Goal: Task Accomplishment & Management: Use online tool/utility

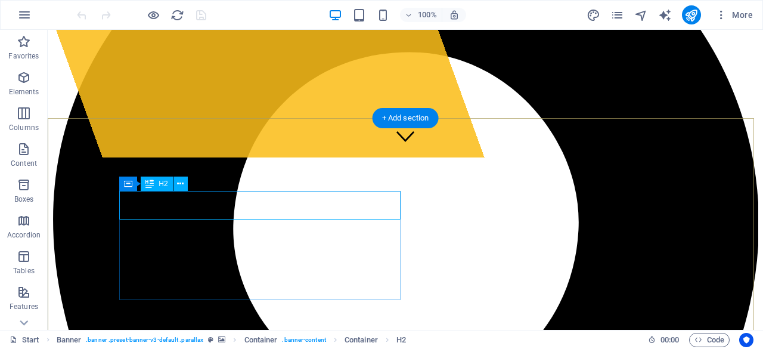
scroll to position [239, 0]
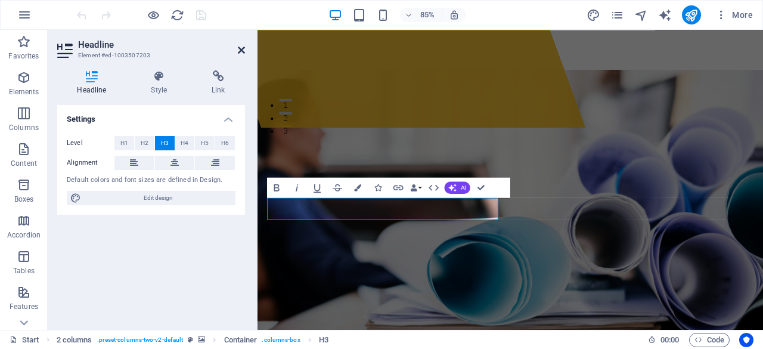
click at [240, 51] on icon at bounding box center [241, 50] width 7 height 10
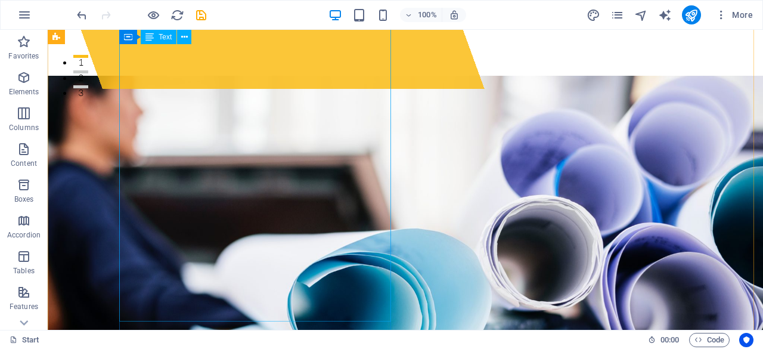
scroll to position [179, 0]
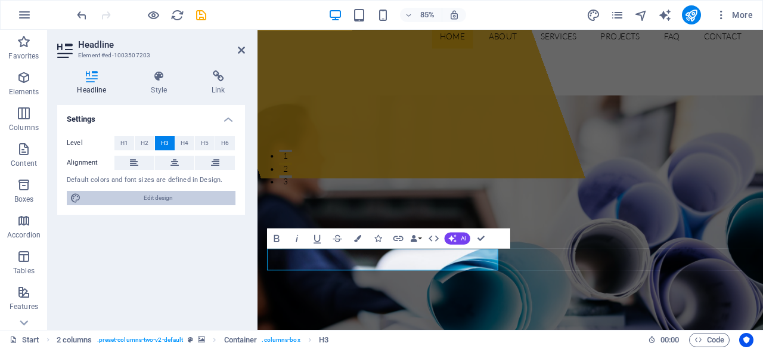
click at [78, 200] on icon at bounding box center [75, 198] width 11 height 14
select select "px"
select select "300"
select select "px"
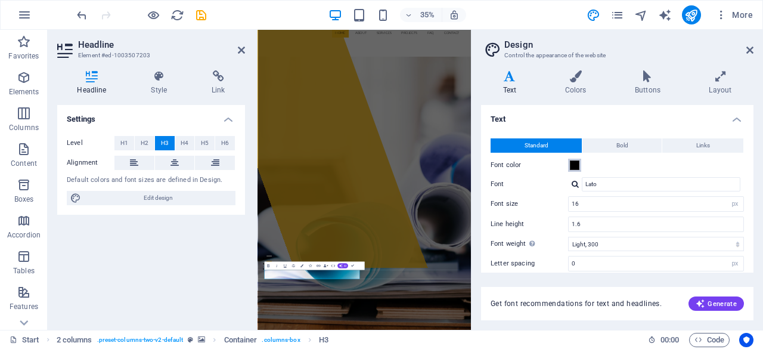
click at [570, 166] on span at bounding box center [575, 165] width 10 height 10
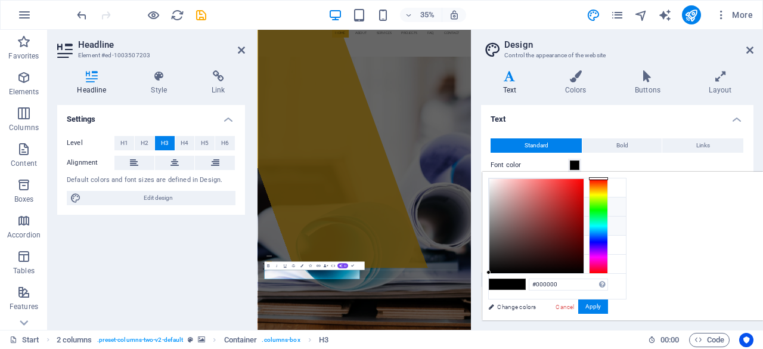
click at [514, 202] on li "Primary color #fbbe1a" at bounding box center [557, 206] width 137 height 19
type input "#fbbe1a"
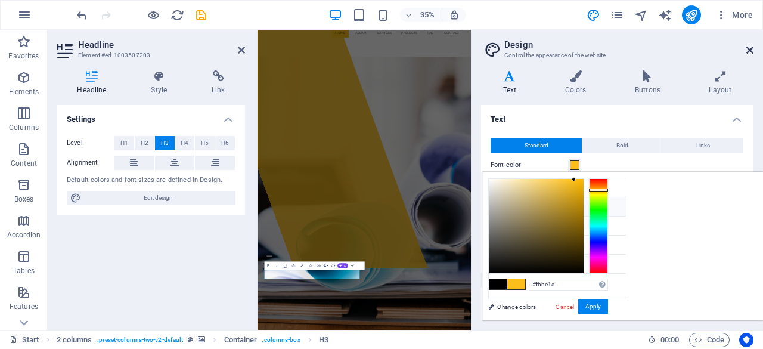
click at [752, 48] on icon at bounding box center [750, 50] width 7 height 10
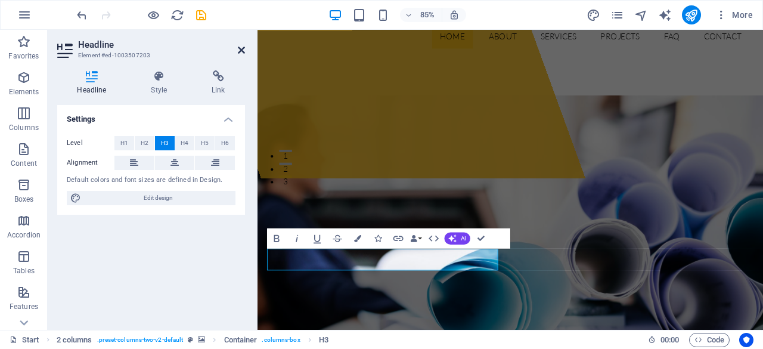
click at [244, 45] on icon at bounding box center [241, 50] width 7 height 10
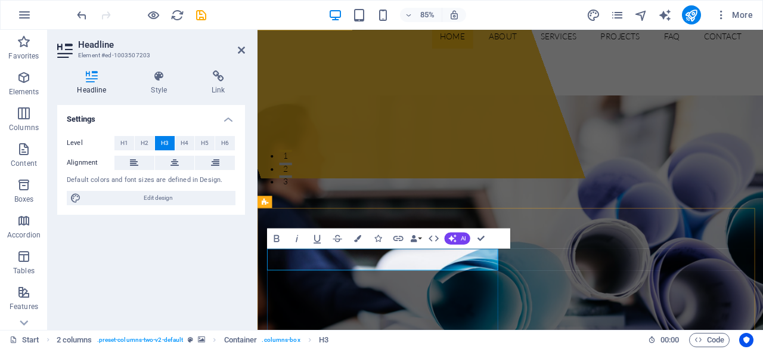
click at [358, 243] on button "Colors" at bounding box center [357, 238] width 19 height 20
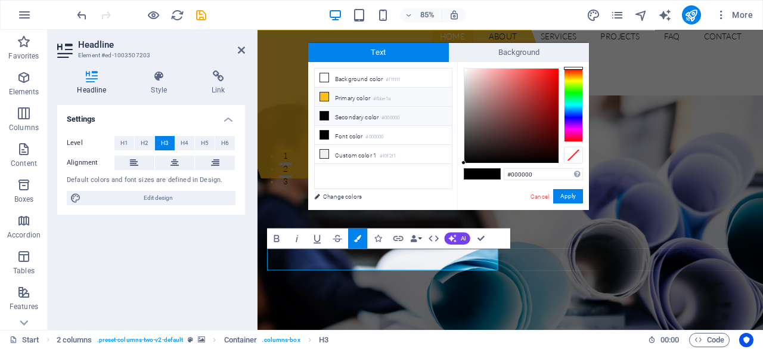
click at [338, 95] on li "Primary color #fbbe1a" at bounding box center [383, 97] width 137 height 19
type input "#fbbe1a"
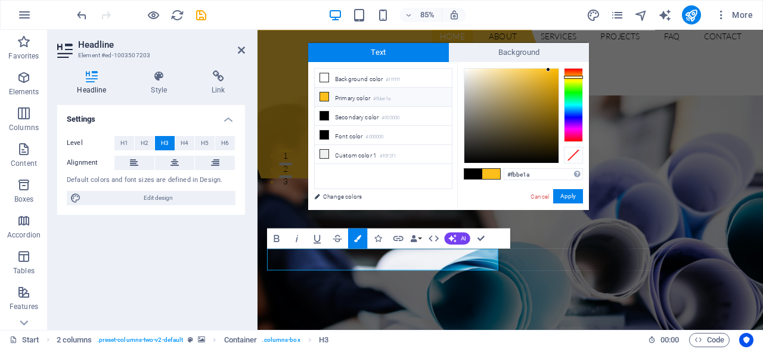
click at [329, 94] on li "Primary color #fbbe1a" at bounding box center [383, 97] width 137 height 19
click at [567, 197] on button "Apply" at bounding box center [568, 196] width 30 height 14
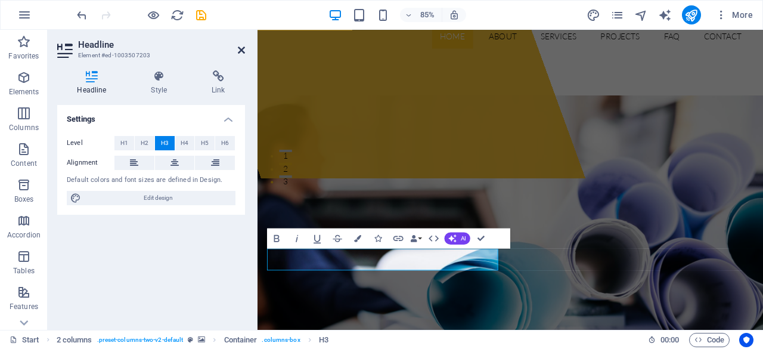
click at [239, 47] on icon at bounding box center [241, 50] width 7 height 10
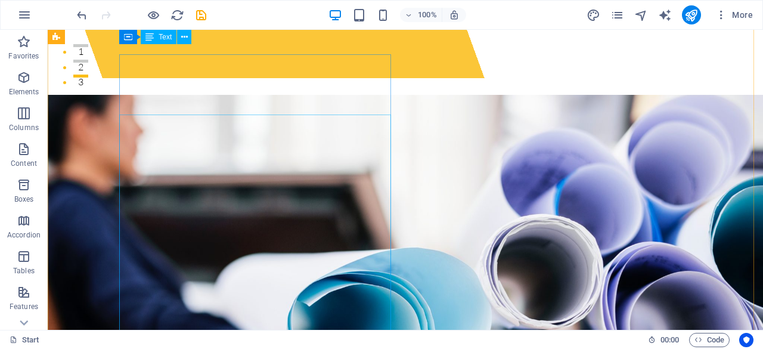
scroll to position [239, 0]
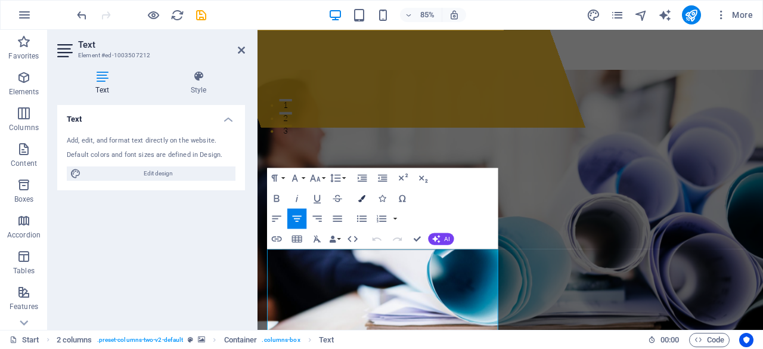
click at [364, 196] on icon "button" at bounding box center [361, 197] width 7 height 7
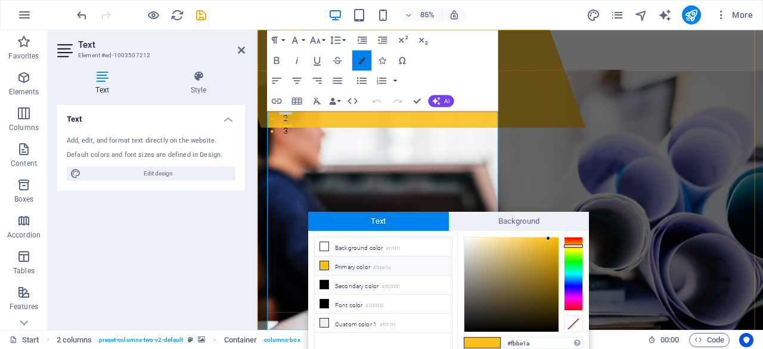
scroll to position [448, 0]
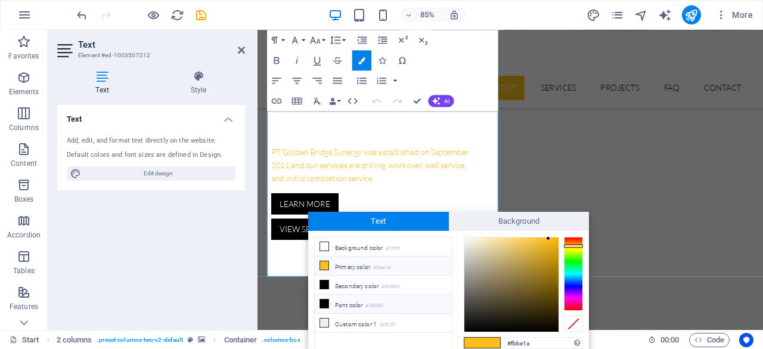
click at [333, 302] on li "Font color #000000" at bounding box center [383, 304] width 137 height 19
type input "#000000"
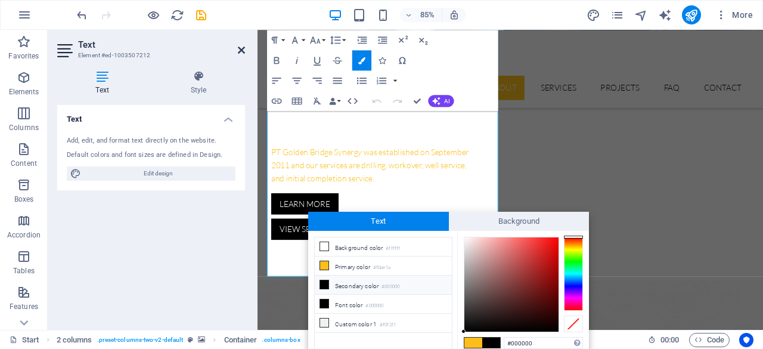
click at [242, 49] on icon at bounding box center [241, 50] width 7 height 10
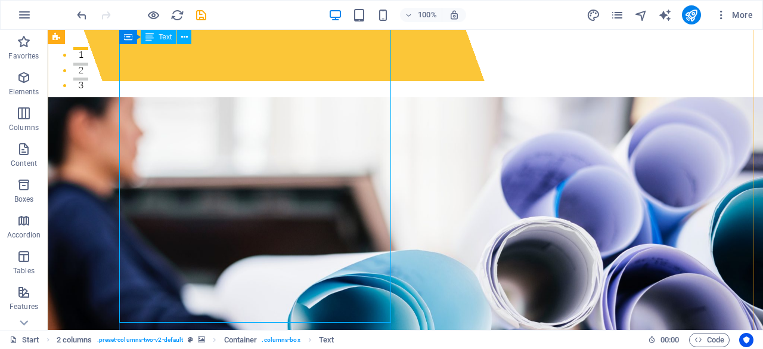
scroll to position [237, 0]
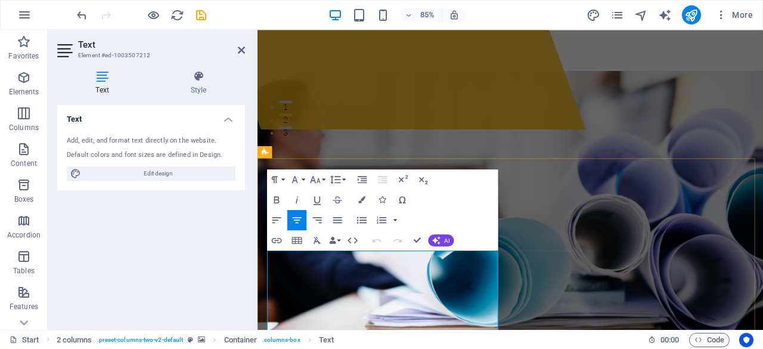
click at [360, 197] on icon "button" at bounding box center [361, 199] width 7 height 7
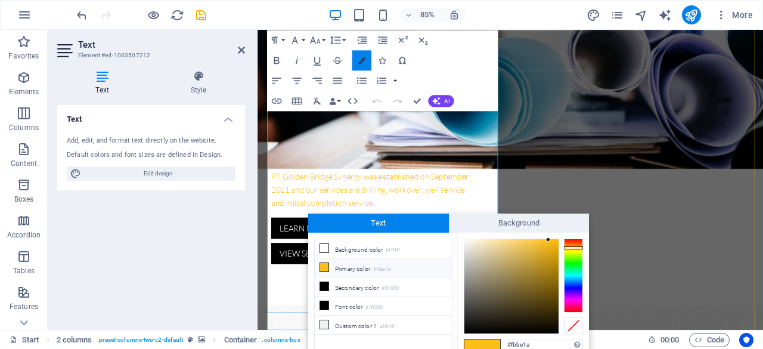
scroll to position [1, 0]
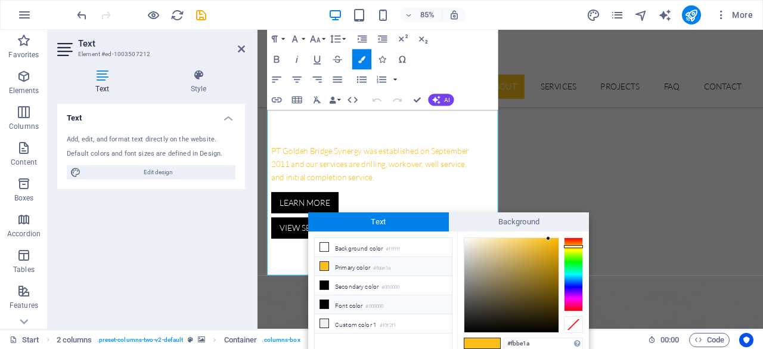
click at [330, 303] on li "Font color #000000" at bounding box center [383, 304] width 137 height 19
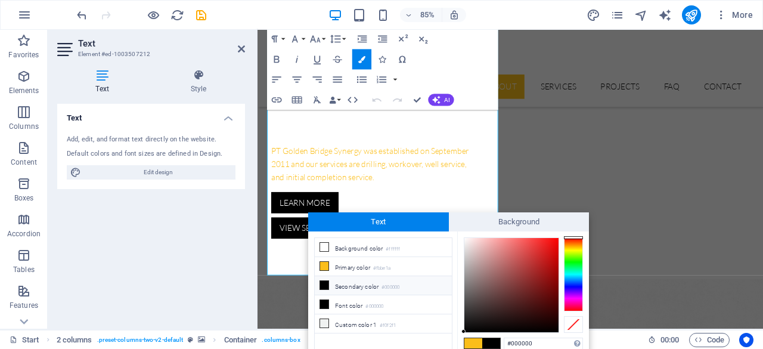
click at [330, 278] on li "Secondary color #000000" at bounding box center [383, 285] width 137 height 19
click at [330, 267] on li "Primary color #fbbe1a" at bounding box center [383, 266] width 137 height 19
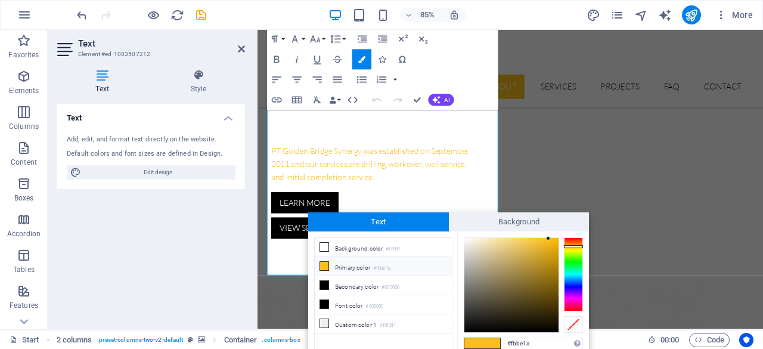
click at [332, 263] on li "Primary color #fbbe1a" at bounding box center [383, 266] width 137 height 19
type input "#040404"
click at [466, 330] on div at bounding box center [512, 285] width 94 height 94
click at [466, 330] on div at bounding box center [465, 330] width 4 height 4
click at [370, 218] on span "Text" at bounding box center [378, 221] width 141 height 19
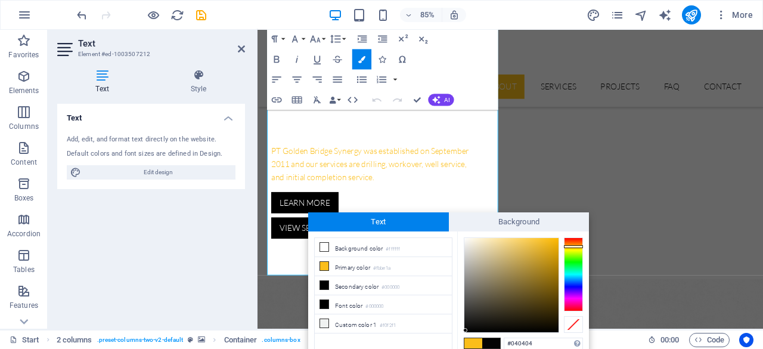
click at [246, 48] on aside "Text Element #ed-1003507212 Text Style Text Add, edit, and format text directly…" at bounding box center [153, 179] width 210 height 300
click at [241, 48] on icon at bounding box center [241, 49] width 7 height 10
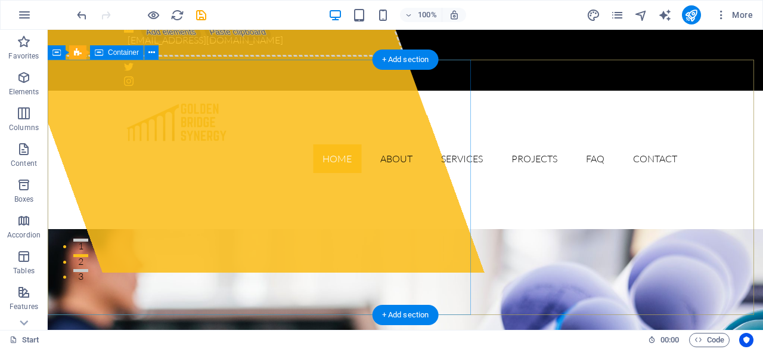
scroll to position [177, 0]
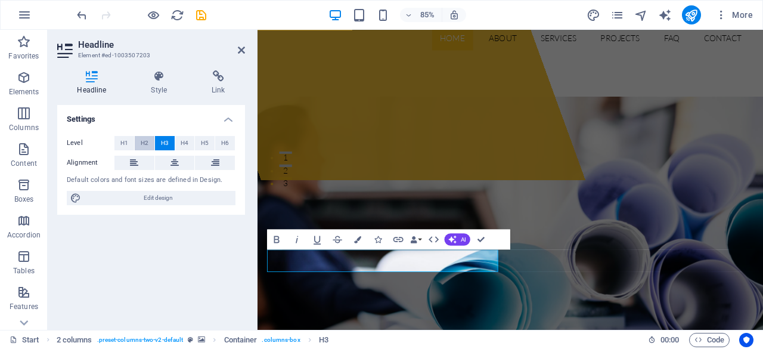
click at [145, 143] on span "H2" at bounding box center [145, 143] width 8 height 14
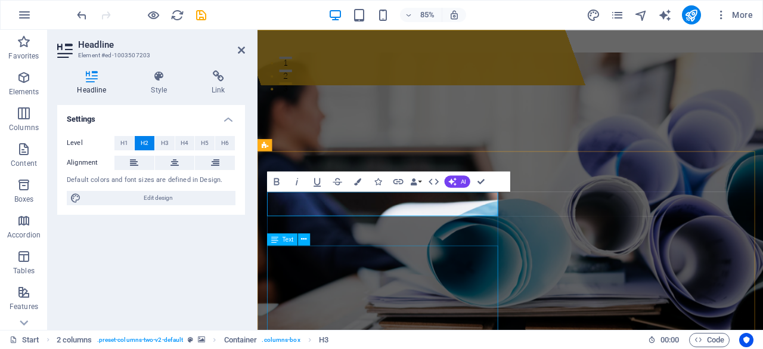
scroll to position [296, 0]
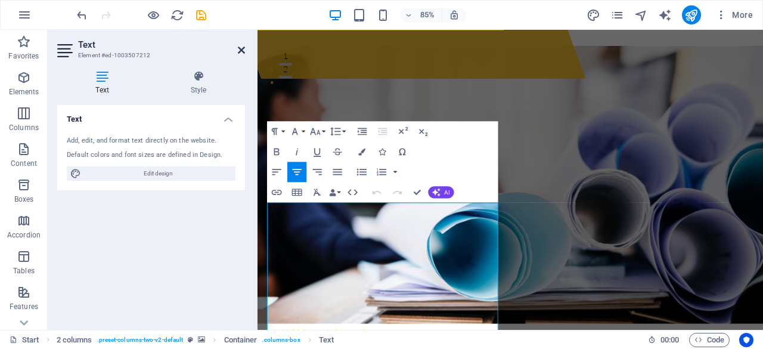
click at [242, 49] on icon at bounding box center [241, 50] width 7 height 10
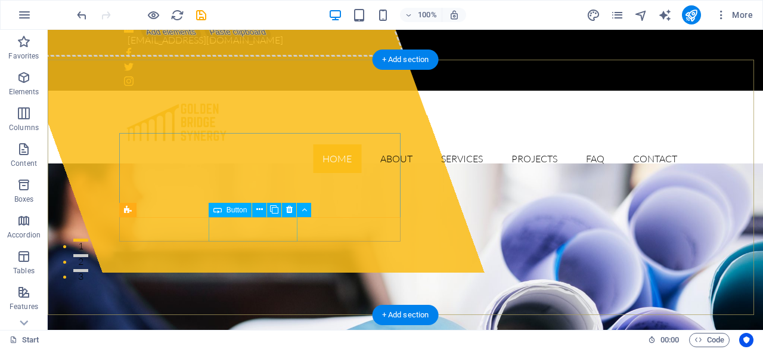
scroll to position [0, 0]
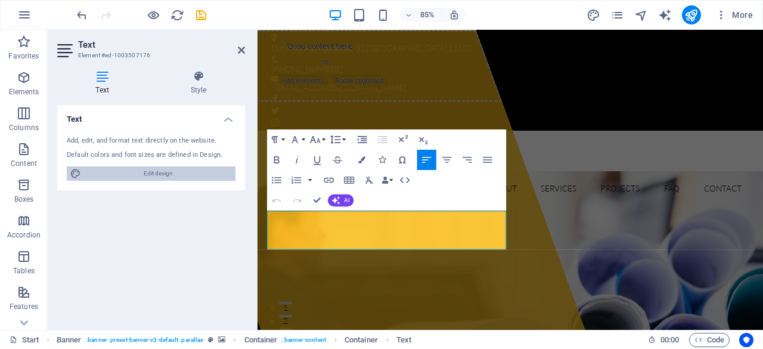
click at [118, 171] on span "Edit design" at bounding box center [158, 173] width 147 height 14
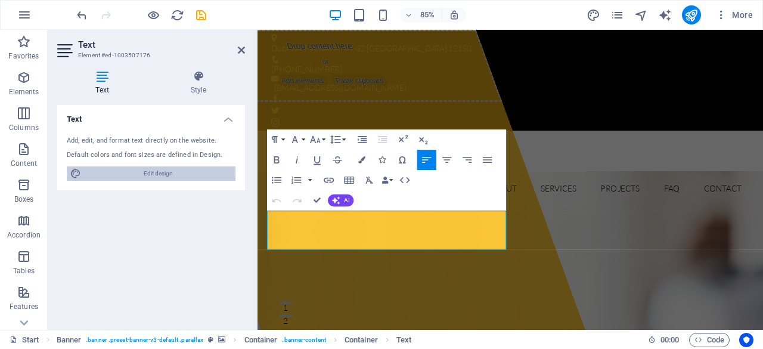
select select "px"
select select "300"
select select "px"
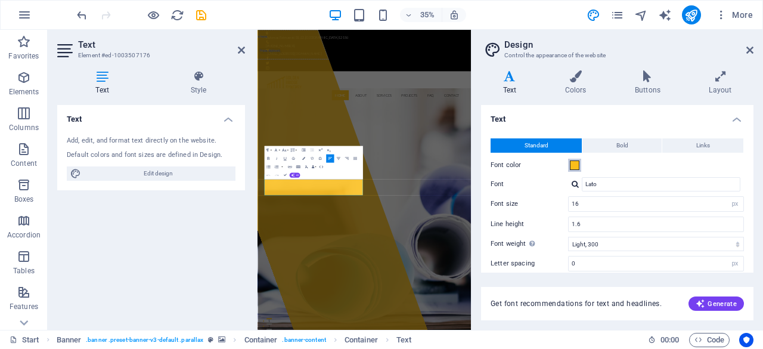
click at [572, 163] on span at bounding box center [575, 165] width 10 height 10
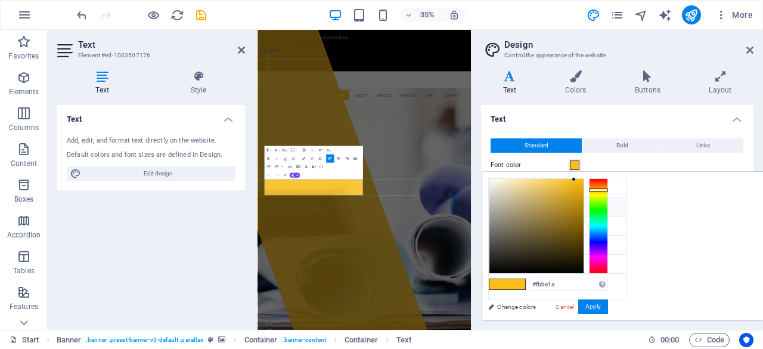
click at [499, 206] on icon at bounding box center [498, 206] width 8 height 8
click at [512, 226] on li "Secondary color #000000" at bounding box center [557, 225] width 137 height 19
type input "#000000"
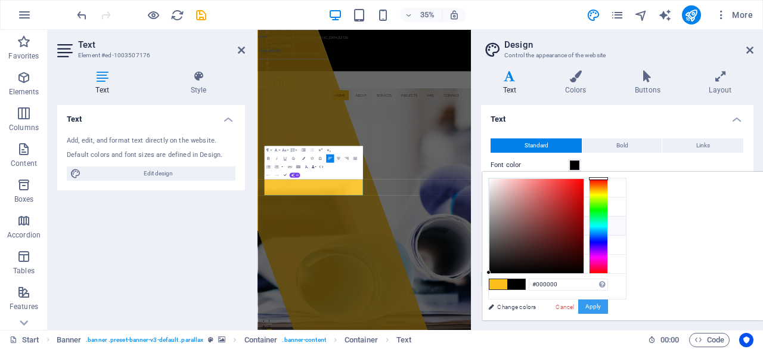
click at [608, 307] on button "Apply" at bounding box center [593, 306] width 30 height 14
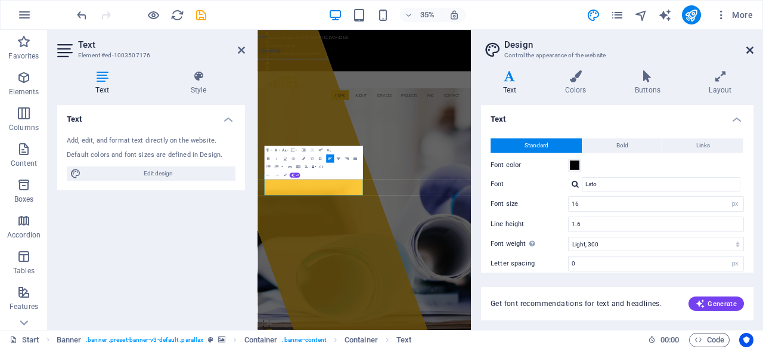
click at [749, 52] on icon at bounding box center [750, 50] width 7 height 10
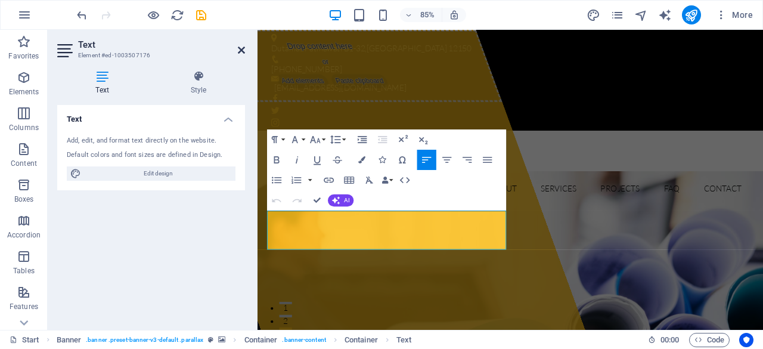
click at [240, 47] on icon at bounding box center [241, 50] width 7 height 10
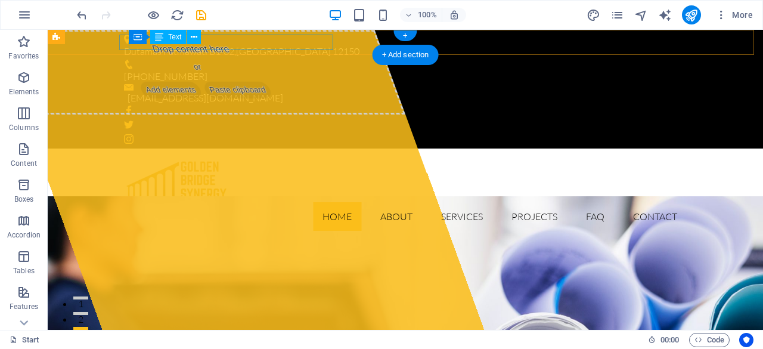
click at [280, 44] on div "Dutamas Fatmawati B1-32 , Jakarta Selatan 12150" at bounding box center [400, 52] width 553 height 16
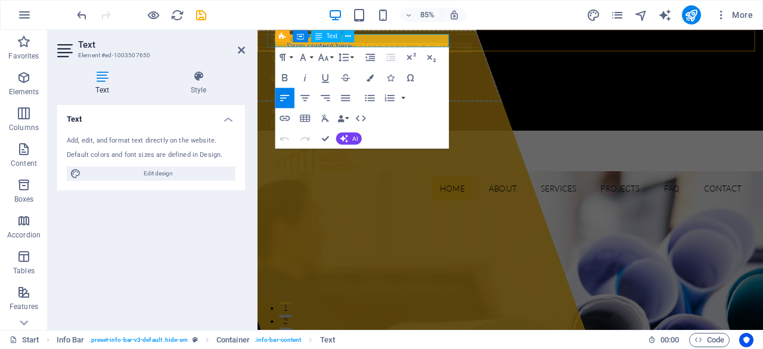
click at [406, 45] on span "Jakarta Selatan" at bounding box center [433, 51] width 95 height 12
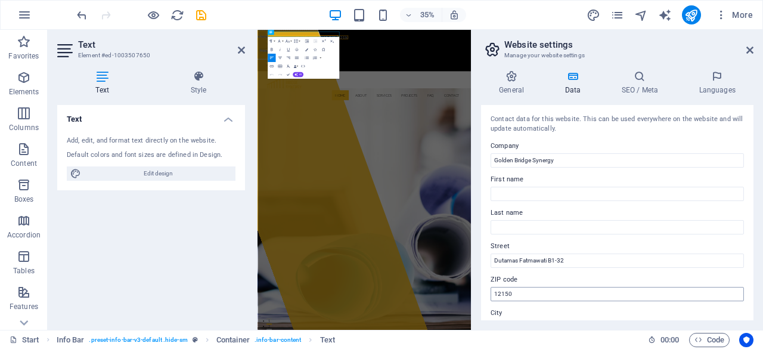
scroll to position [60, 0]
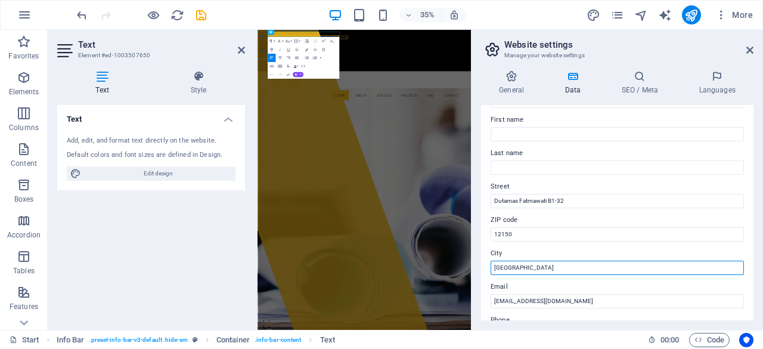
click at [551, 267] on input "Jakarta Selatan" at bounding box center [617, 268] width 253 height 14
type input "[GEOGRAPHIC_DATA]"
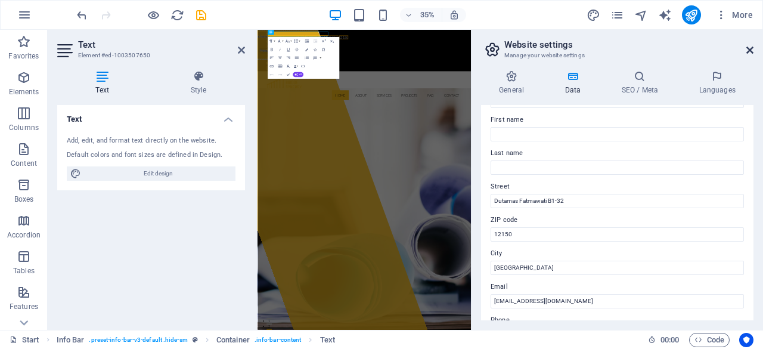
click at [753, 48] on icon at bounding box center [750, 50] width 7 height 10
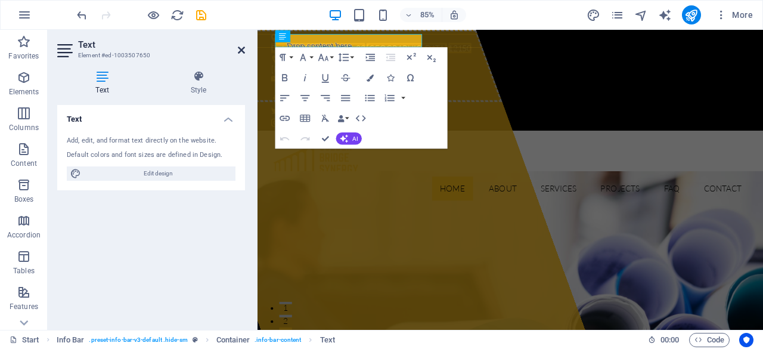
click at [243, 47] on icon at bounding box center [241, 50] width 7 height 10
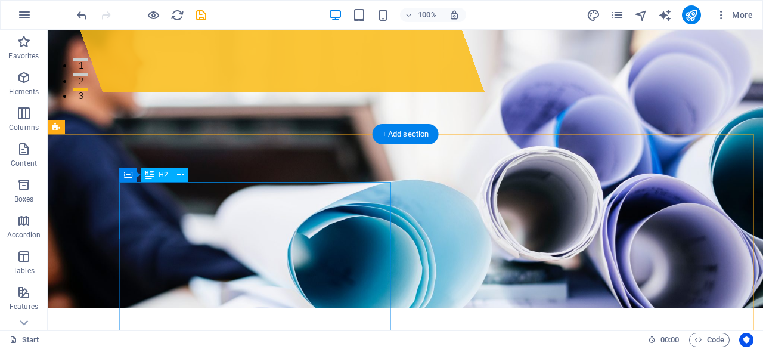
scroll to position [0, 0]
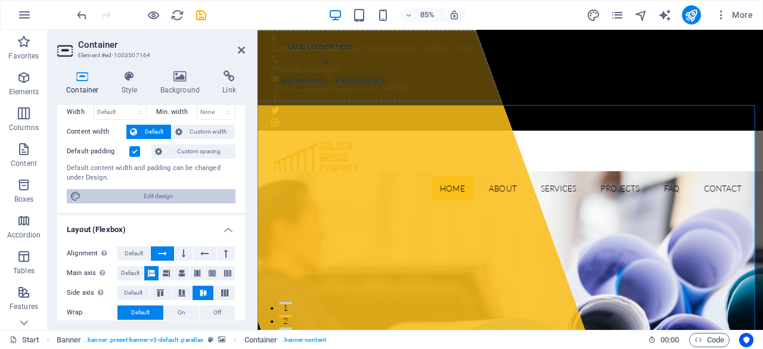
scroll to position [60, 0]
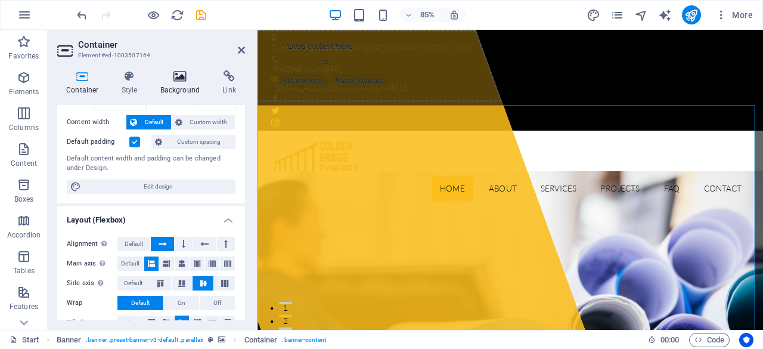
click at [180, 77] on icon at bounding box center [180, 76] width 58 height 12
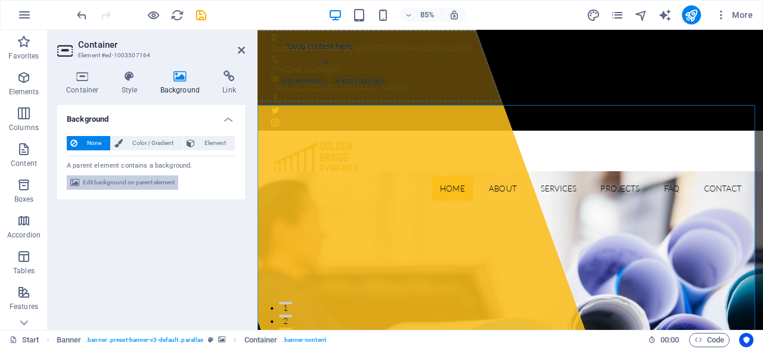
click at [161, 187] on span "Edit background on parent element" at bounding box center [129, 182] width 92 height 14
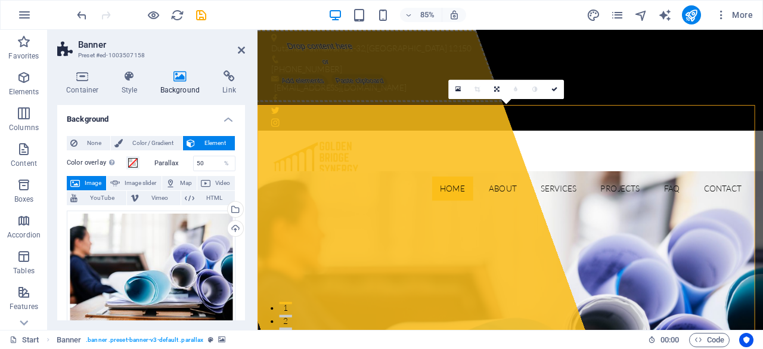
click at [95, 183] on span "Image" at bounding box center [92, 183] width 19 height 14
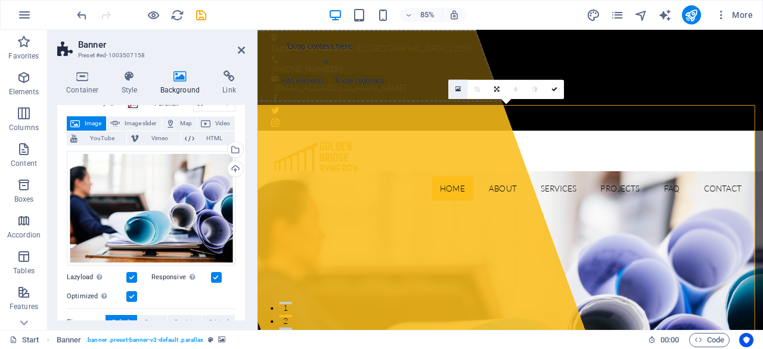
click at [457, 87] on icon at bounding box center [458, 88] width 5 height 7
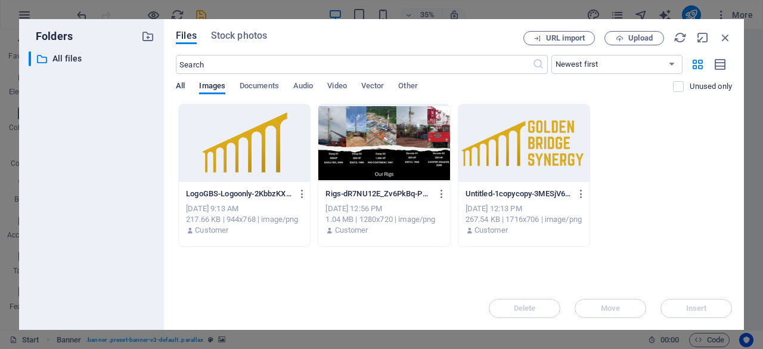
click at [183, 90] on span "All" at bounding box center [180, 87] width 9 height 17
click at [212, 89] on span "Images" at bounding box center [212, 87] width 26 height 17
click at [635, 36] on span "Upload" at bounding box center [641, 38] width 24 height 7
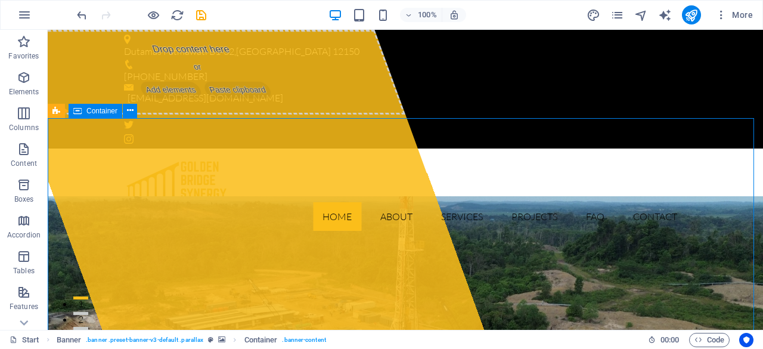
drag, startPoint x: 383, startPoint y: 222, endPoint x: 592, endPoint y: 187, distance: 211.1
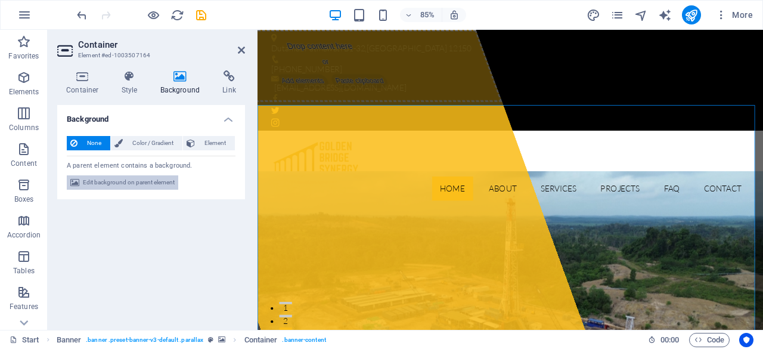
click at [140, 179] on span "Edit background on parent element" at bounding box center [129, 182] width 92 height 14
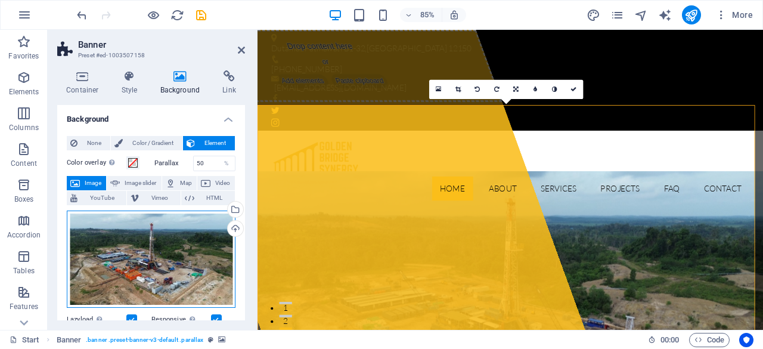
drag, startPoint x: 140, startPoint y: 254, endPoint x: 154, endPoint y: 255, distance: 13.7
click at [154, 255] on div "Drag files here, click to choose files or select files from Files or our free s…" at bounding box center [151, 260] width 169 height 98
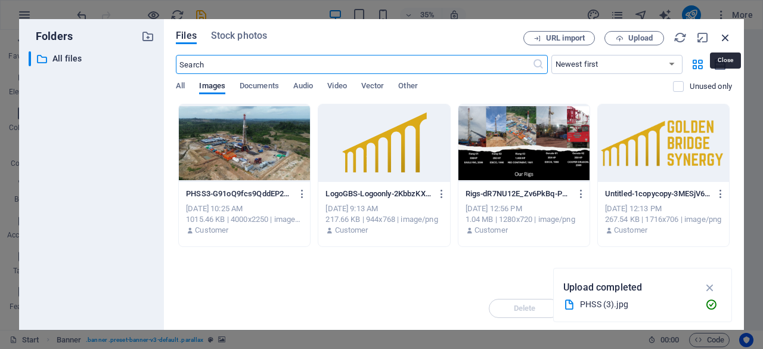
click at [729, 34] on icon "button" at bounding box center [725, 37] width 13 height 13
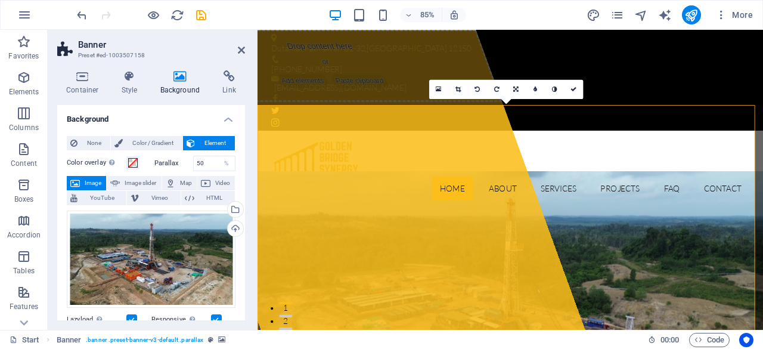
drag, startPoint x: 242, startPoint y: 196, endPoint x: 242, endPoint y: 212, distance: 16.1
click at [242, 212] on div "None Color / Gradient Element Stretch background to full-width Color overlay Pl…" at bounding box center [151, 336] width 188 height 421
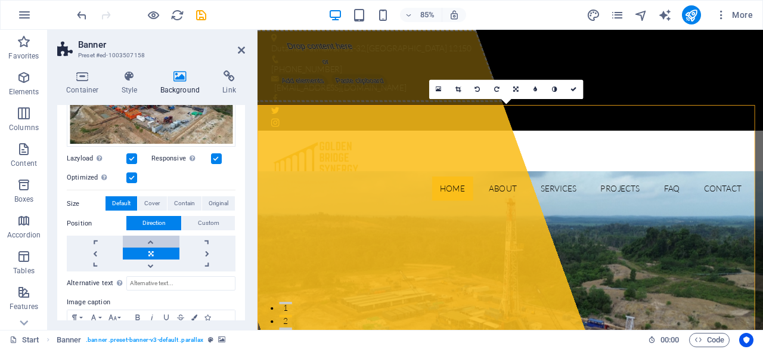
scroll to position [179, 0]
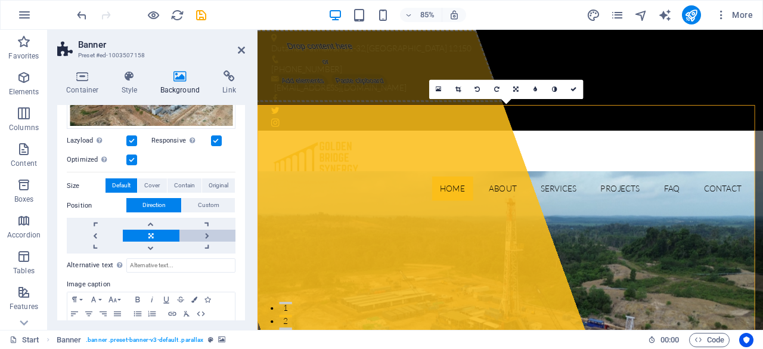
click at [202, 233] on link at bounding box center [207, 236] width 56 height 12
click at [151, 234] on link at bounding box center [151, 236] width 56 height 12
click at [212, 200] on span "Custom" at bounding box center [208, 205] width 21 height 14
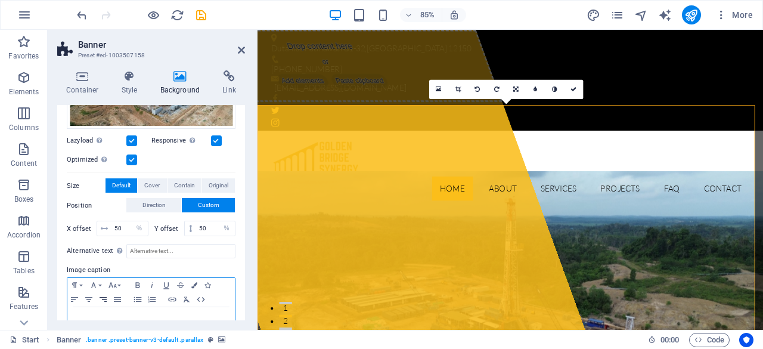
click at [106, 296] on icon "button" at bounding box center [103, 300] width 14 height 10
click at [125, 228] on input "50" at bounding box center [130, 228] width 36 height 14
type input "5"
type input "75"
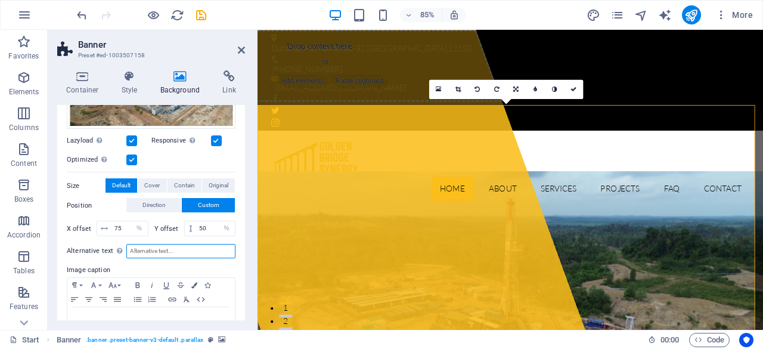
click at [179, 248] on input "Alternative text The alternative text is used by devices that cannot display im…" at bounding box center [180, 251] width 109 height 14
click at [206, 226] on input "50" at bounding box center [215, 228] width 39 height 14
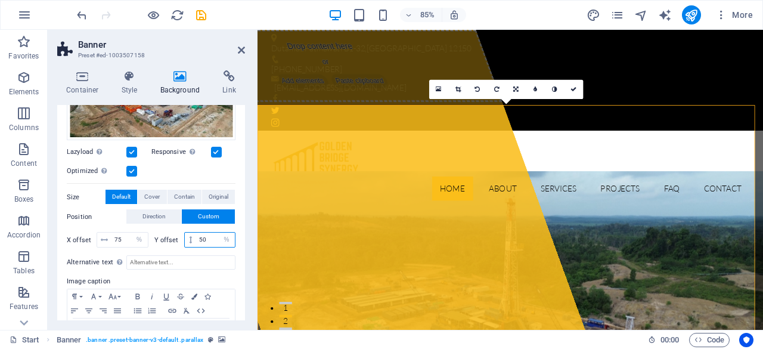
scroll to position [150, 0]
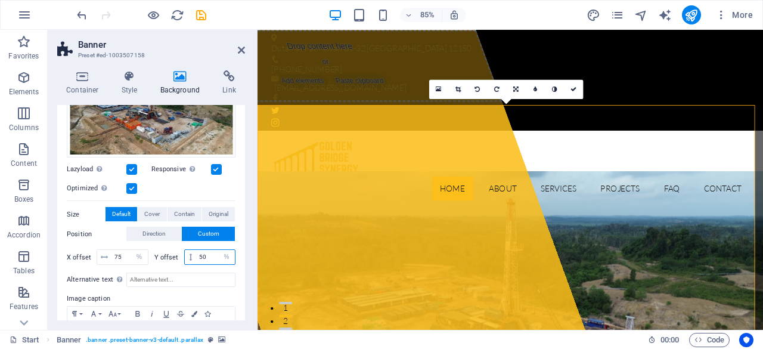
drag, startPoint x: 212, startPoint y: 250, endPoint x: 150, endPoint y: 253, distance: 61.5
click at [151, 253] on div "Y offset 50 px rem % vh vw" at bounding box center [193, 257] width 85 height 16
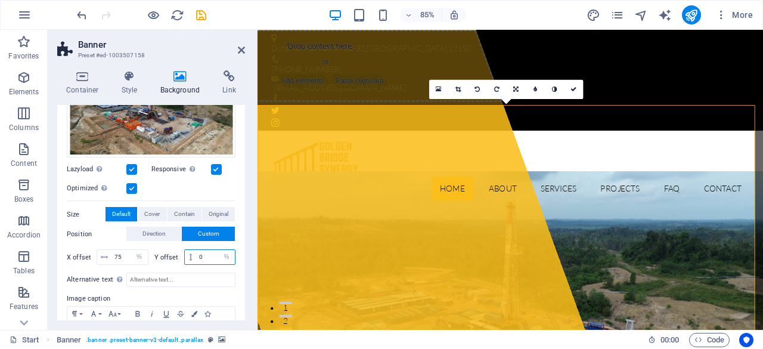
drag, startPoint x: 199, startPoint y: 256, endPoint x: 188, endPoint y: 257, distance: 10.8
click at [188, 257] on div "0 px rem % vh vw" at bounding box center [210, 257] width 52 height 16
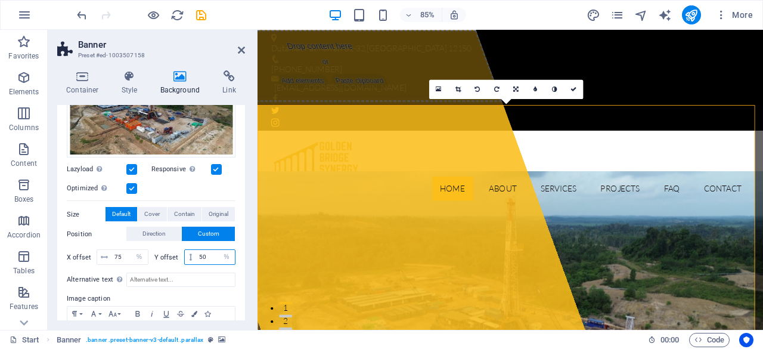
drag, startPoint x: 205, startPoint y: 259, endPoint x: 193, endPoint y: 259, distance: 11.9
click at [193, 259] on div "50 px rem % vh vw" at bounding box center [210, 257] width 52 height 16
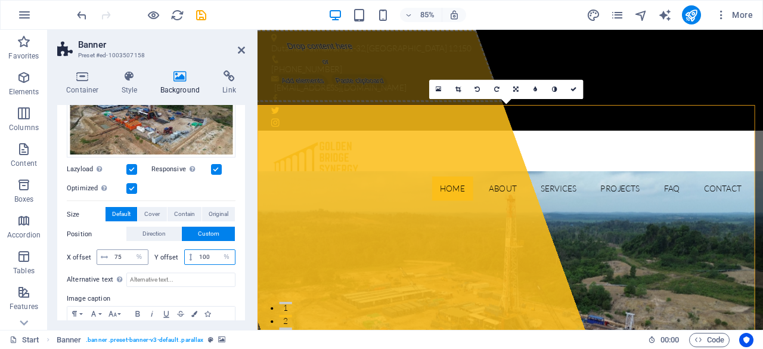
drag, startPoint x: 213, startPoint y: 257, endPoint x: 123, endPoint y: 257, distance: 90.6
click at [123, 257] on div "X offset 75 px rem % vh vw Y offset 100 px rem % vh vw" at bounding box center [151, 257] width 169 height 16
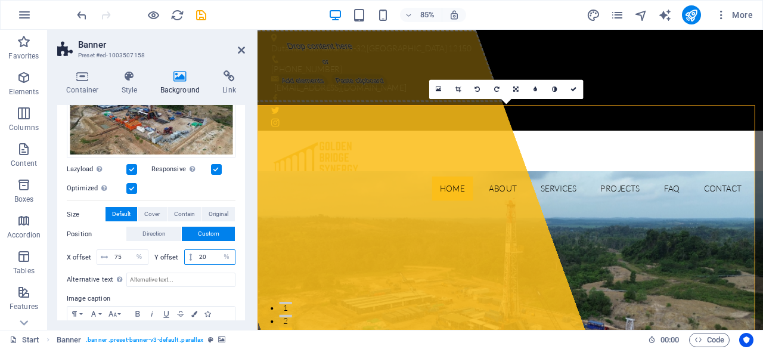
drag, startPoint x: 211, startPoint y: 255, endPoint x: 162, endPoint y: 253, distance: 48.9
click at [162, 253] on div "Y offset 20 px rem % vh vw" at bounding box center [195, 257] width 82 height 16
type input "0"
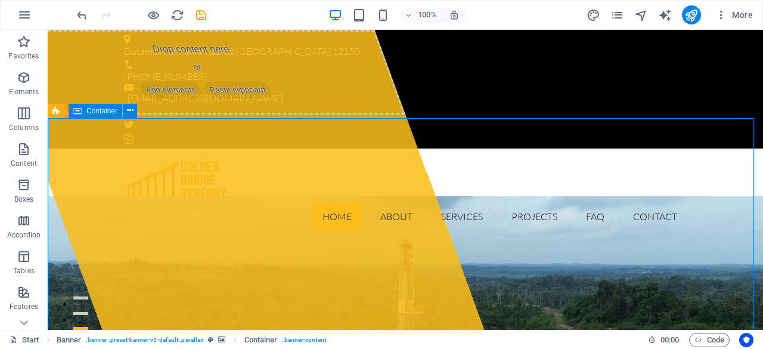
drag, startPoint x: 407, startPoint y: 250, endPoint x: 565, endPoint y: 230, distance: 159.4
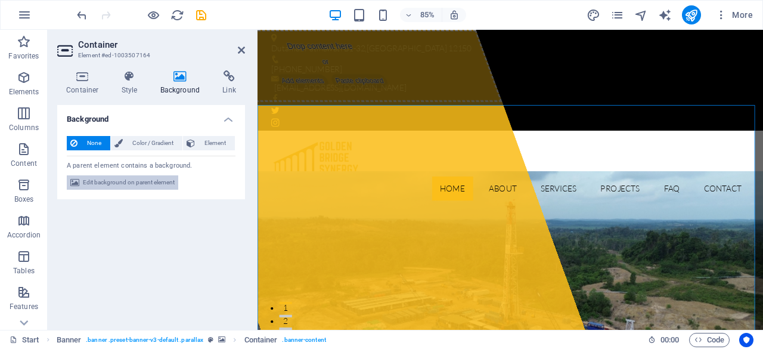
click at [110, 183] on span "Edit background on parent element" at bounding box center [129, 182] width 92 height 14
select select "%"
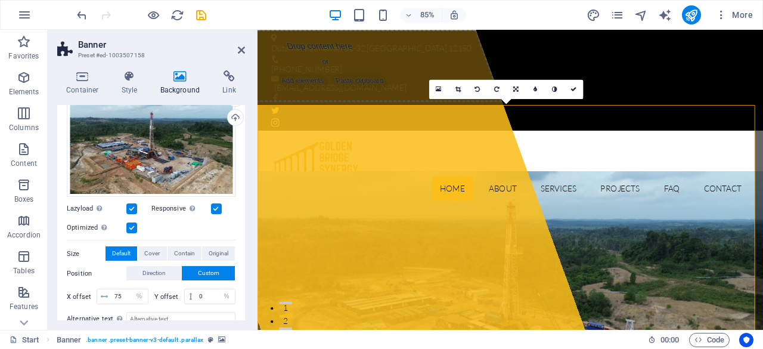
scroll to position [113, 0]
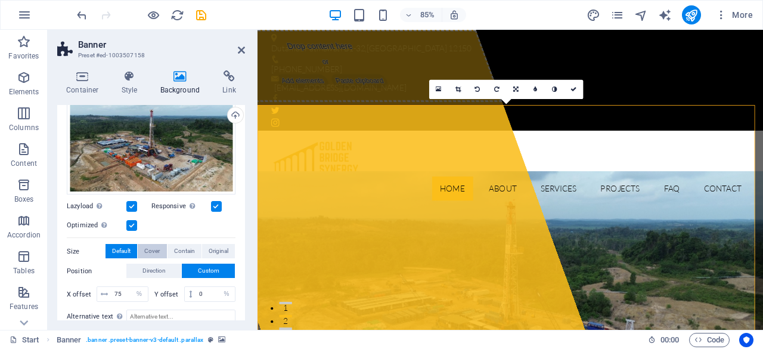
click at [160, 250] on button "Cover" at bounding box center [152, 251] width 29 height 14
click at [120, 250] on span "Default" at bounding box center [121, 251] width 18 height 14
click at [149, 268] on span "Direction" at bounding box center [154, 271] width 23 height 14
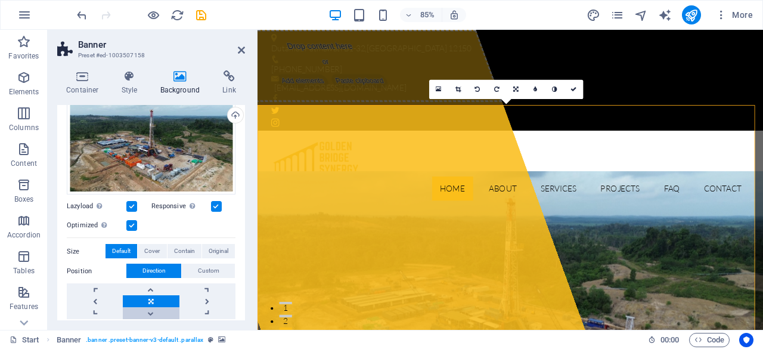
click at [149, 311] on link at bounding box center [151, 313] width 56 height 12
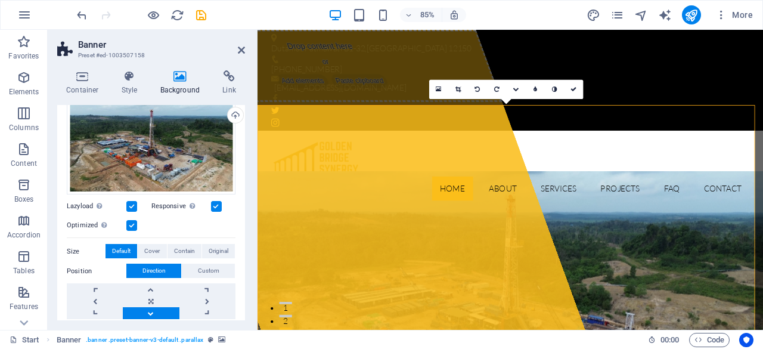
click at [149, 311] on link at bounding box center [151, 313] width 56 height 12
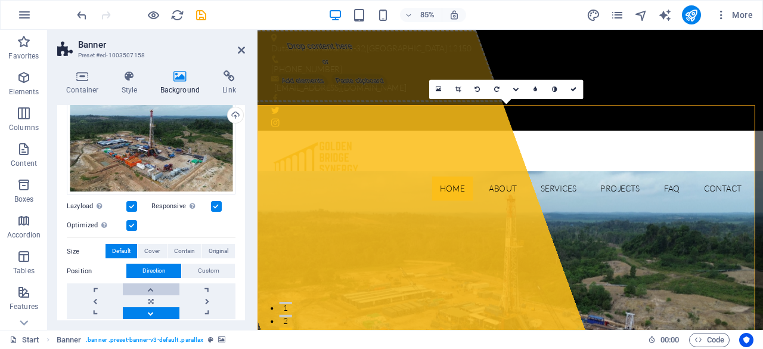
click at [148, 289] on link at bounding box center [151, 289] width 56 height 12
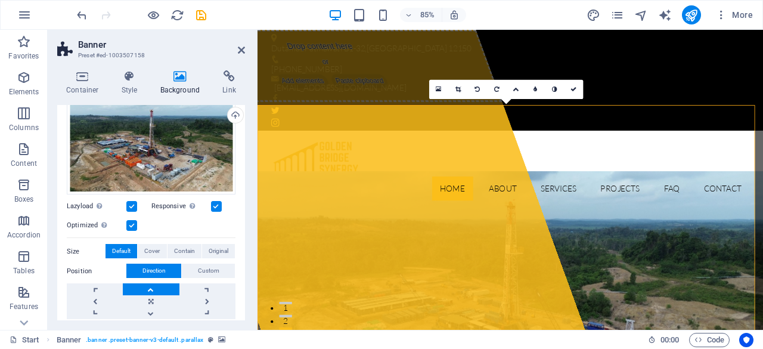
click at [148, 289] on link at bounding box center [151, 289] width 56 height 12
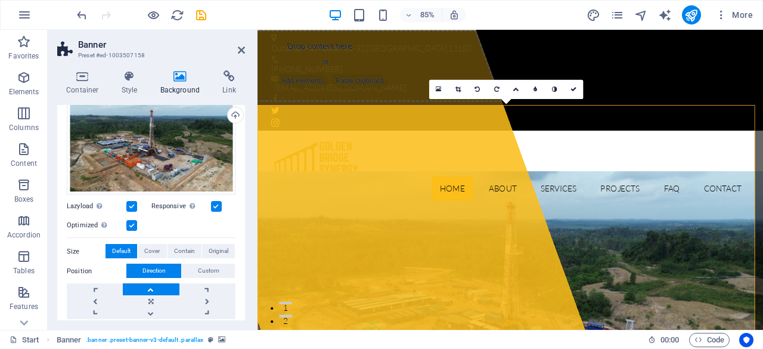
click at [148, 289] on link at bounding box center [151, 289] width 56 height 12
click at [206, 300] on link at bounding box center [207, 301] width 56 height 12
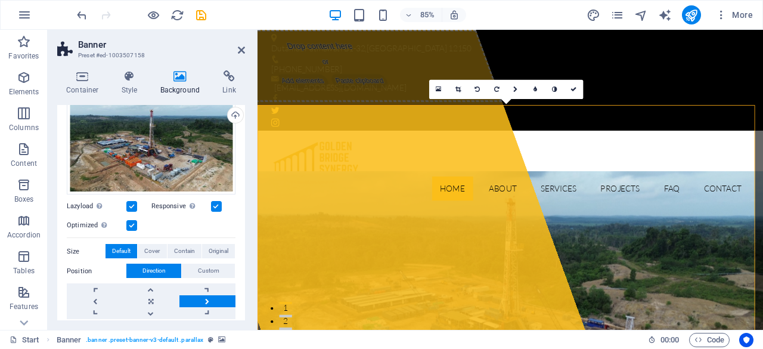
click at [206, 300] on link at bounding box center [207, 301] width 56 height 12
click at [206, 290] on link at bounding box center [207, 289] width 56 height 12
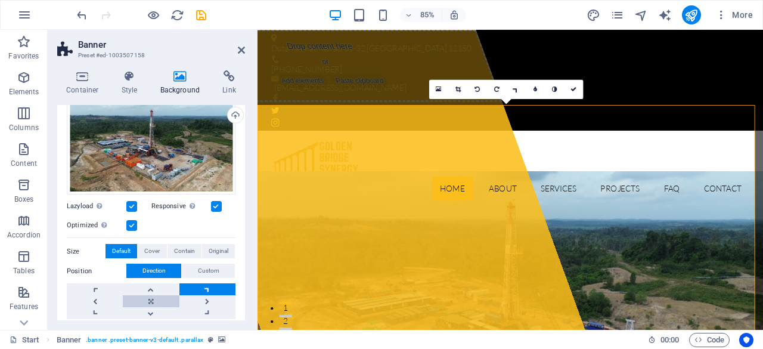
click at [144, 301] on link at bounding box center [151, 301] width 56 height 12
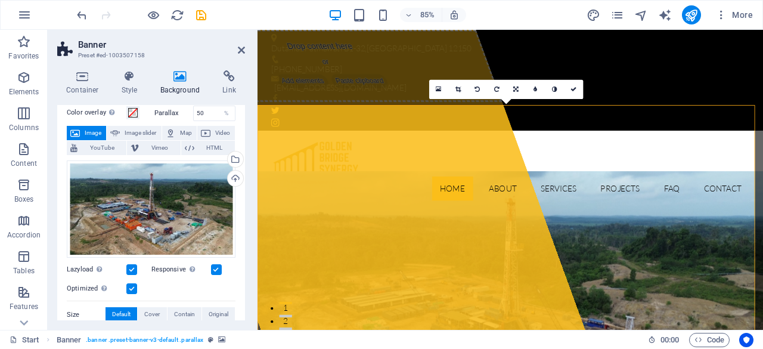
scroll to position [45, 0]
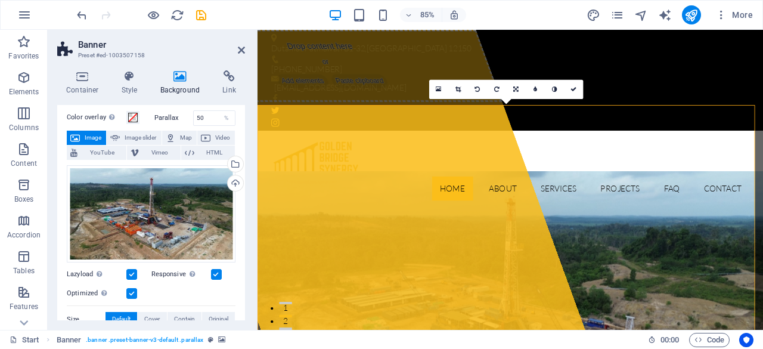
click at [132, 274] on label at bounding box center [131, 274] width 11 height 11
click at [0, 0] on input "Lazyload Loading images after the page loads improves page speed." at bounding box center [0, 0] width 0 height 0
click at [132, 274] on label at bounding box center [131, 274] width 11 height 11
click at [0, 0] on input "Lazyload Loading images after the page loads improves page speed." at bounding box center [0, 0] width 0 height 0
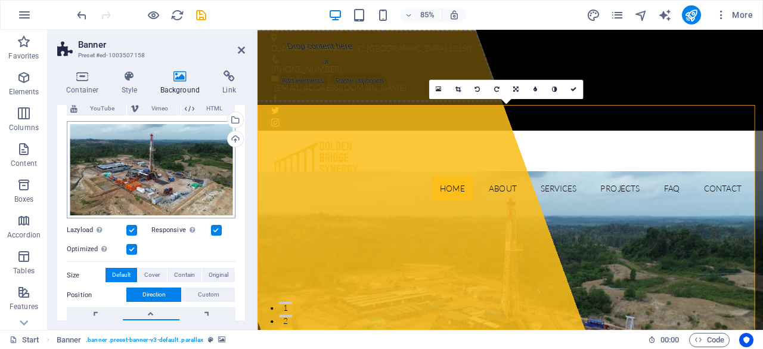
scroll to position [105, 0]
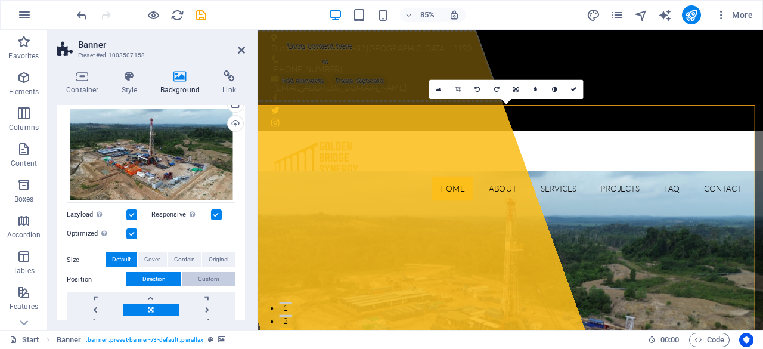
click at [203, 274] on span "Custom" at bounding box center [208, 279] width 21 height 14
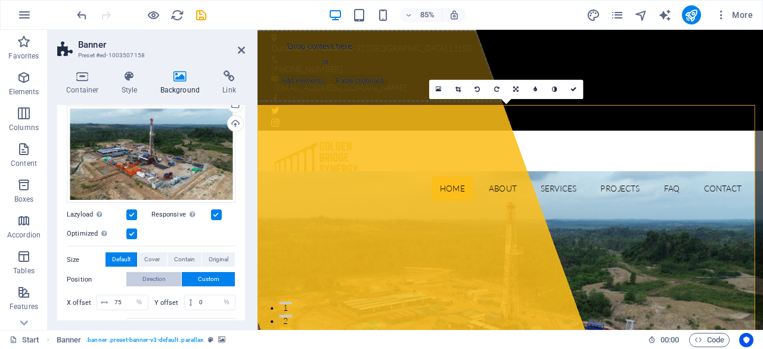
click at [153, 275] on span "Direction" at bounding box center [154, 279] width 23 height 14
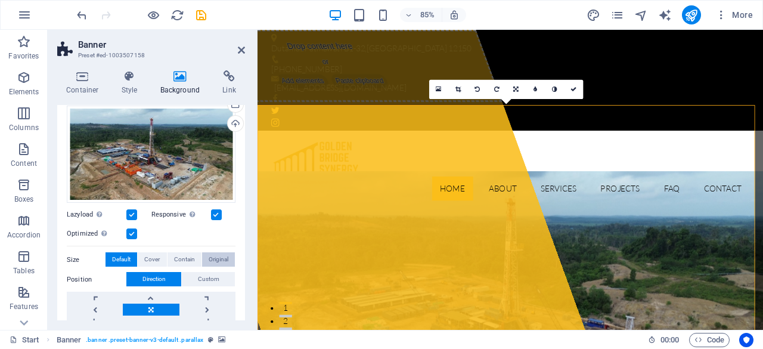
click at [224, 253] on span "Original" at bounding box center [219, 259] width 20 height 14
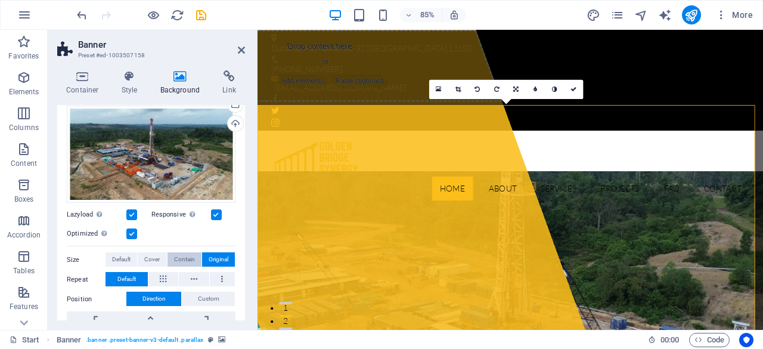
click at [181, 253] on span "Contain" at bounding box center [184, 259] width 21 height 14
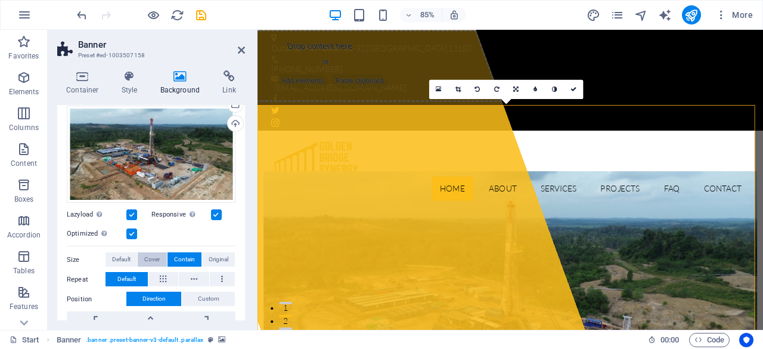
click at [160, 254] on button "Cover" at bounding box center [152, 259] width 29 height 14
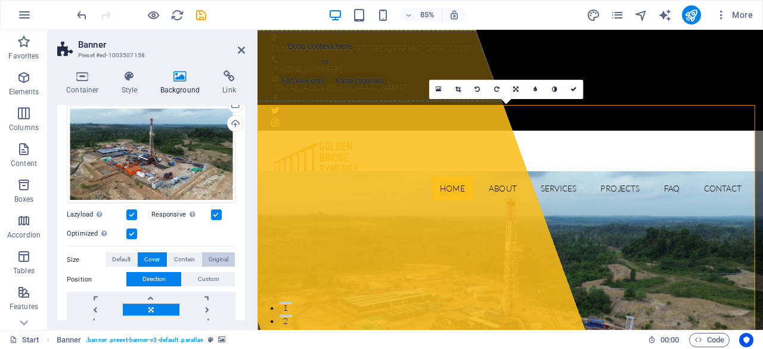
click at [228, 258] on button "Original" at bounding box center [218, 259] width 33 height 14
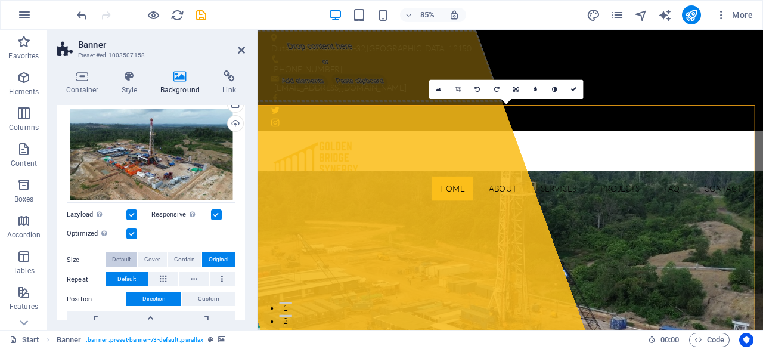
click at [119, 259] on span "Default" at bounding box center [121, 259] width 18 height 14
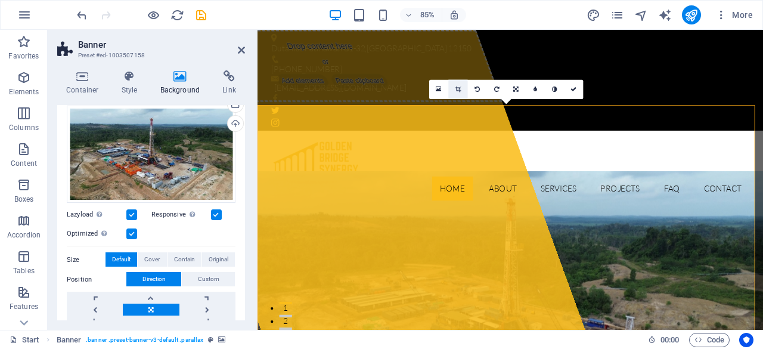
click at [457, 90] on icon at bounding box center [458, 89] width 5 height 6
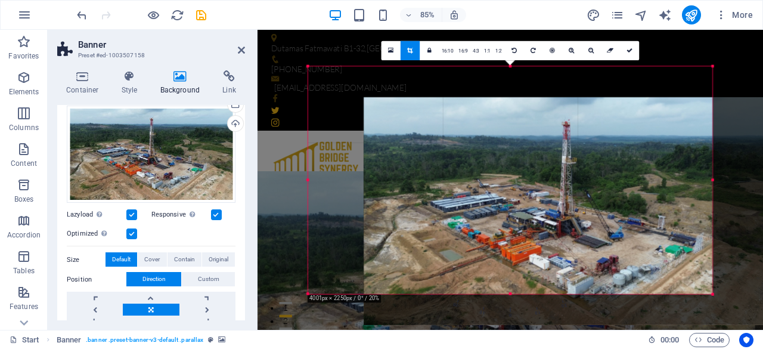
drag, startPoint x: 473, startPoint y: 164, endPoint x: 538, endPoint y: 200, distance: 75.0
click at [538, 200] on div at bounding box center [566, 211] width 404 height 228
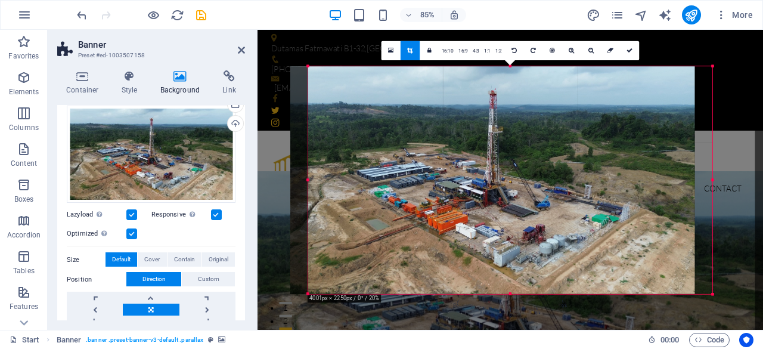
drag, startPoint x: 538, startPoint y: 200, endPoint x: 602, endPoint y: 221, distance: 67.0
click at [524, 199] on div at bounding box center [492, 180] width 404 height 228
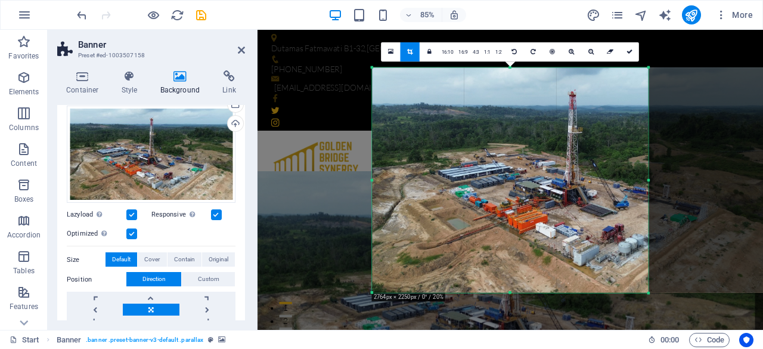
drag, startPoint x: 713, startPoint y: 180, endPoint x: 562, endPoint y: 191, distance: 151.3
click at [562, 191] on div "180 170 160 150 140 130 120 110 100 90 80 70 60 50 40 30 20 10 0 -10 -20 -30 -4…" at bounding box center [510, 179] width 276 height 225
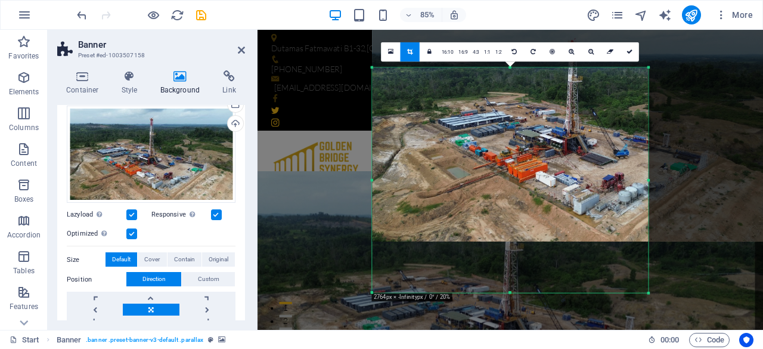
drag, startPoint x: 513, startPoint y: 290, endPoint x: 513, endPoint y: 245, distance: 44.7
click at [513, 241] on div at bounding box center [572, 128] width 400 height 225
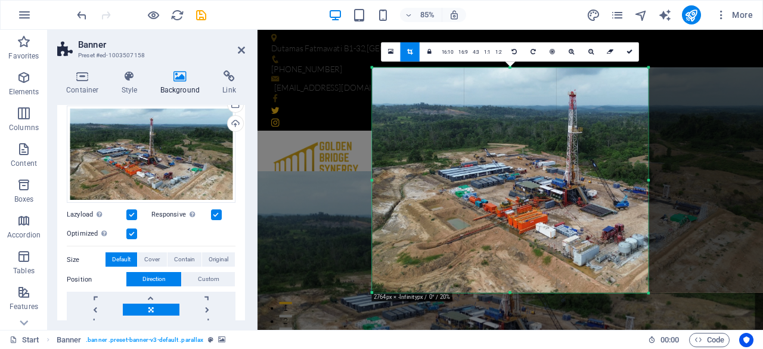
drag, startPoint x: 520, startPoint y: 239, endPoint x: 520, endPoint y: 281, distance: 41.7
click at [520, 281] on div at bounding box center [572, 179] width 400 height 225
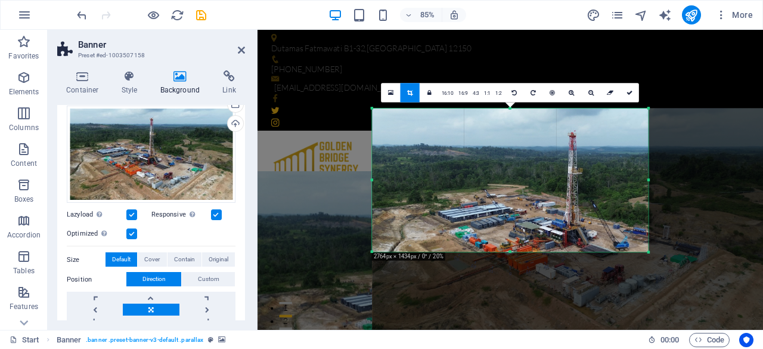
drag, startPoint x: 512, startPoint y: 291, endPoint x: 522, endPoint y: 195, distance: 96.5
click at [522, 195] on div "180 170 160 150 140 130 120 110 100 90 80 70 60 50 40 30 20 10 0 -10 -20 -30 -4…" at bounding box center [510, 179] width 276 height 143
click at [242, 52] on icon at bounding box center [241, 50] width 7 height 10
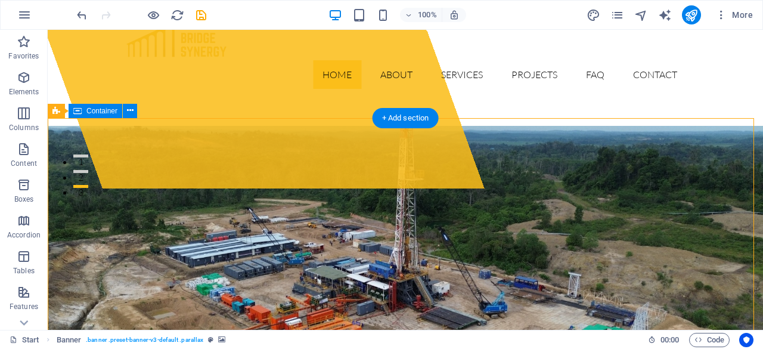
scroll to position [179, 0]
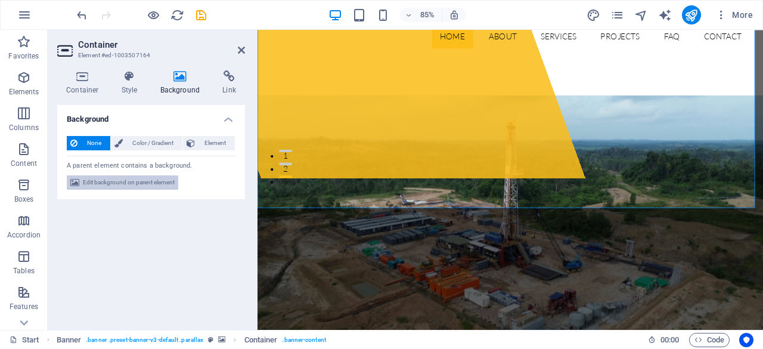
click at [142, 181] on span "Edit background on parent element" at bounding box center [129, 182] width 92 height 14
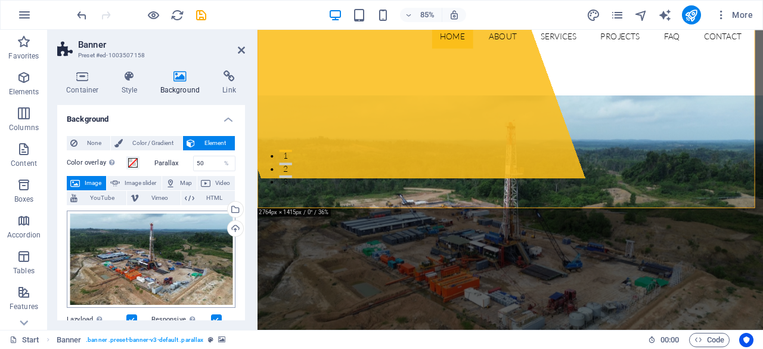
scroll to position [60, 0]
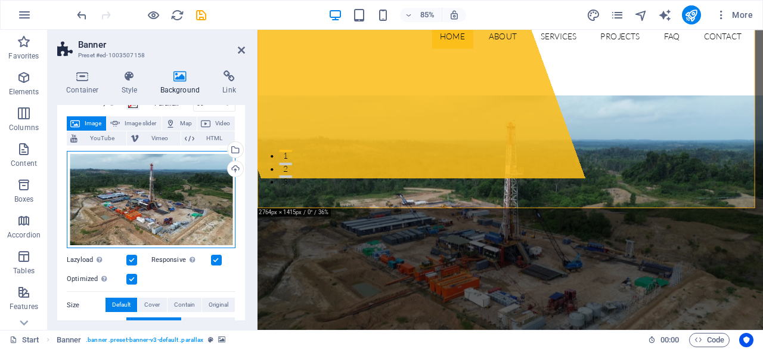
click at [185, 203] on div "Drag files here, click to choose files or select files from Files or our free s…" at bounding box center [151, 200] width 169 height 98
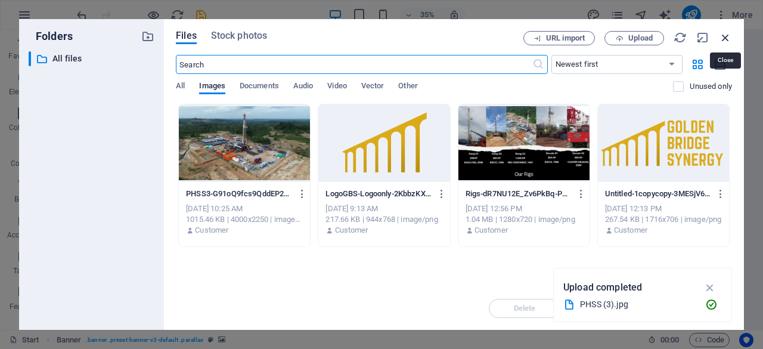
click at [729, 35] on icon "button" at bounding box center [725, 37] width 13 height 13
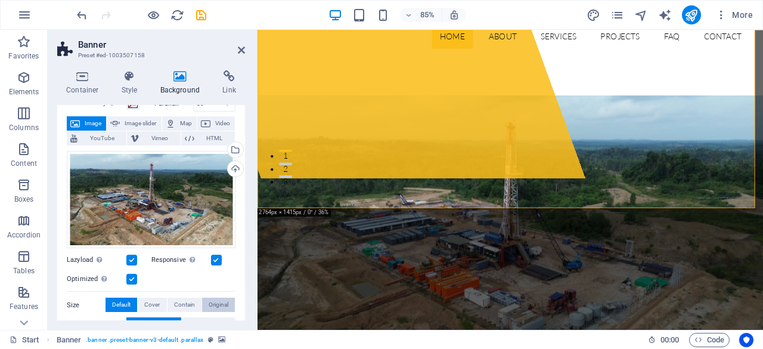
click at [222, 305] on span "Original" at bounding box center [219, 305] width 20 height 14
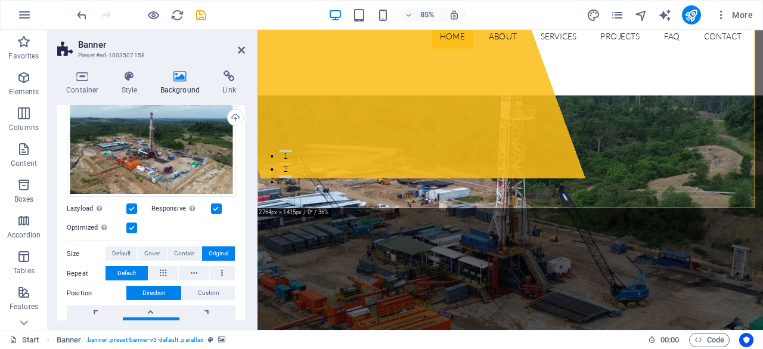
scroll to position [119, 0]
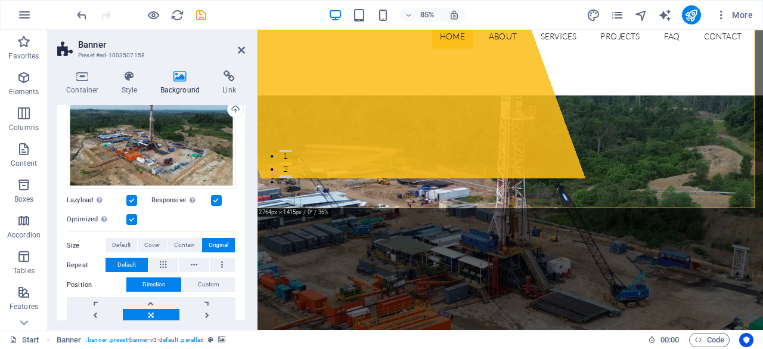
click at [218, 246] on span "Original" at bounding box center [219, 245] width 20 height 14
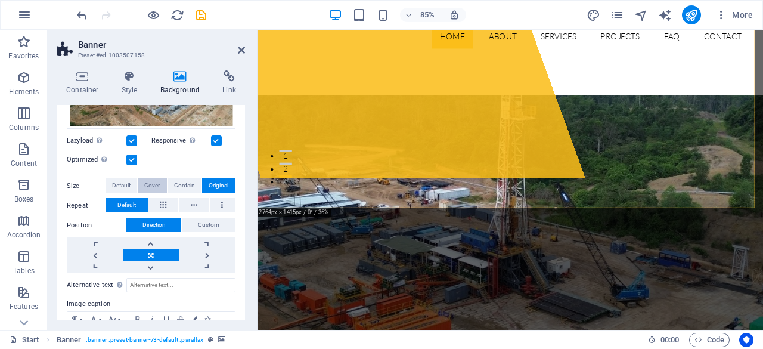
click at [155, 182] on span "Cover" at bounding box center [152, 185] width 16 height 14
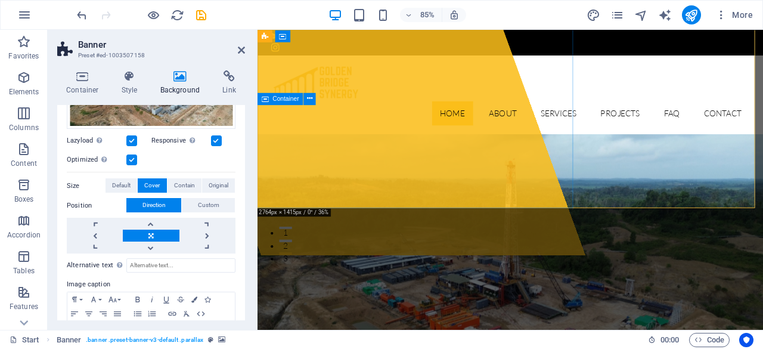
scroll to position [60, 0]
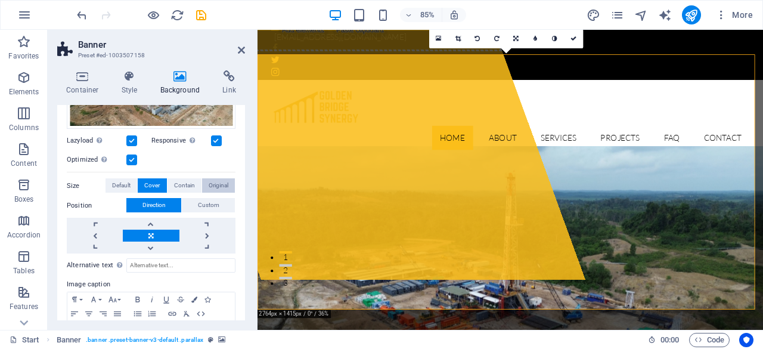
click at [221, 184] on span "Original" at bounding box center [219, 185] width 20 height 14
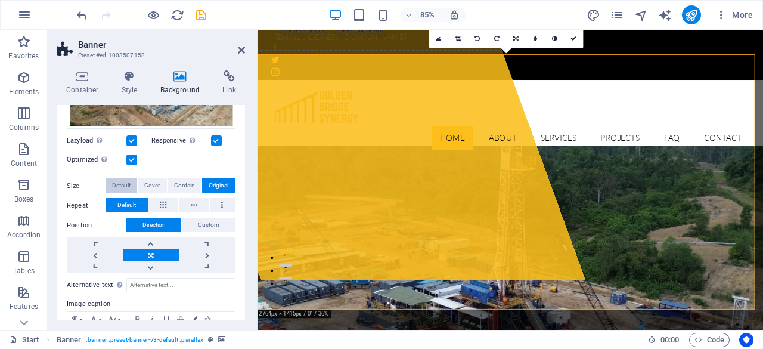
click at [120, 185] on span "Default" at bounding box center [121, 185] width 18 height 14
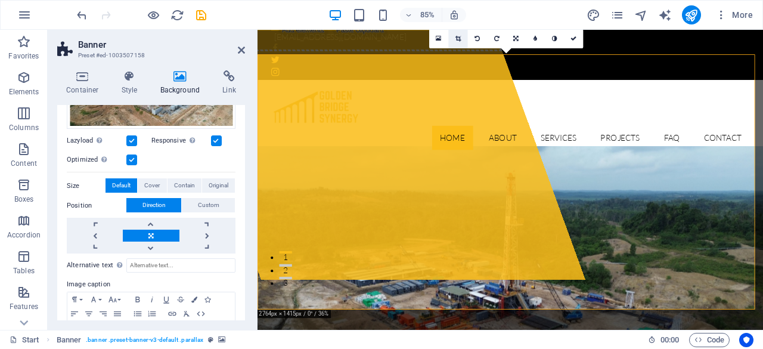
click at [459, 42] on link at bounding box center [457, 38] width 19 height 19
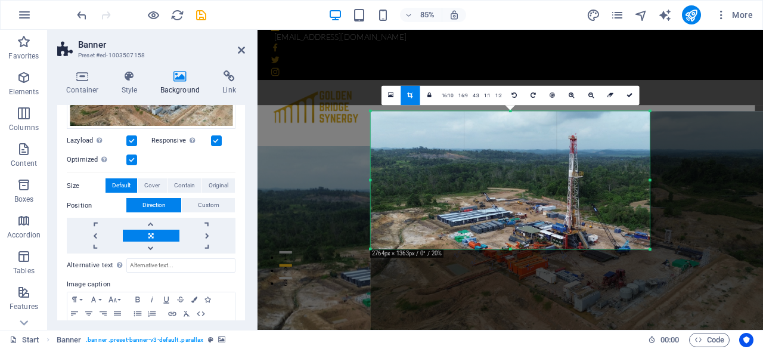
drag, startPoint x: 512, startPoint y: 251, endPoint x: 512, endPoint y: 243, distance: 8.3
click at [512, 243] on div "180 170 160 150 140 130 120 110 100 90 80 70 60 50 40 30 20 10 0 -10 -20 -30 -4…" at bounding box center [511, 180] width 280 height 138
click at [632, 96] on icon at bounding box center [630, 95] width 6 height 6
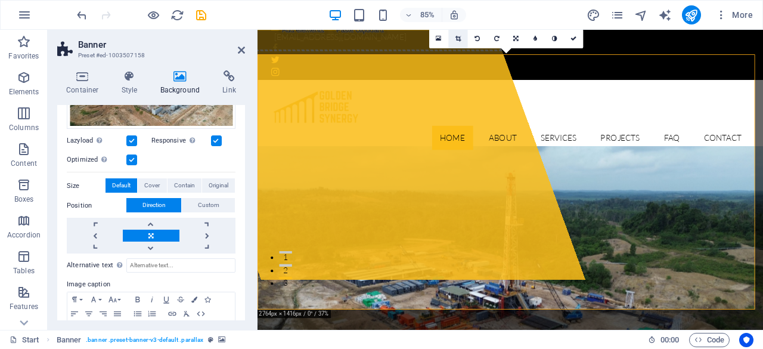
click at [462, 39] on link at bounding box center [457, 38] width 19 height 19
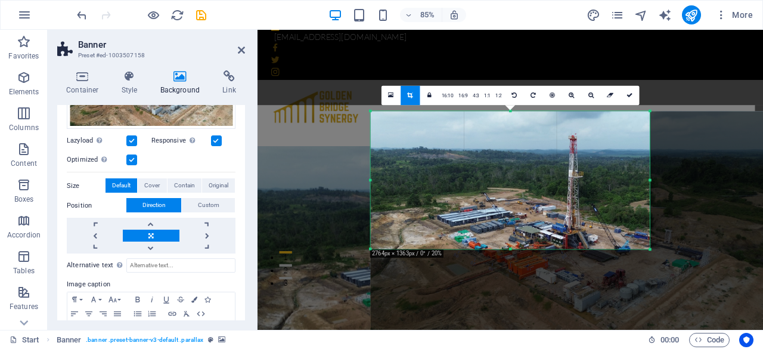
click at [512, 247] on div at bounding box center [511, 249] width 280 height 4
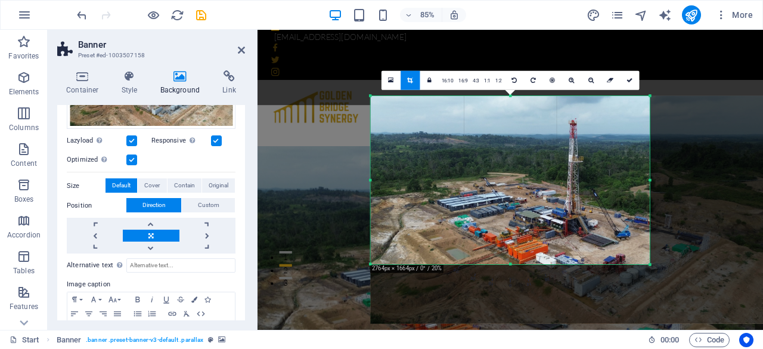
drag, startPoint x: 510, startPoint y: 248, endPoint x: 510, endPoint y: 284, distance: 35.8
click at [510, 264] on div "180 170 160 150 140 130 120 110 100 90 80 70 60 50 40 30 20 10 0 -10 -20 -30 -4…" at bounding box center [511, 179] width 280 height 168
drag, startPoint x: 369, startPoint y: 180, endPoint x: 318, endPoint y: 179, distance: 50.1
click at [318, 179] on div "Drag here to replace the existing content. Press “Ctrl” if you want to create a…" at bounding box center [511, 180] width 506 height 300
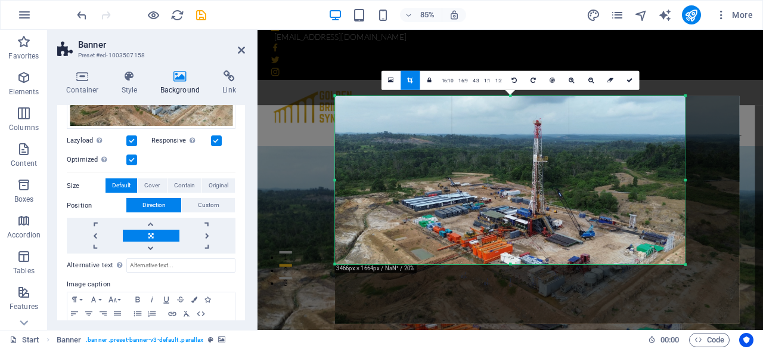
drag, startPoint x: 370, startPoint y: 181, endPoint x: 286, endPoint y: 178, distance: 83.5
click at [286, 178] on div "Drag here to replace the existing content. Press “Ctrl” if you want to create a…" at bounding box center [511, 180] width 506 height 300
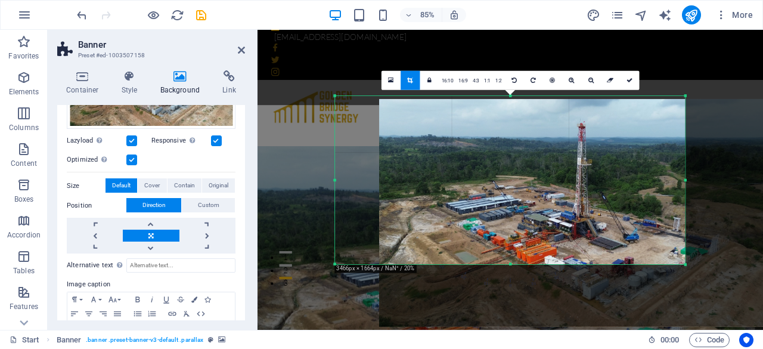
drag, startPoint x: 508, startPoint y: 194, endPoint x: 567, endPoint y: 174, distance: 62.4
click at [562, 196] on div at bounding box center [581, 213] width 404 height 228
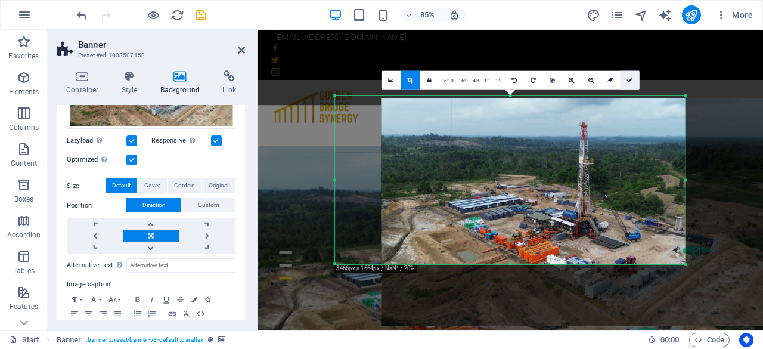
click at [633, 80] on link at bounding box center [629, 79] width 19 height 19
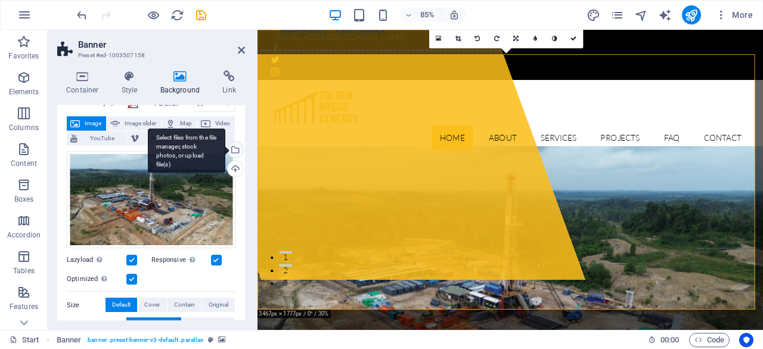
click at [234, 148] on div "Select files from the file manager, stock photos, or upload file(s)" at bounding box center [234, 151] width 18 height 18
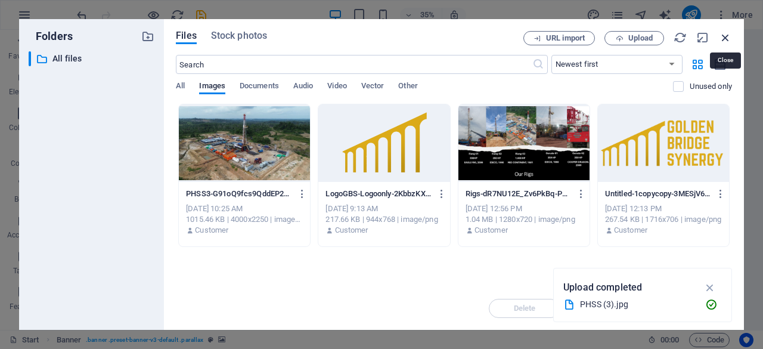
click at [728, 35] on icon "button" at bounding box center [725, 37] width 13 height 13
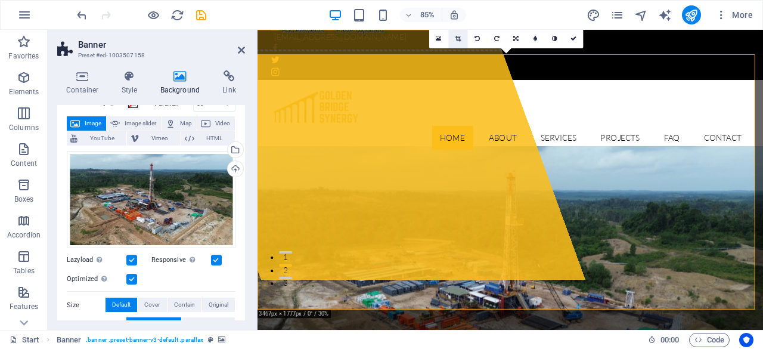
click at [459, 36] on icon at bounding box center [458, 38] width 5 height 6
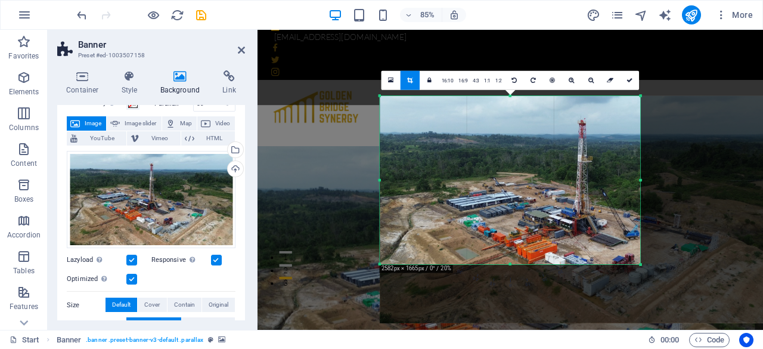
drag, startPoint x: 686, startPoint y: 182, endPoint x: 581, endPoint y: 183, distance: 105.6
click at [581, 183] on div "180 170 160 150 140 130 120 110 100 90 80 70 60 50 40 30 20 10 0 -10 -20 -30 -4…" at bounding box center [510, 179] width 261 height 168
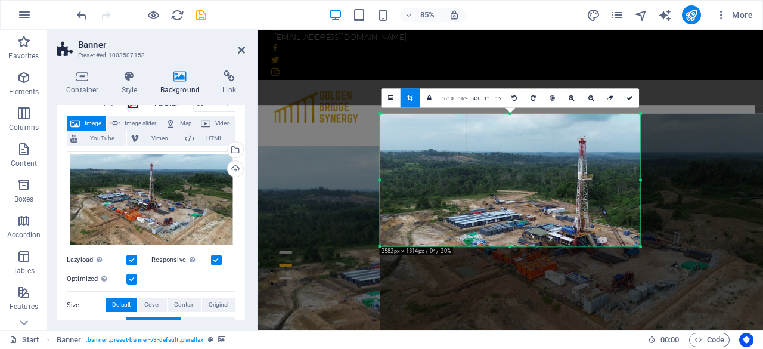
drag, startPoint x: 511, startPoint y: 265, endPoint x: 511, endPoint y: 223, distance: 41.7
click at [511, 223] on div "180 170 160 150 140 130 120 110 100 90 80 70 60 50 40 30 20 10 0 -10 -20 -30 -4…" at bounding box center [510, 179] width 261 height 133
click at [390, 97] on icon at bounding box center [390, 97] width 5 height 7
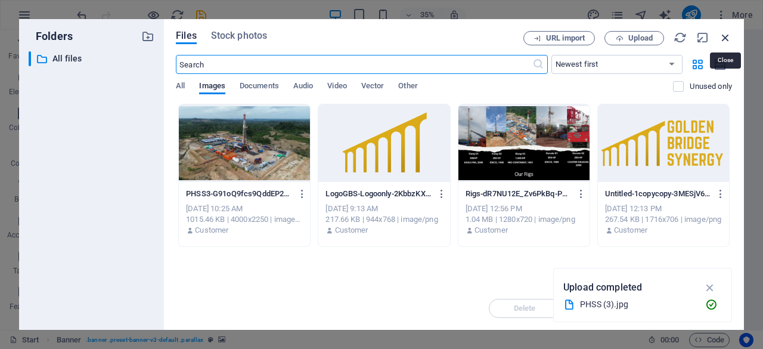
click at [723, 35] on icon "button" at bounding box center [725, 37] width 13 height 13
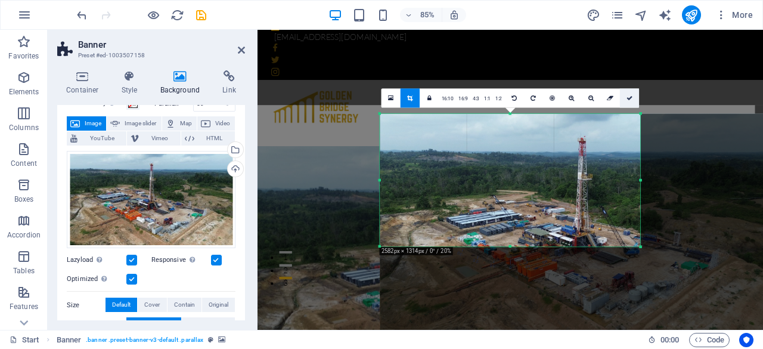
click at [629, 96] on icon at bounding box center [630, 98] width 6 height 6
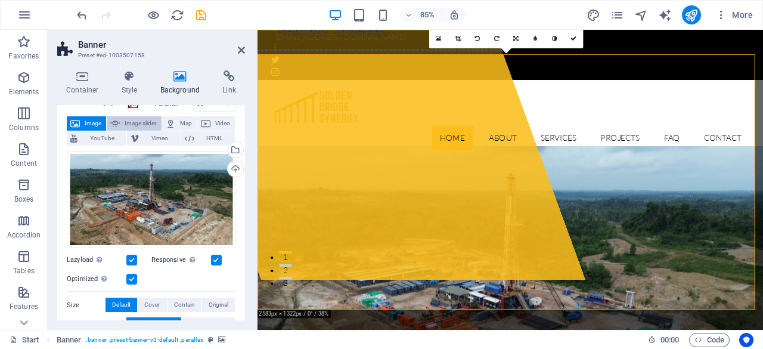
click at [133, 122] on span "Image slider" at bounding box center [140, 123] width 34 height 14
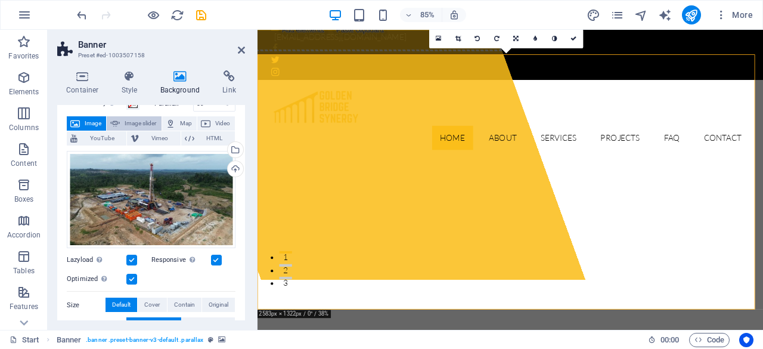
select select "ms"
select select "s"
select select "progressive"
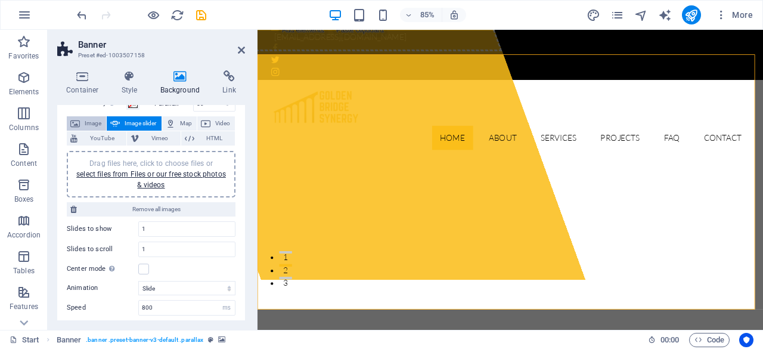
click at [89, 121] on span "Image" at bounding box center [92, 123] width 19 height 14
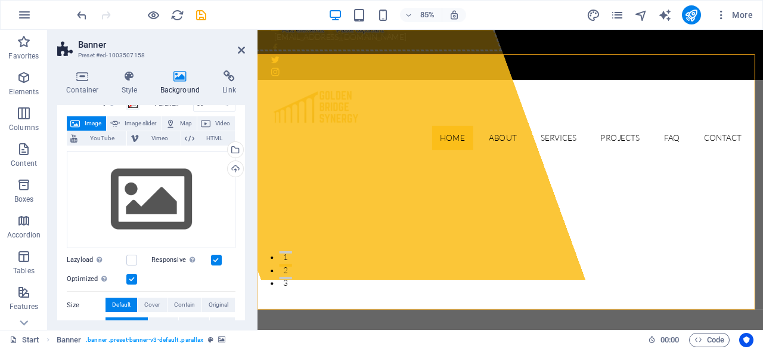
scroll to position [0, 0]
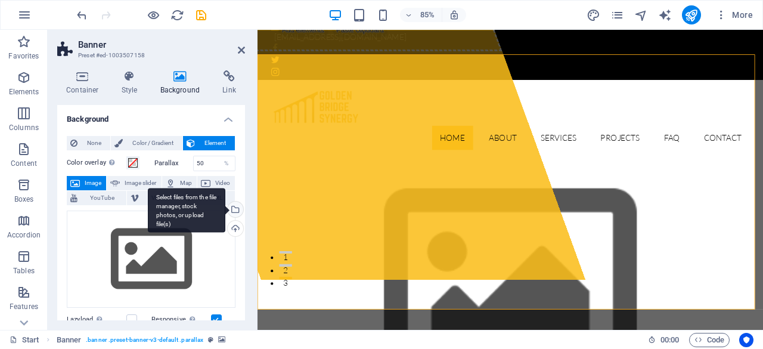
click at [225, 209] on div "Select files from the file manager, stock photos, or upload file(s)" at bounding box center [187, 210] width 78 height 45
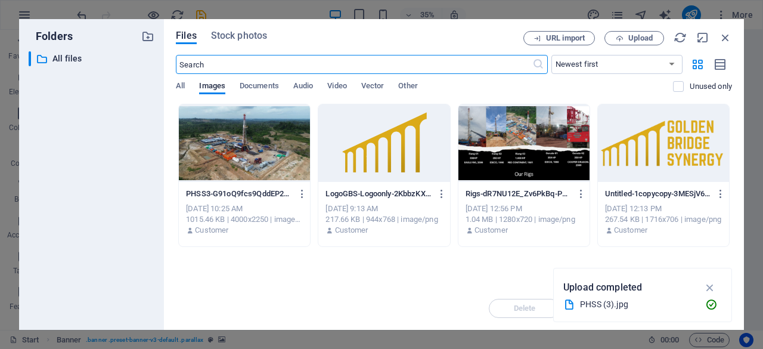
click at [268, 159] on div at bounding box center [244, 143] width 131 height 78
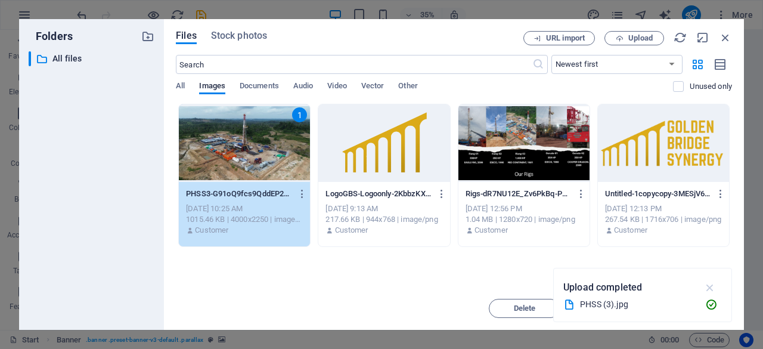
click at [710, 292] on icon "button" at bounding box center [711, 287] width 14 height 13
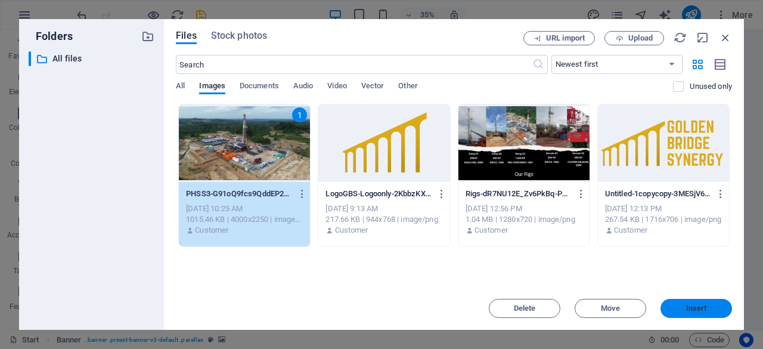
click at [689, 307] on span "Insert" at bounding box center [696, 308] width 21 height 7
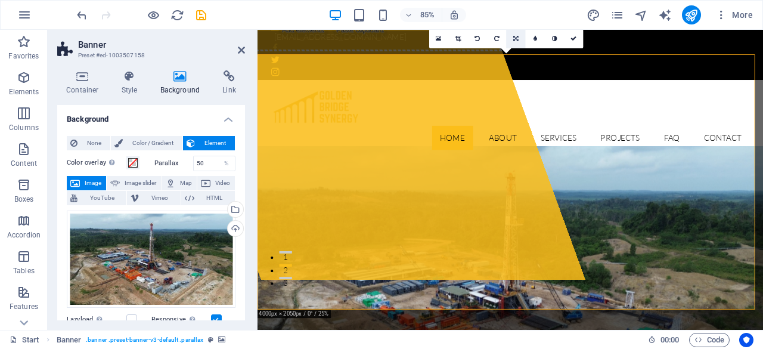
click at [515, 36] on icon at bounding box center [515, 38] width 5 height 6
click at [517, 59] on icon at bounding box center [516, 57] width 6 height 6
click at [513, 38] on icon at bounding box center [516, 38] width 6 height 6
click at [513, 38] on icon at bounding box center [515, 38] width 5 height 6
click at [462, 38] on link at bounding box center [457, 38] width 19 height 19
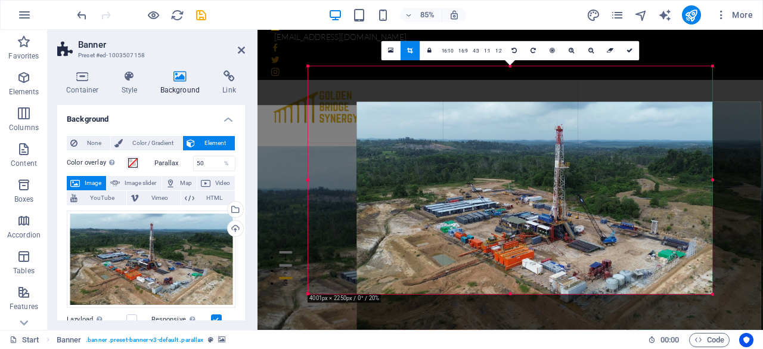
drag, startPoint x: 602, startPoint y: 203, endPoint x: 660, endPoint y: 245, distance: 70.9
click at [660, 245] on div at bounding box center [559, 215] width 404 height 228
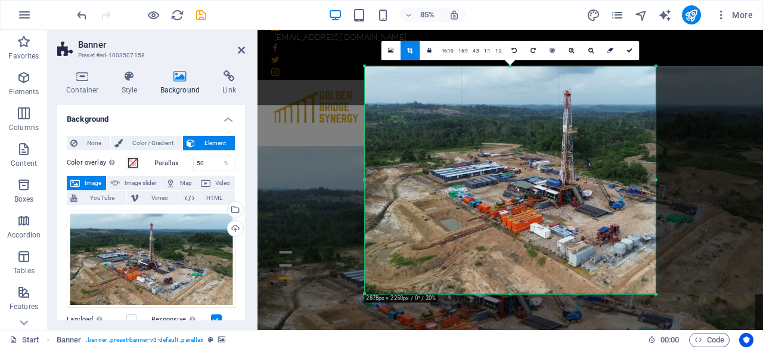
drag, startPoint x: 714, startPoint y: 182, endPoint x: 580, endPoint y: 199, distance: 135.1
click at [580, 183] on div "180 170 160 150 140 130 120 110 100 90 80 70 60 50 40 30 20 10 0 -10 -20 -30 -4…" at bounding box center [510, 180] width 291 height 228
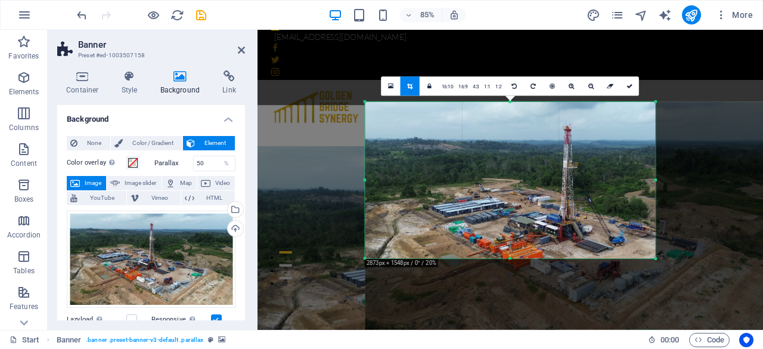
drag, startPoint x: 509, startPoint y: 292, endPoint x: 507, endPoint y: 209, distance: 83.5
click at [507, 209] on div "180 170 160 150 140 130 120 110 100 90 80 70 60 50 40 30 20 10 0 -10 -20 -30 -4…" at bounding box center [510, 179] width 290 height 157
click at [655, 179] on div "180 170 160 150 140 130 120 110 100 90 80 70 60 50 40 30 20 10 0 -10 -20 -30 -4…" at bounding box center [510, 179] width 290 height 157
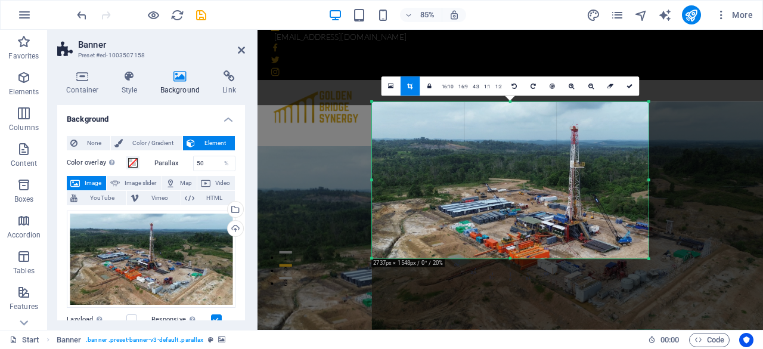
drag, startPoint x: 657, startPoint y: 179, endPoint x: 640, endPoint y: 179, distance: 16.1
click at [640, 179] on div "180 170 160 150 140 130 120 110 100 90 80 70 60 50 40 30 20 10 0 -10 -20 -30 -4…" at bounding box center [510, 179] width 277 height 157
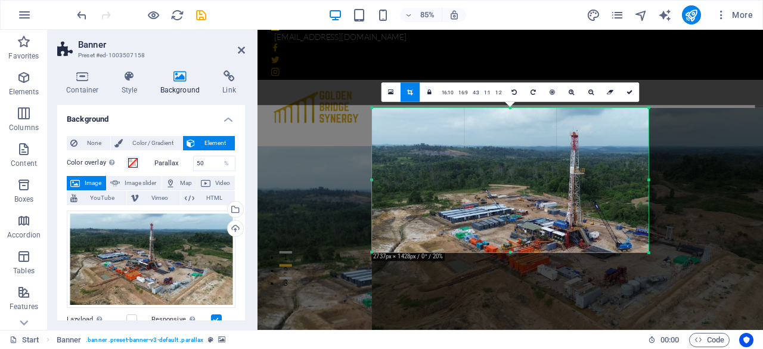
drag, startPoint x: 508, startPoint y: 256, endPoint x: 507, endPoint y: 242, distance: 14.4
click at [507, 242] on div "180 170 160 150 140 130 120 110 100 90 80 70 60 50 40 30 20 10 0 -10 -20 -30 -4…" at bounding box center [510, 179] width 277 height 144
click at [636, 89] on link at bounding box center [629, 91] width 19 height 19
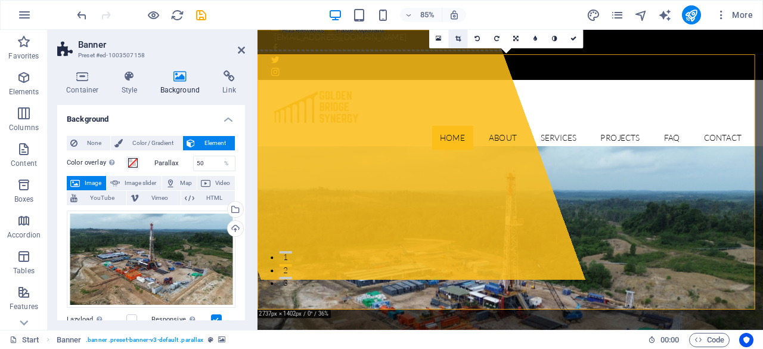
click at [460, 41] on icon at bounding box center [458, 38] width 5 height 6
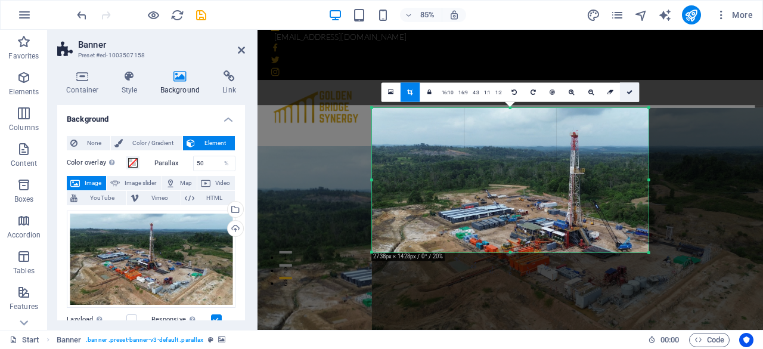
click at [627, 92] on icon at bounding box center [630, 92] width 6 height 6
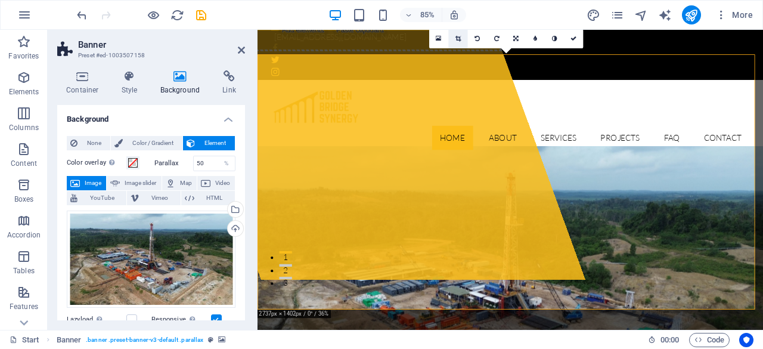
click at [456, 38] on icon at bounding box center [458, 38] width 5 height 6
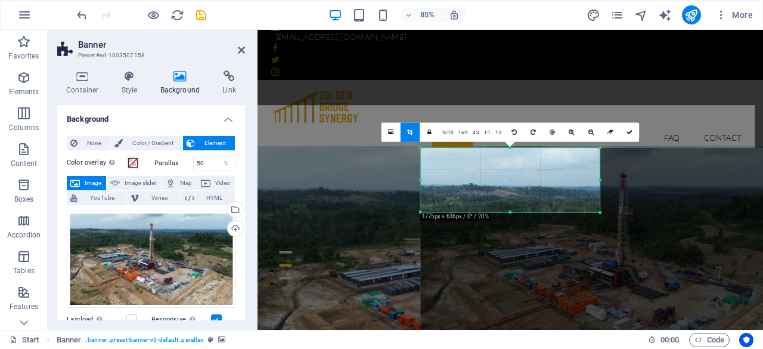
drag, startPoint x: 651, startPoint y: 252, endPoint x: 537, endPoint y: 158, distance: 148.3
click at [537, 158] on div "180 170 160 150 140 130 120 110 100 90 80 70 60 50 40 30 20 10 0 -10 -20 -30 -4…" at bounding box center [509, 180] width 179 height 64
click at [629, 130] on icon at bounding box center [630, 132] width 6 height 6
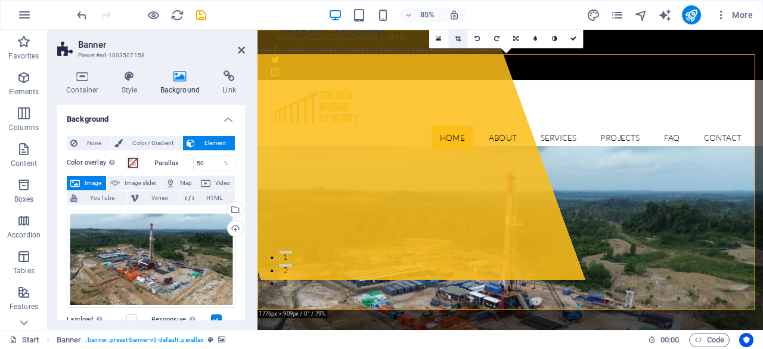
click at [456, 38] on icon at bounding box center [458, 38] width 5 height 6
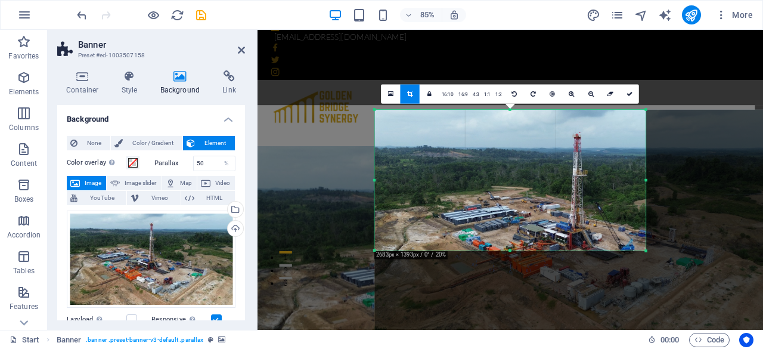
drag, startPoint x: 600, startPoint y: 211, endPoint x: 708, endPoint y: 301, distance: 141.0
click at [646, 250] on div "180 170 160 150 140 130 120 110 100 90 80 70 60 50 40 30 20 10 0 -10 -20 -30 -4…" at bounding box center [510, 179] width 271 height 141
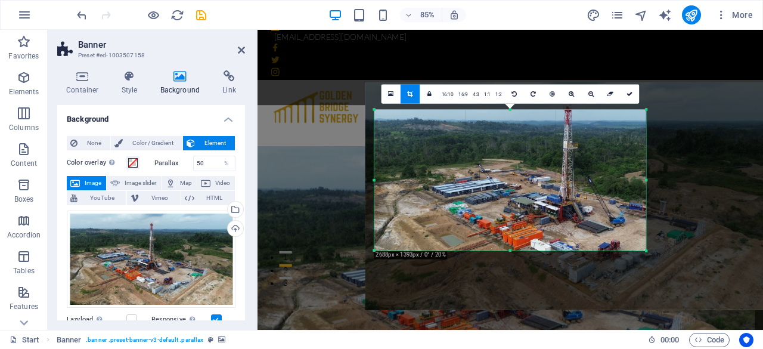
drag, startPoint x: 540, startPoint y: 189, endPoint x: 529, endPoint y: 157, distance: 33.9
click at [529, 157] on div at bounding box center [568, 196] width 404 height 228
click at [629, 94] on icon at bounding box center [630, 94] width 6 height 6
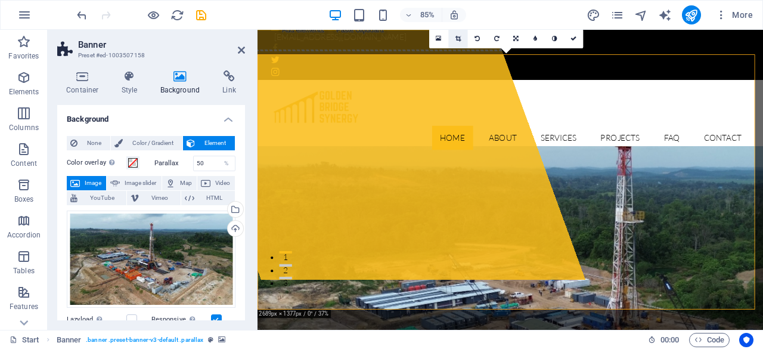
click at [456, 38] on icon at bounding box center [458, 38] width 5 height 6
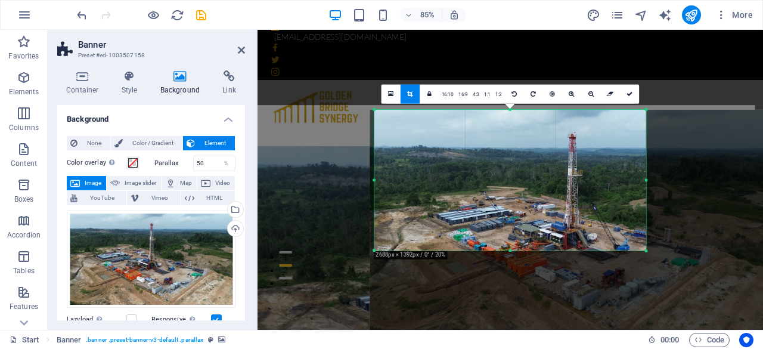
drag, startPoint x: 483, startPoint y: 190, endPoint x: 487, endPoint y: 218, distance: 27.7
click at [487, 218] on div at bounding box center [572, 223] width 404 height 228
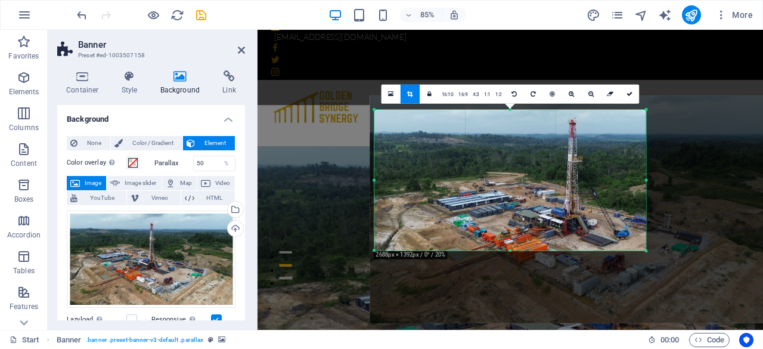
drag, startPoint x: 488, startPoint y: 213, endPoint x: 487, endPoint y: 196, distance: 16.7
click at [487, 196] on div at bounding box center [572, 209] width 404 height 228
click at [632, 95] on link at bounding box center [629, 93] width 19 height 19
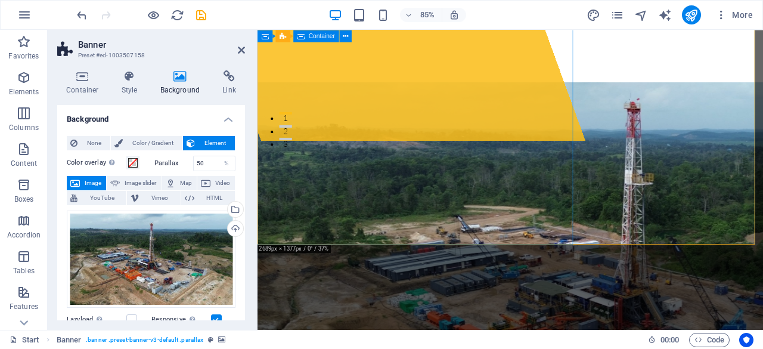
scroll to position [239, 0]
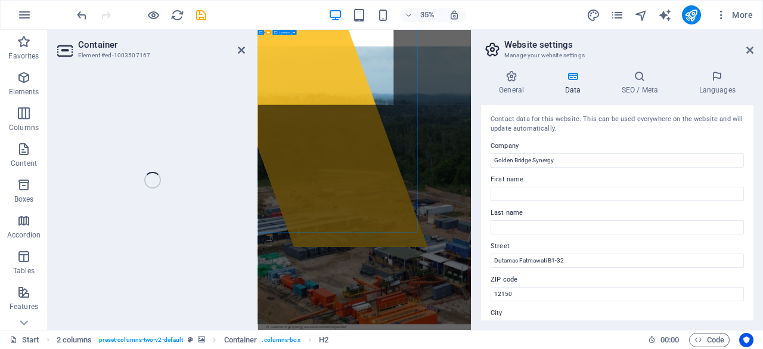
select select "%"
select select "px"
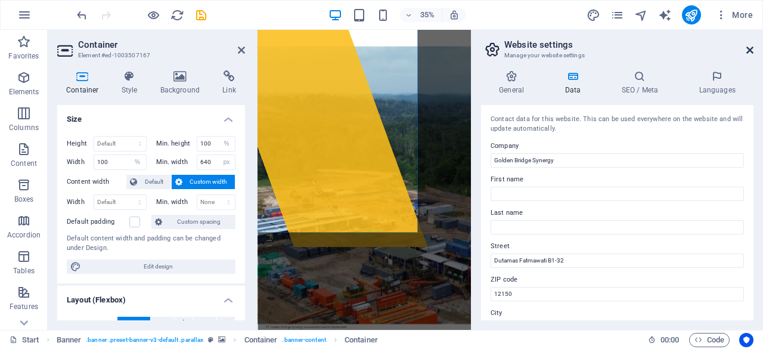
click at [748, 49] on icon at bounding box center [750, 50] width 7 height 10
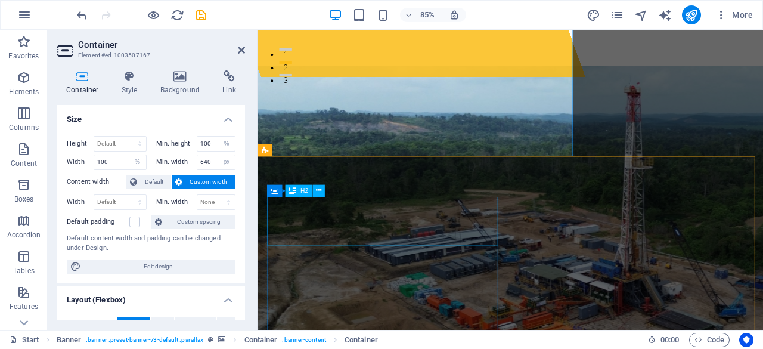
scroll to position [358, 0]
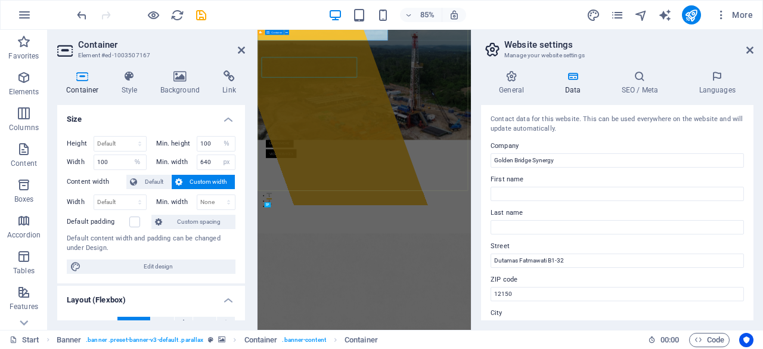
click at [661, 299] on div "Drop content here or Add elements Paste clipboard Golden Bridge Synergy PT Gold…" at bounding box center [563, 326] width 610 height 234
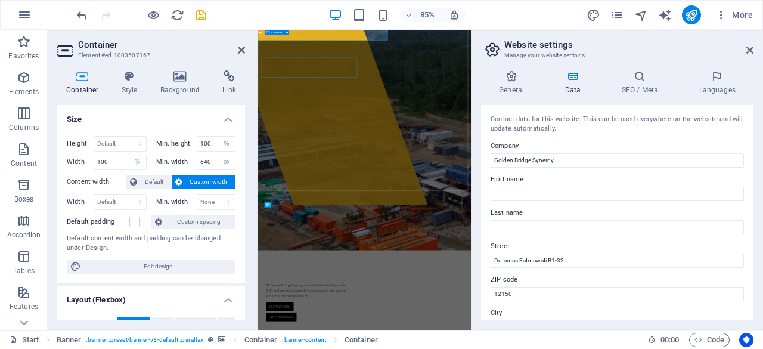
scroll to position [55, 0]
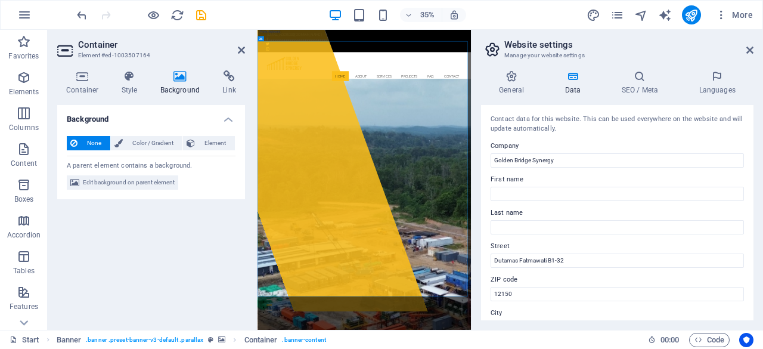
click at [757, 48] on aside "Website settings Manage your website settings General Data SEO / Meta Languages…" at bounding box center [617, 180] width 292 height 300
click at [242, 51] on icon at bounding box center [241, 50] width 7 height 10
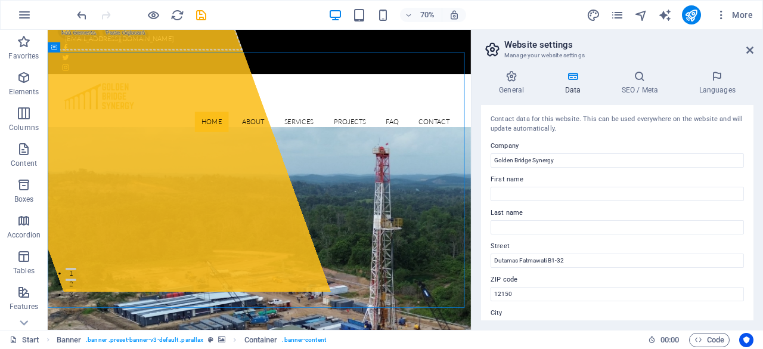
click at [754, 49] on aside "Website settings Manage your website settings General Data SEO / Meta Languages…" at bounding box center [617, 180] width 292 height 300
click at [750, 48] on icon at bounding box center [750, 50] width 7 height 10
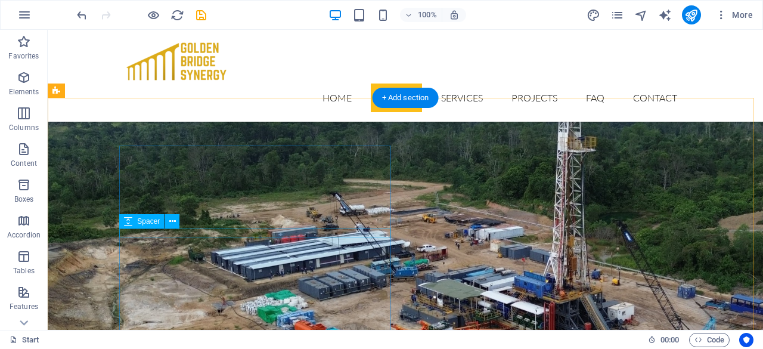
scroll to position [234, 0]
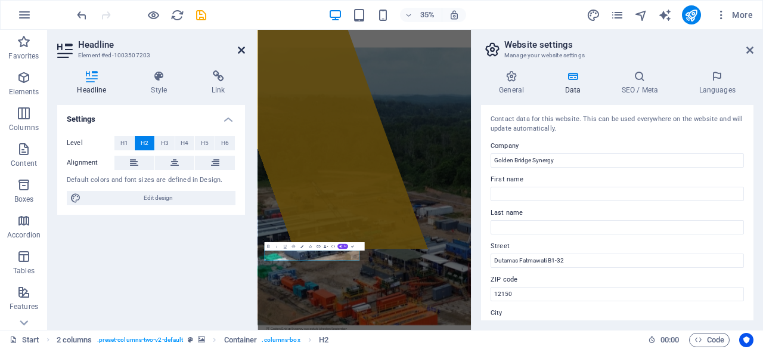
click at [241, 47] on icon at bounding box center [241, 50] width 7 height 10
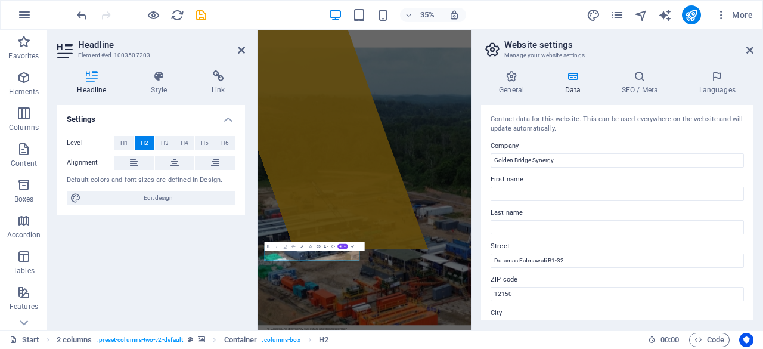
click at [237, 48] on h2 "Headline" at bounding box center [161, 44] width 167 height 11
click at [749, 53] on icon at bounding box center [750, 50] width 7 height 10
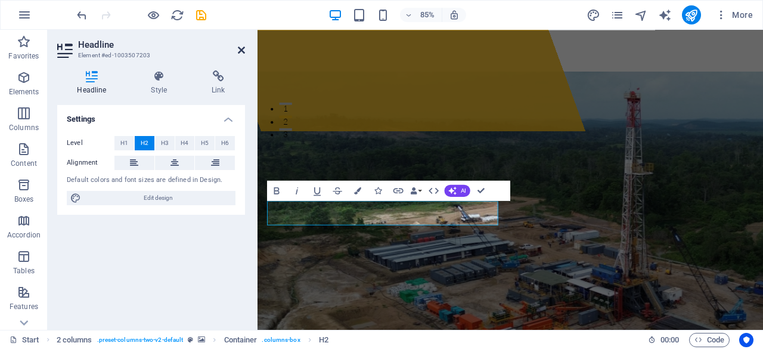
click at [243, 51] on icon at bounding box center [241, 50] width 7 height 10
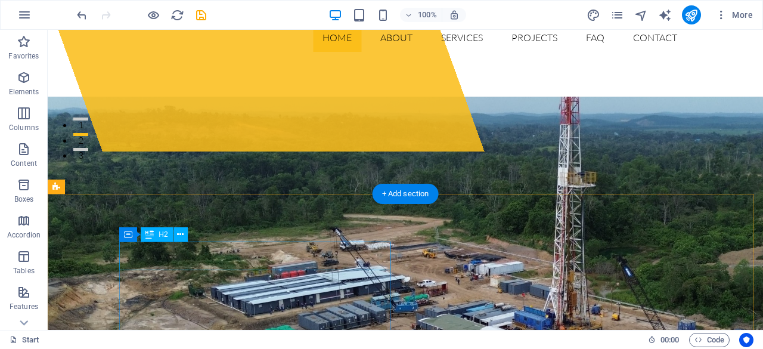
scroll to position [0, 0]
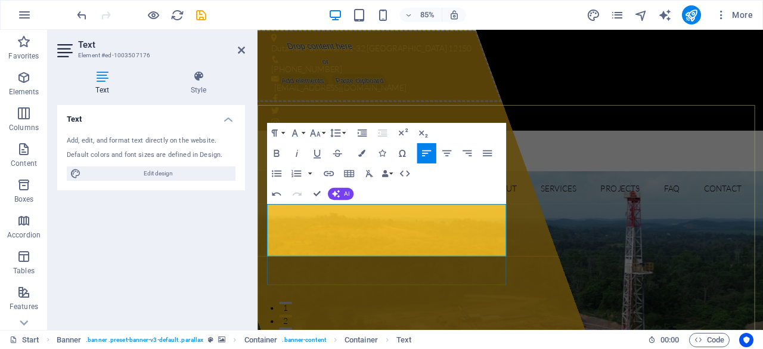
click at [240, 51] on icon at bounding box center [241, 50] width 7 height 10
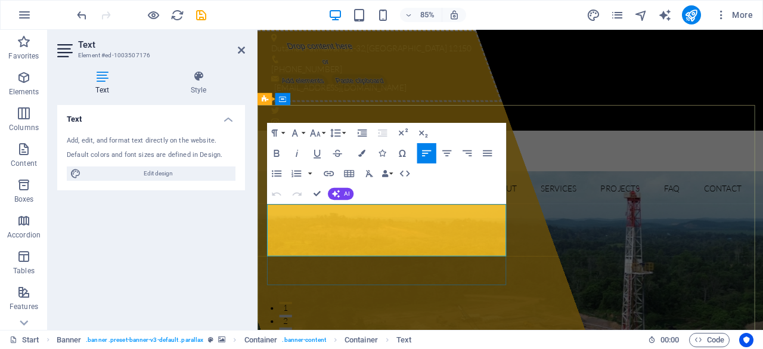
drag, startPoint x: 359, startPoint y: 286, endPoint x: 290, endPoint y: 232, distance: 87.9
click at [361, 150] on icon "button" at bounding box center [361, 153] width 7 height 7
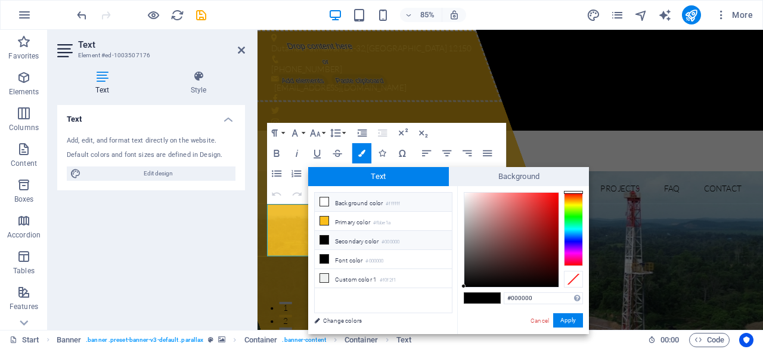
click at [350, 201] on li "Background color #ffffff" at bounding box center [383, 202] width 137 height 19
type input "#ffffff"
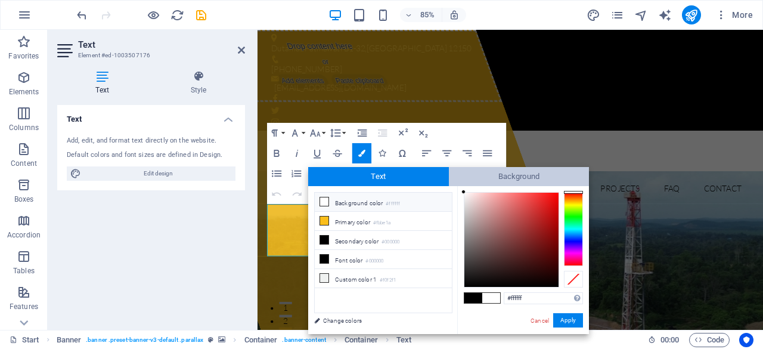
click at [500, 183] on span "Background" at bounding box center [519, 176] width 141 height 19
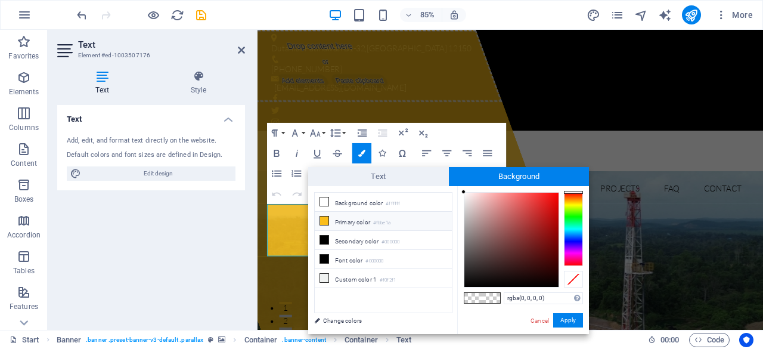
click at [360, 219] on li "Primary color #fbbe1a" at bounding box center [383, 221] width 137 height 19
type input "rgba(251, 190, 26, 0)"
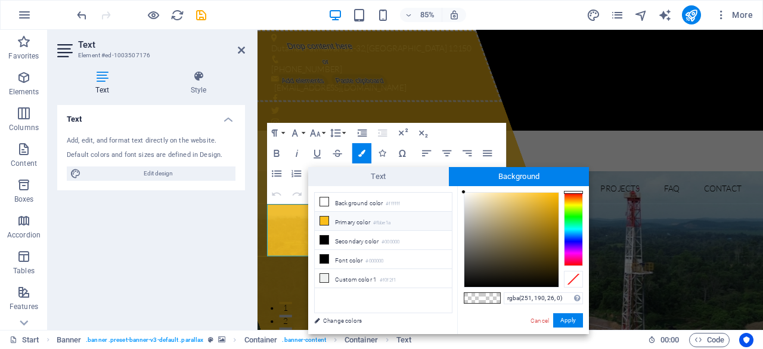
click at [360, 219] on li "Primary color #fbbe1a" at bounding box center [383, 221] width 137 height 19
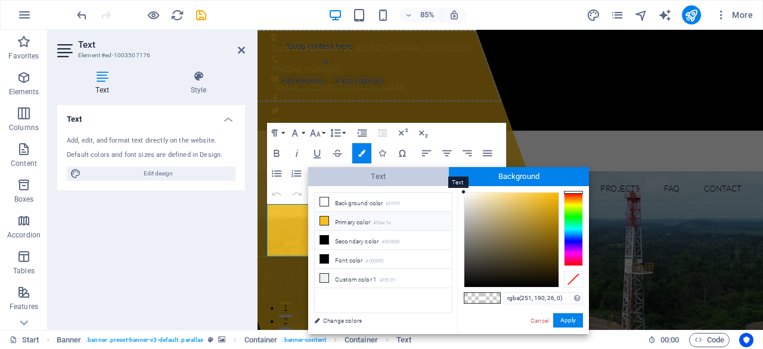
click at [376, 177] on span "Text" at bounding box center [378, 176] width 141 height 19
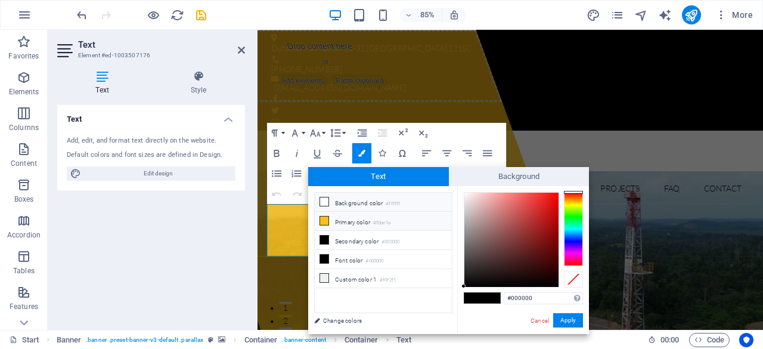
click at [360, 221] on li "Primary color #fbbe1a" at bounding box center [383, 221] width 137 height 19
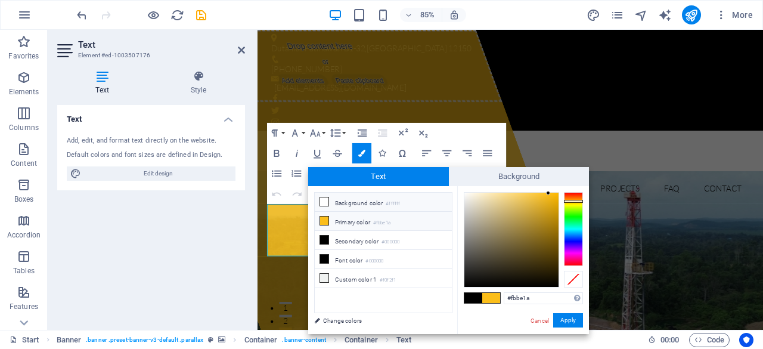
click at [346, 205] on li "Background color #ffffff" at bounding box center [383, 202] width 137 height 19
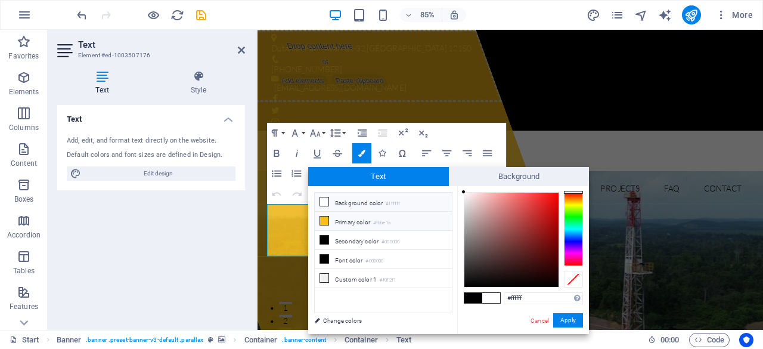
click at [355, 219] on li "Primary color #fbbe1a" at bounding box center [383, 221] width 137 height 19
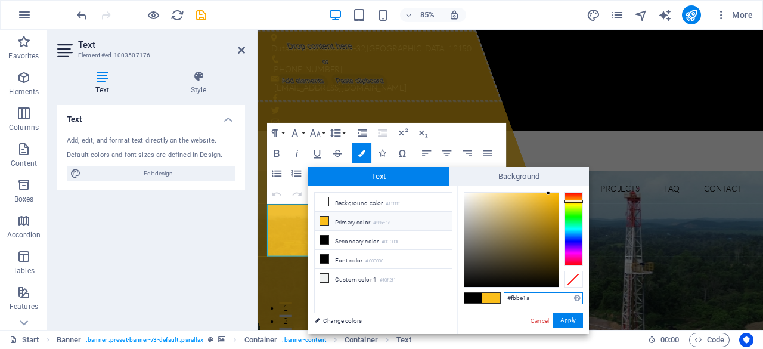
drag, startPoint x: 536, startPoint y: 296, endPoint x: 469, endPoint y: 289, distance: 67.2
click at [469, 289] on div "#fbbe1a Supported formats #0852ed rgb(8, 82, 237) rgba(8, 82, 237, 90%) hsv(221…" at bounding box center [523, 346] width 132 height 321
click at [358, 197] on li "Background color #ffffff" at bounding box center [383, 202] width 137 height 19
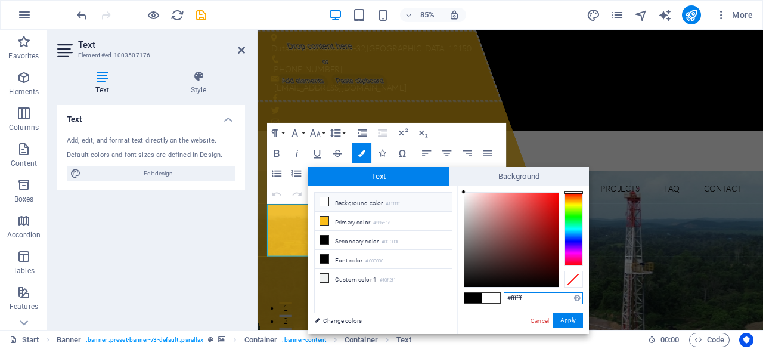
drag, startPoint x: 540, startPoint y: 294, endPoint x: 442, endPoint y: 287, distance: 98.1
click at [441, 290] on div "less Background color #ffffff Primary color #fbbe1a Secondary color #000000 Fon…" at bounding box center [448, 260] width 281 height 148
paste input "bbe1a"
type input "#fbbe1a"
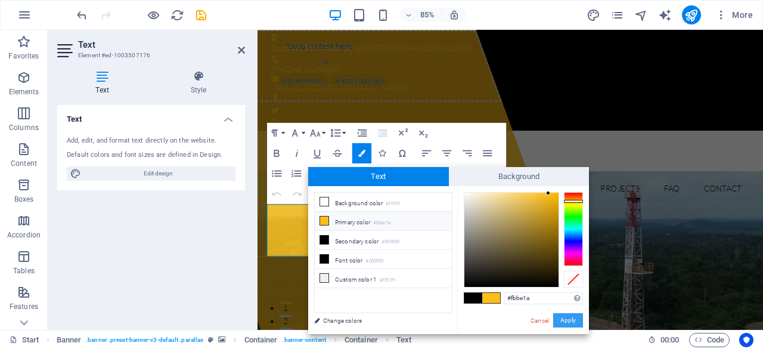
click at [571, 320] on button "Apply" at bounding box center [568, 320] width 30 height 14
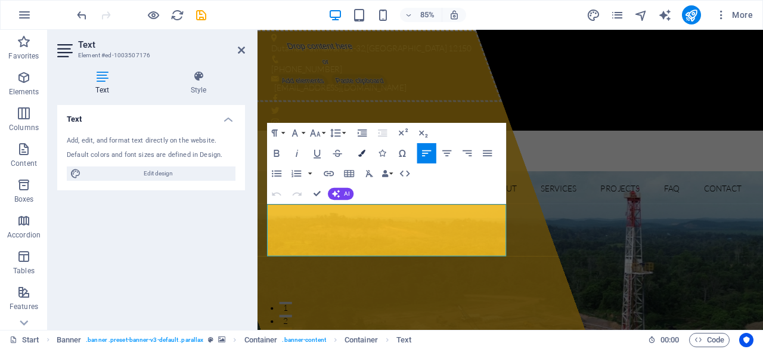
click at [364, 153] on icon "button" at bounding box center [361, 153] width 7 height 7
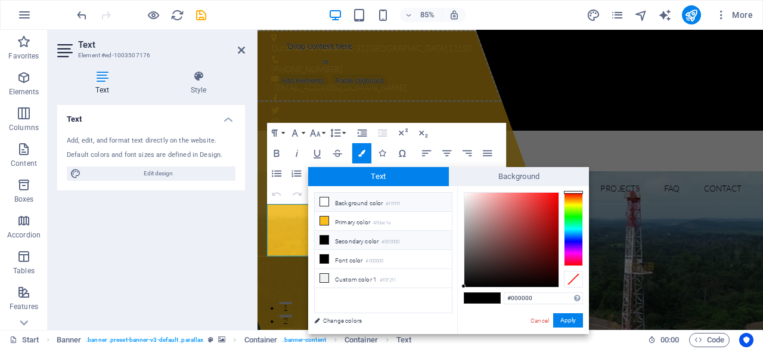
click at [354, 203] on li "Background color #ffffff" at bounding box center [383, 202] width 137 height 19
click at [354, 222] on li "Primary color #fbbe1a" at bounding box center [383, 221] width 137 height 19
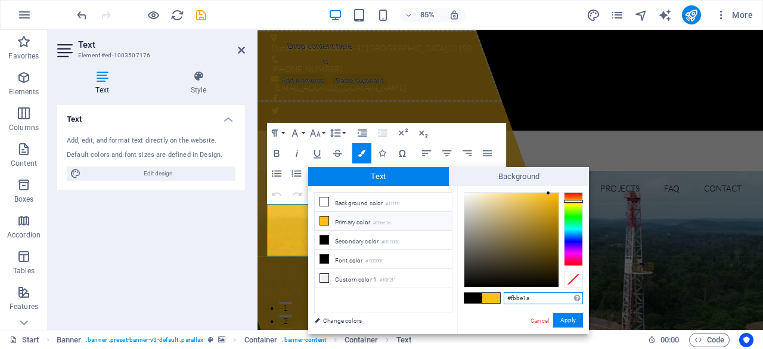
drag, startPoint x: 537, startPoint y: 301, endPoint x: 479, endPoint y: 299, distance: 57.9
click at [479, 299] on div "#fbbe1a Supported formats #0852ed rgb(8, 82, 237) rgba(8, 82, 237, 90%) hsv(221…" at bounding box center [523, 346] width 132 height 321
click at [366, 197] on li "Background color #ffffff" at bounding box center [383, 202] width 137 height 19
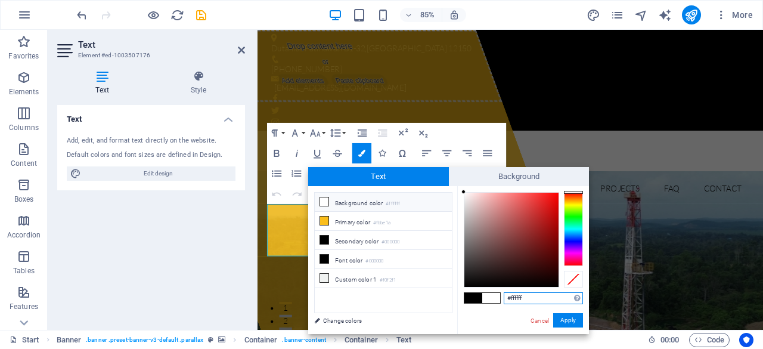
drag, startPoint x: 534, startPoint y: 294, endPoint x: 423, endPoint y: 292, distance: 111.5
click at [423, 292] on div "less Background color #ffffff Primary color #fbbe1a Secondary color #000000 Fon…" at bounding box center [448, 260] width 281 height 148
paste input "bbe1a"
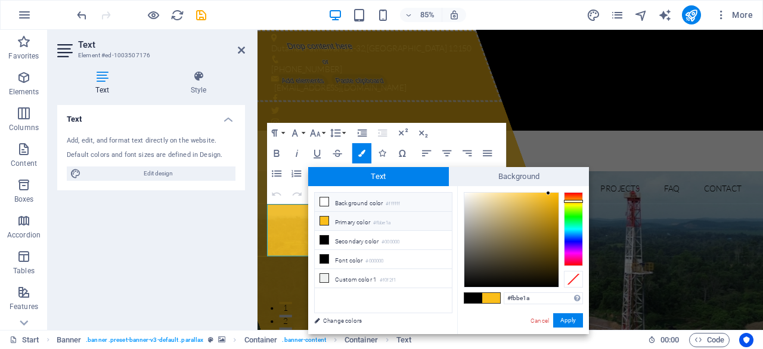
click at [373, 202] on li "Background color #ffffff" at bounding box center [383, 202] width 137 height 19
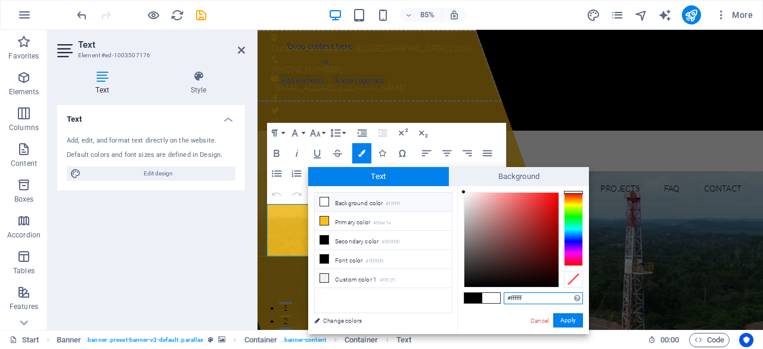
drag, startPoint x: 527, startPoint y: 299, endPoint x: 491, endPoint y: 299, distance: 35.2
click at [491, 299] on div "#ffffff Supported formats #0852ed rgb(8, 82, 237) rgba(8, 82, 237, 90%) hsv(221…" at bounding box center [523, 346] width 132 height 321
paste input "bbe1a"
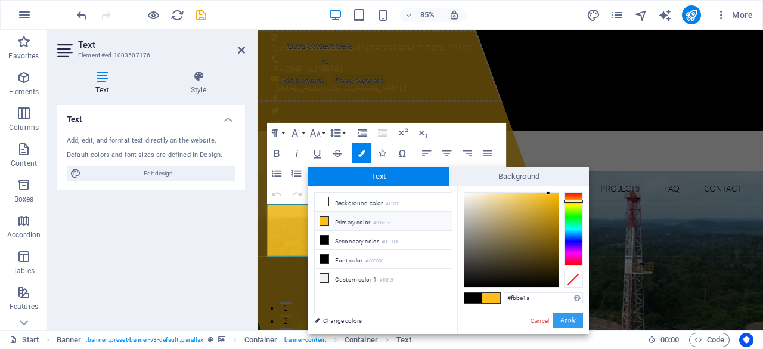
click at [569, 321] on button "Apply" at bounding box center [568, 320] width 30 height 14
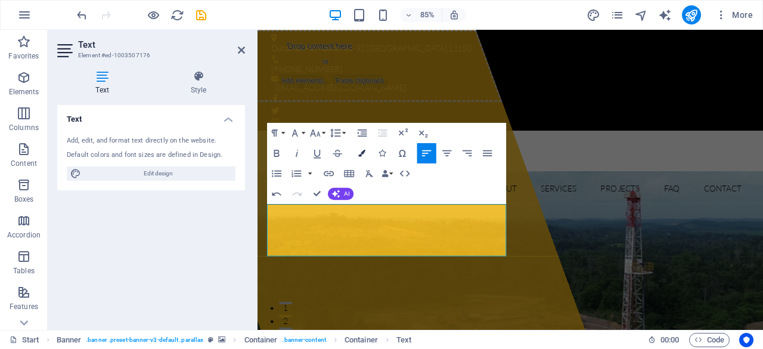
click at [363, 150] on icon "button" at bounding box center [361, 153] width 7 height 7
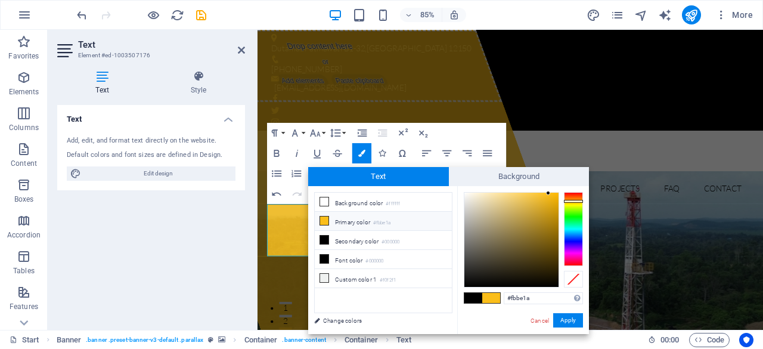
click at [469, 299] on span at bounding box center [474, 298] width 18 height 10
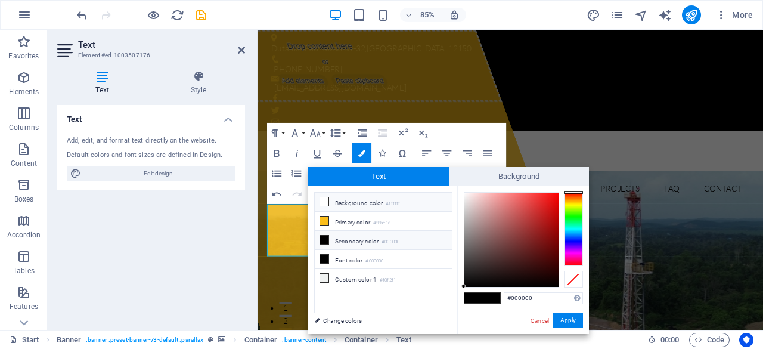
click at [351, 202] on li "Background color #ffffff" at bounding box center [383, 202] width 137 height 19
drag, startPoint x: 531, startPoint y: 298, endPoint x: 487, endPoint y: 293, distance: 44.4
click at [487, 293] on div "#ffffff Supported formats #0852ed rgb(8, 82, 237) rgba(8, 82, 237, 90%) hsv(221…" at bounding box center [523, 346] width 132 height 321
paste input "bbe1a"
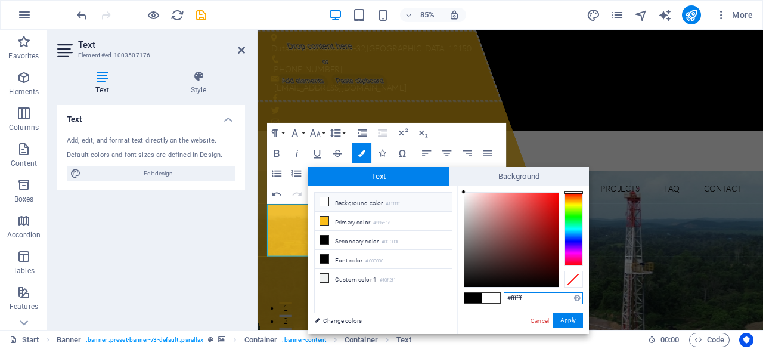
type input "#fbbe1a"
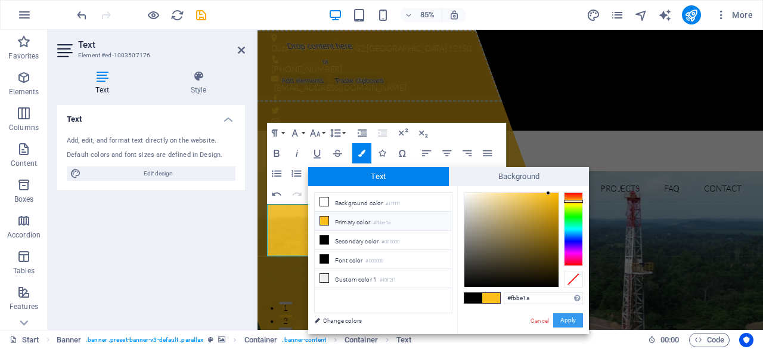
click at [568, 318] on button "Apply" at bounding box center [568, 320] width 30 height 14
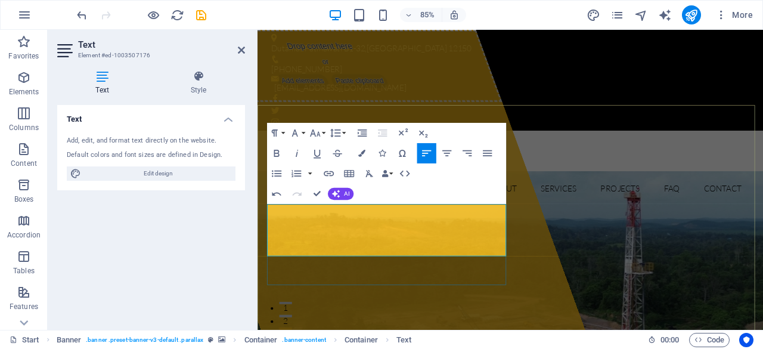
click at [242, 54] on icon at bounding box center [241, 50] width 7 height 10
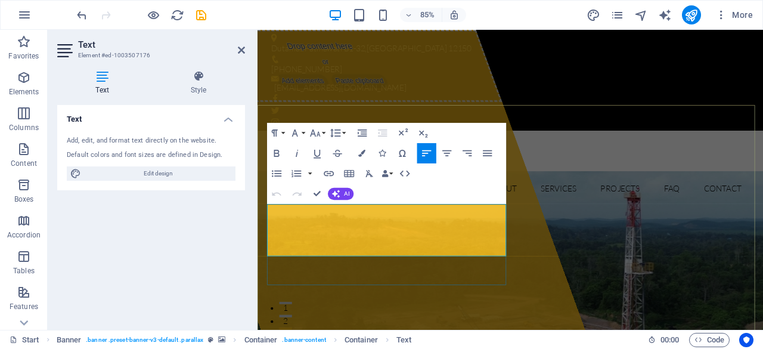
click at [366, 151] on button "Colors" at bounding box center [361, 153] width 19 height 20
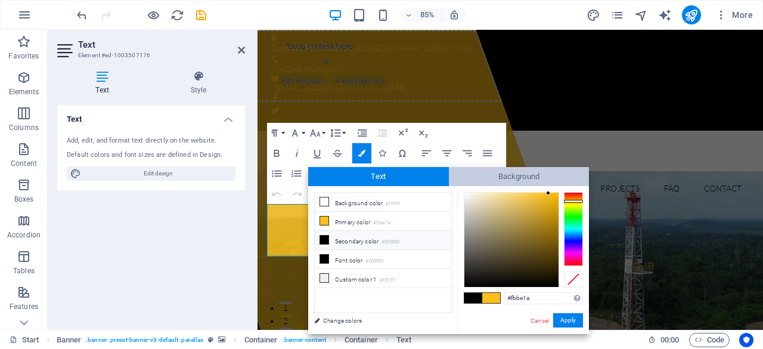
click at [507, 179] on span "Background" at bounding box center [519, 176] width 141 height 19
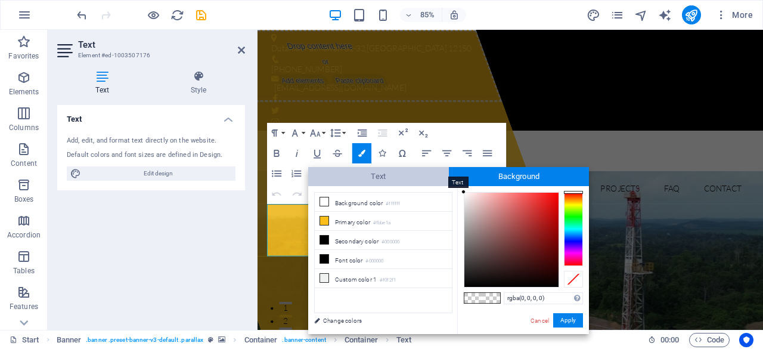
click at [389, 181] on span "Text" at bounding box center [378, 176] width 141 height 19
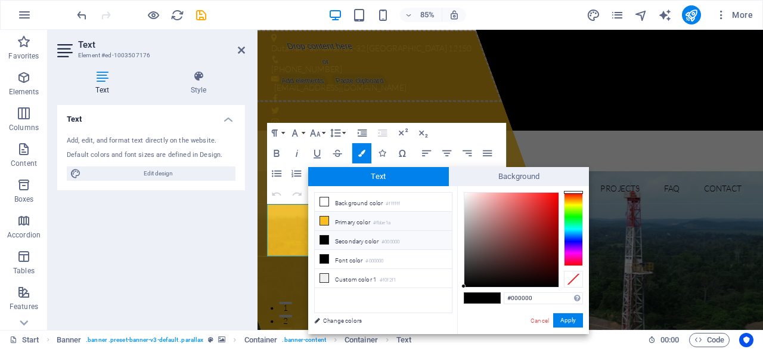
click at [352, 224] on li "Primary color #fbbe1a" at bounding box center [383, 221] width 137 height 19
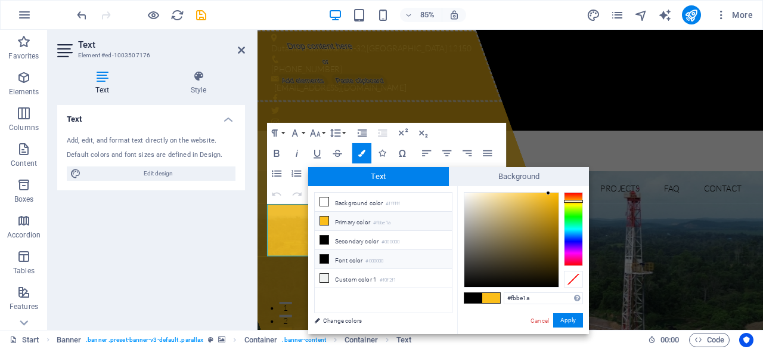
click at [349, 256] on li "Font color #000000" at bounding box center [383, 259] width 137 height 19
type input "#000000"
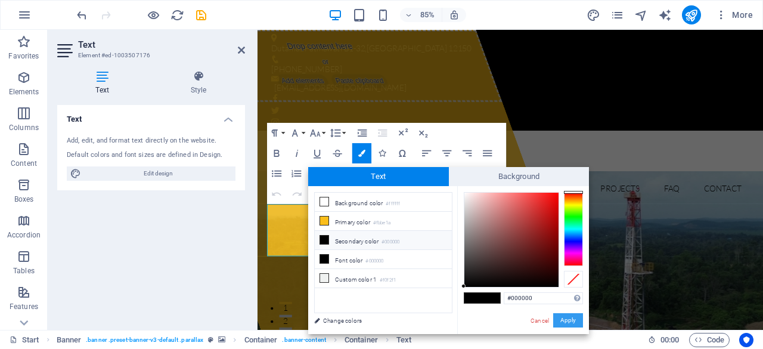
click at [568, 324] on button "Apply" at bounding box center [568, 320] width 30 height 14
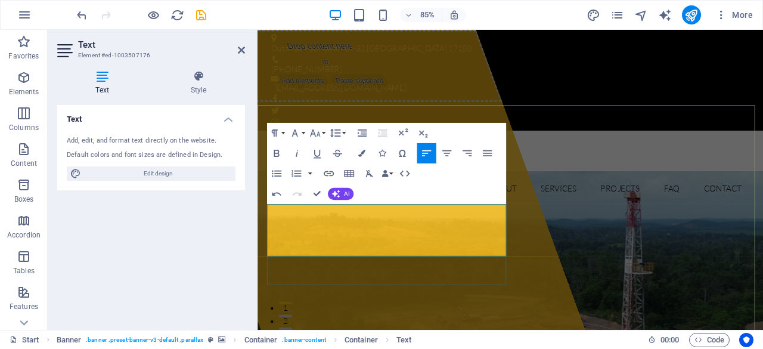
click at [240, 45] on icon at bounding box center [241, 50] width 7 height 10
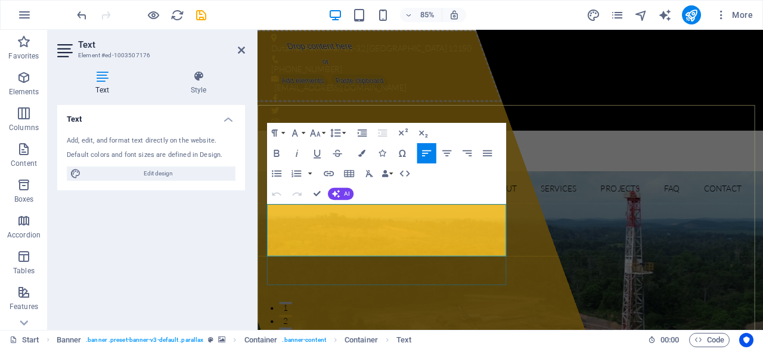
click at [246, 48] on aside "Text Element #ed-1003507176 Text Style Text Add, edit, and format text directly…" at bounding box center [153, 180] width 210 height 300
click at [239, 49] on icon at bounding box center [241, 50] width 7 height 10
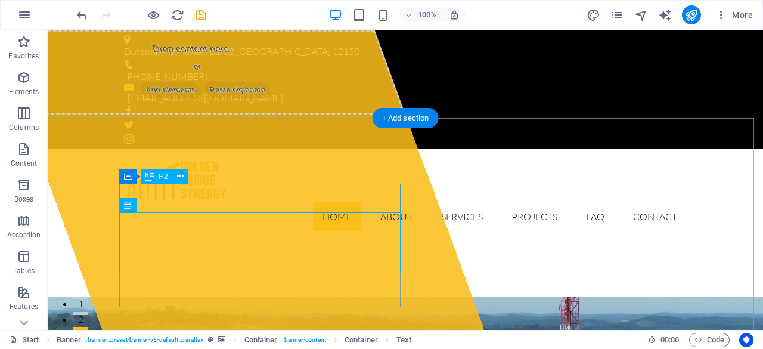
scroll to position [358, 0]
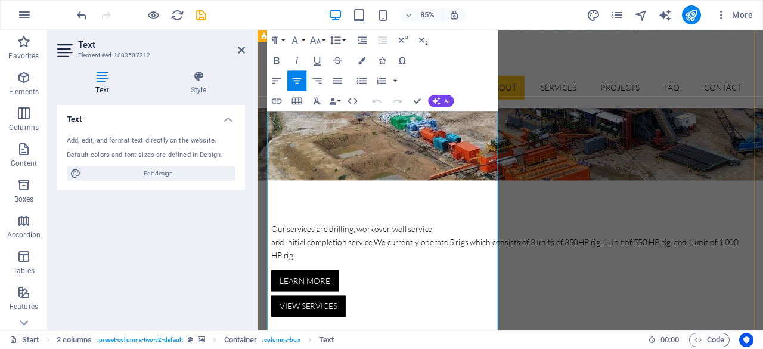
click at [240, 46] on icon at bounding box center [241, 50] width 7 height 10
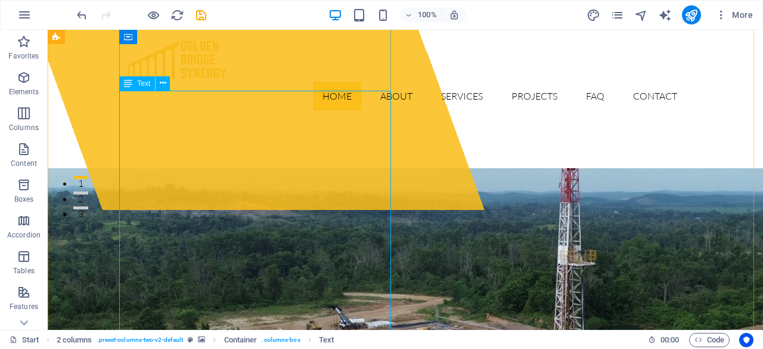
scroll to position [119, 0]
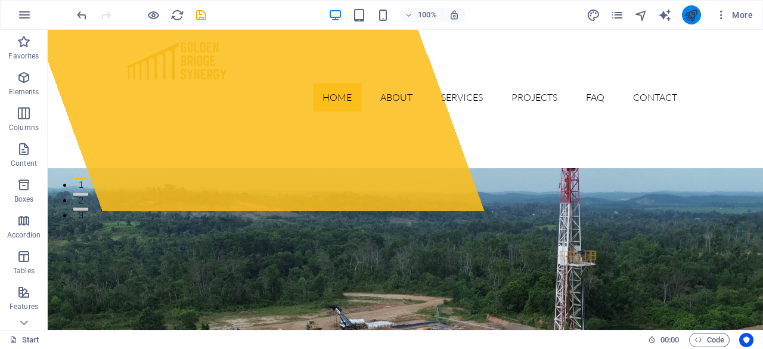
click at [685, 14] on icon "publish" at bounding box center [692, 15] width 14 height 14
checkbox input "false"
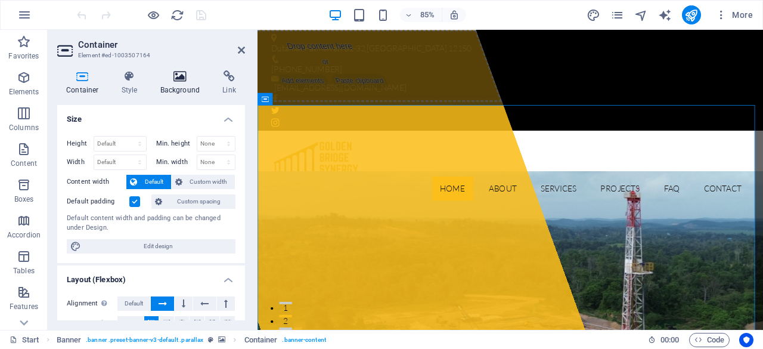
click at [180, 81] on icon at bounding box center [180, 76] width 58 height 12
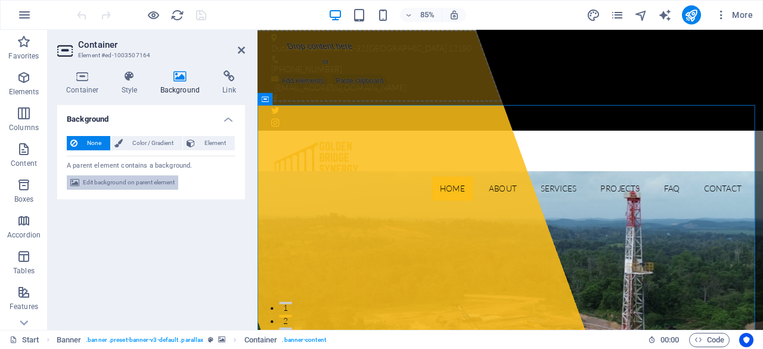
click at [130, 185] on span "Edit background on parent element" at bounding box center [129, 182] width 92 height 14
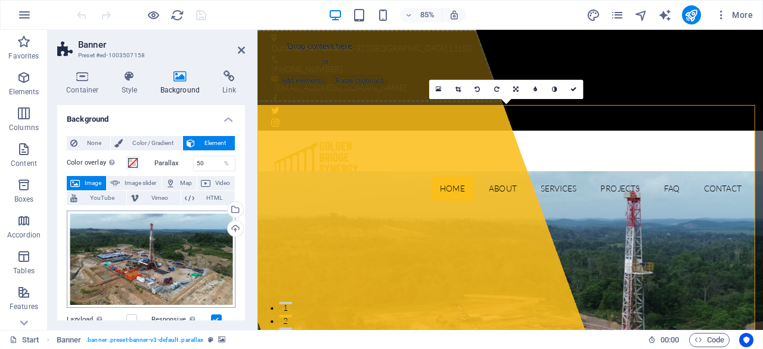
scroll to position [60, 0]
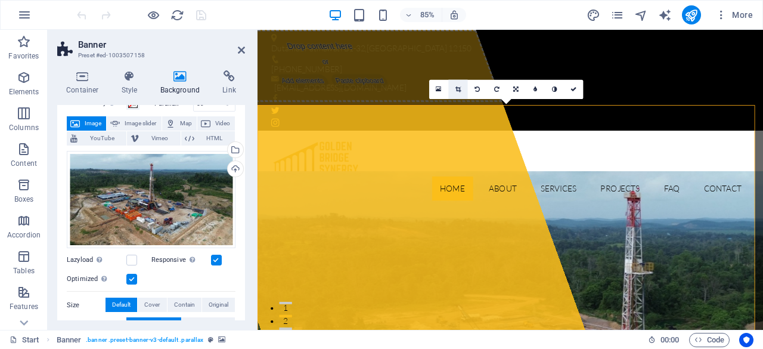
click at [460, 89] on icon at bounding box center [458, 89] width 5 height 6
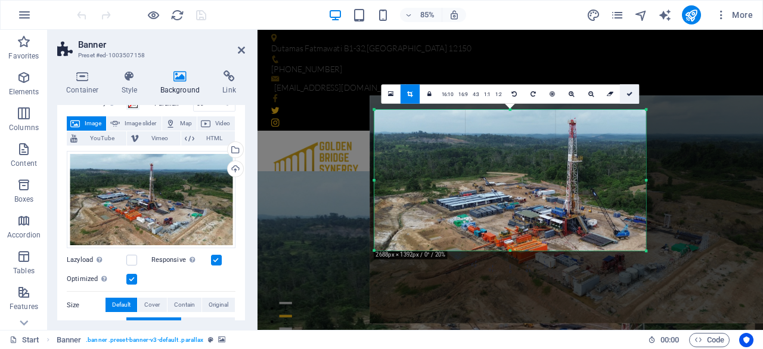
click at [627, 94] on icon at bounding box center [630, 94] width 6 height 6
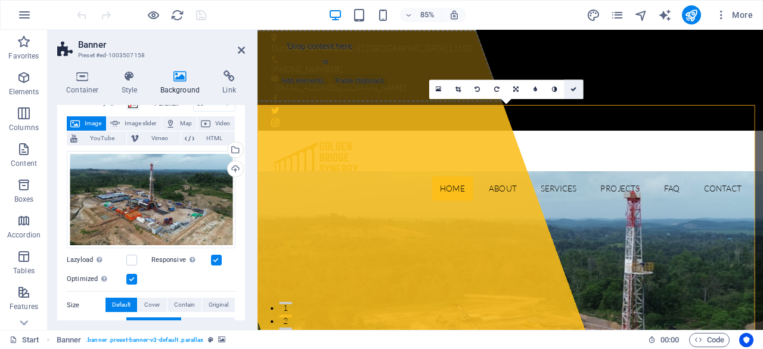
click at [577, 89] on icon at bounding box center [574, 89] width 6 height 6
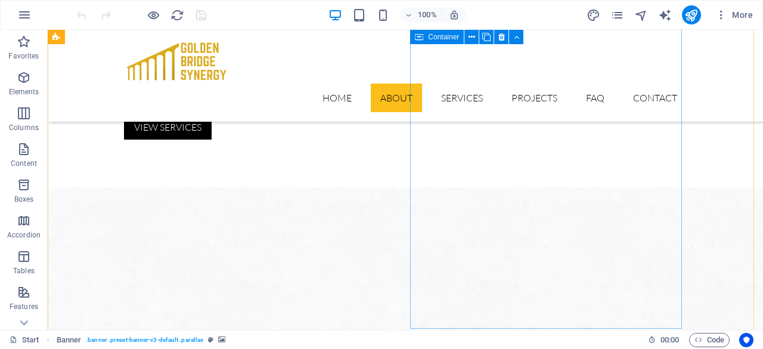
scroll to position [298, 0]
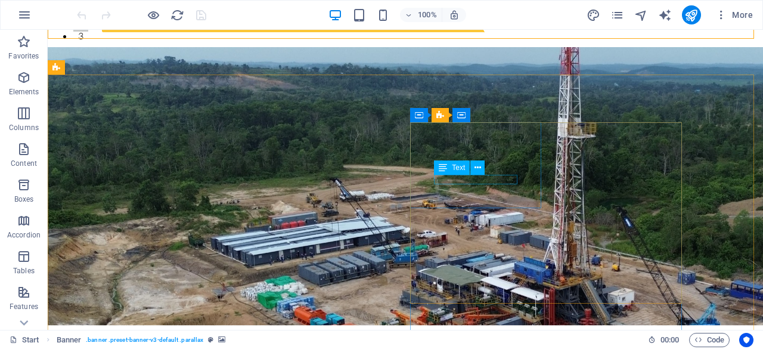
click at [485, 165] on div "Text" at bounding box center [463, 167] width 58 height 15
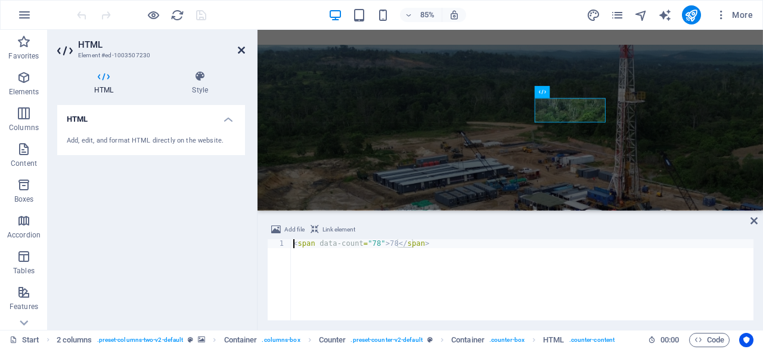
click at [240, 48] on icon at bounding box center [241, 50] width 7 height 10
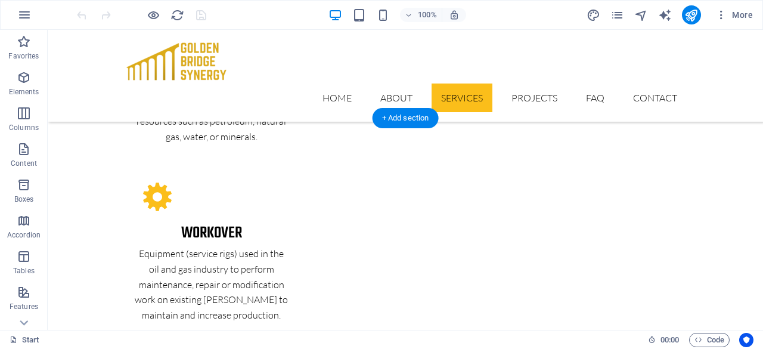
scroll to position [2266, 0]
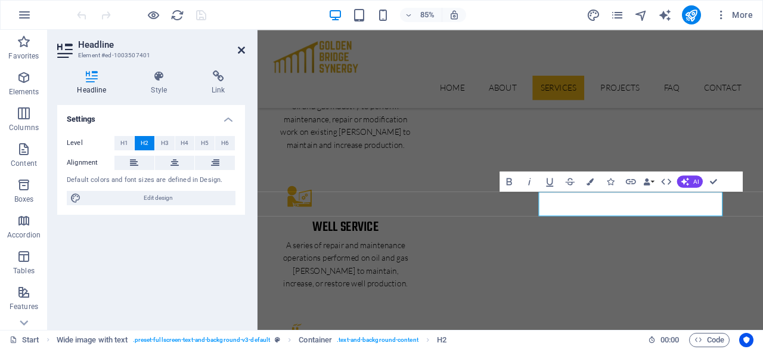
click at [242, 48] on icon at bounding box center [241, 50] width 7 height 10
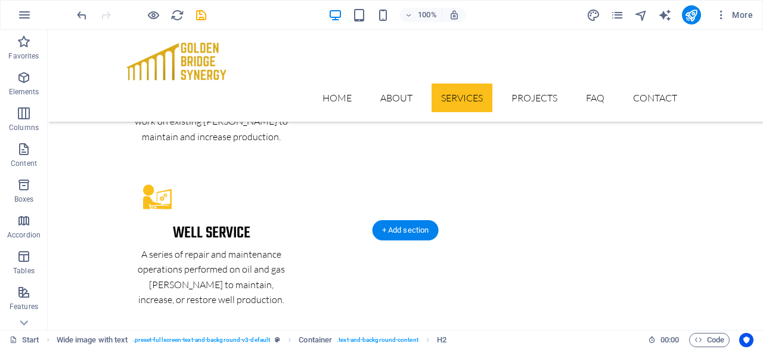
scroll to position [2564, 0]
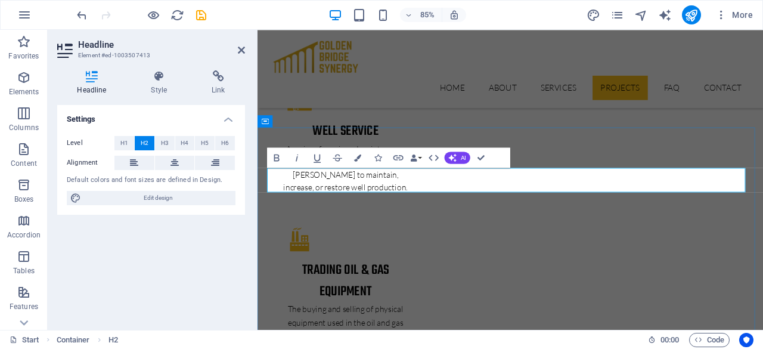
scroll to position [2844, 0]
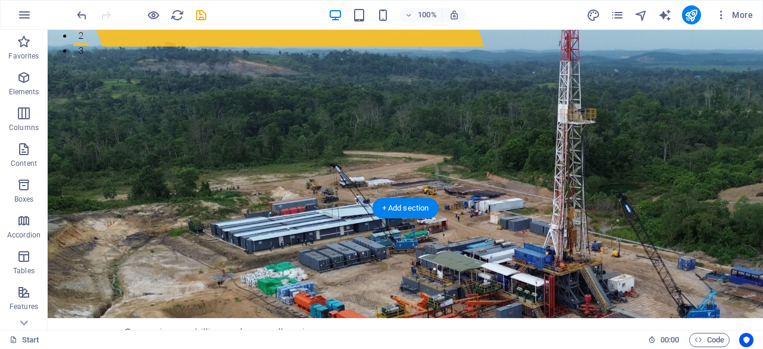
scroll to position [0, 0]
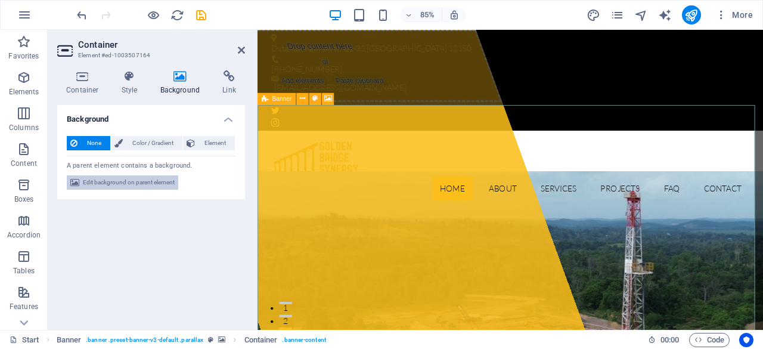
click at [118, 184] on span "Edit background on parent element" at bounding box center [129, 182] width 92 height 14
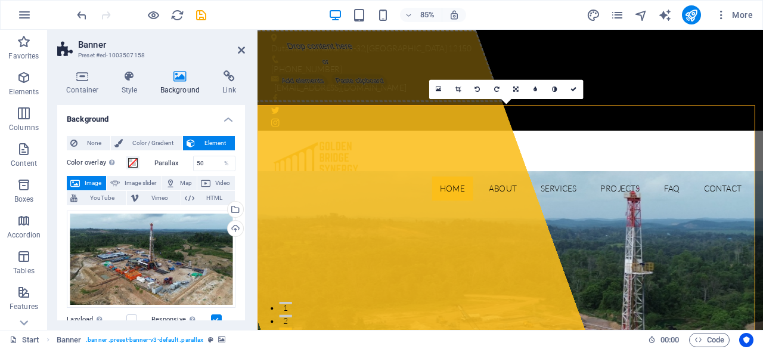
scroll to position [21, 0]
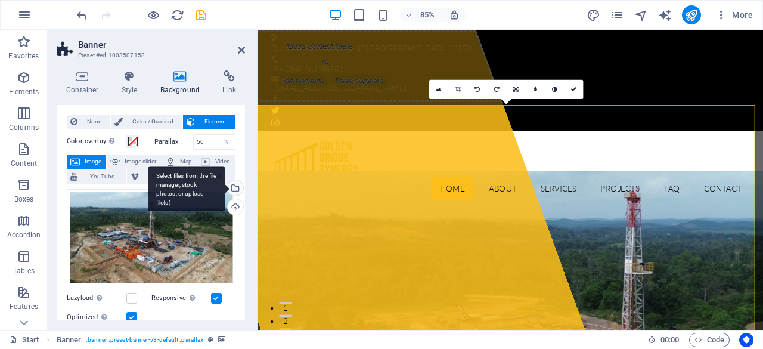
click at [225, 184] on div "Select files from the file manager, stock photos, or upload file(s)" at bounding box center [187, 188] width 78 height 45
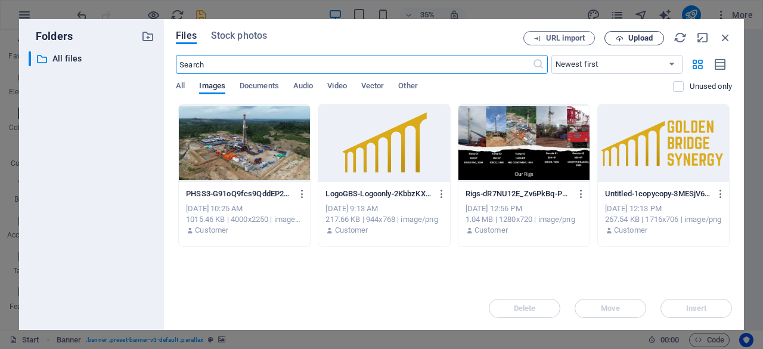
click at [639, 41] on span "Upload" at bounding box center [641, 38] width 24 height 7
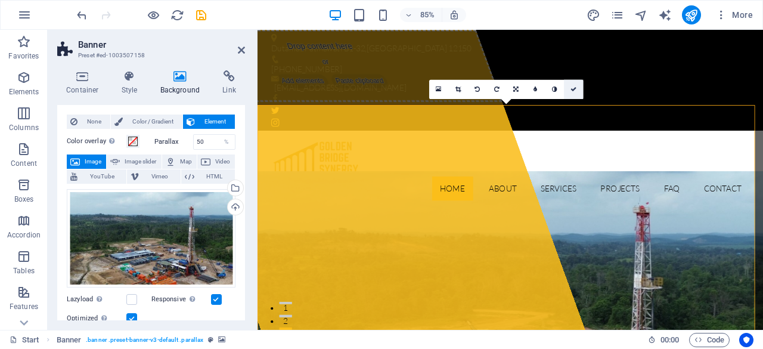
click at [575, 89] on icon at bounding box center [574, 89] width 6 height 6
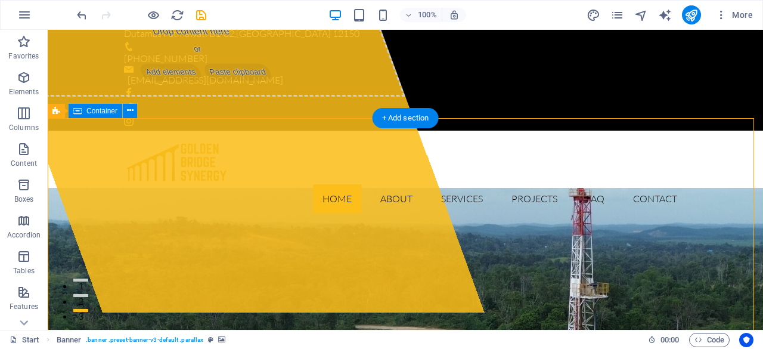
scroll to position [0, 0]
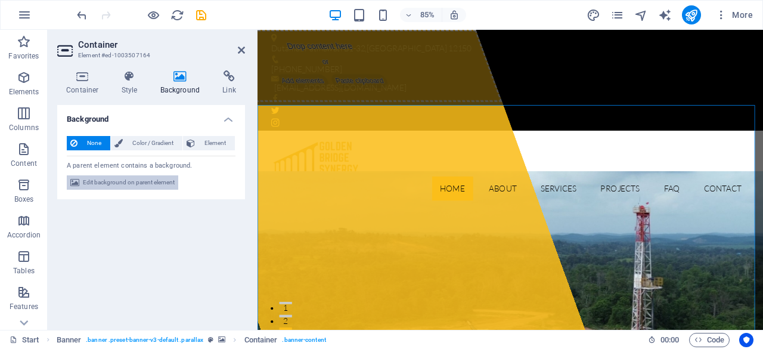
click at [125, 181] on span "Edit background on parent element" at bounding box center [129, 182] width 92 height 14
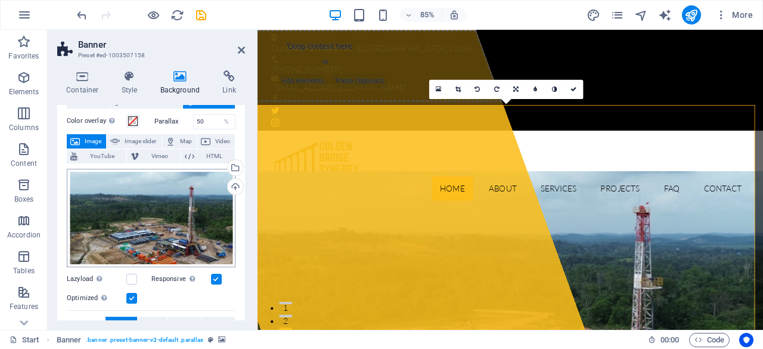
scroll to position [60, 0]
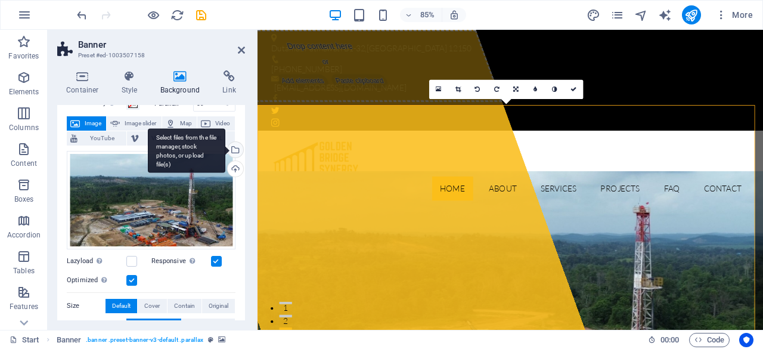
click at [225, 147] on div "Select files from the file manager, stock photos, or upload file(s)" at bounding box center [187, 150] width 78 height 45
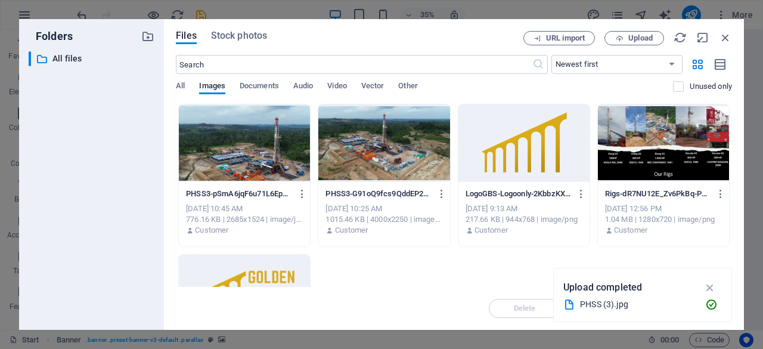
click at [227, 162] on div at bounding box center [244, 143] width 131 height 78
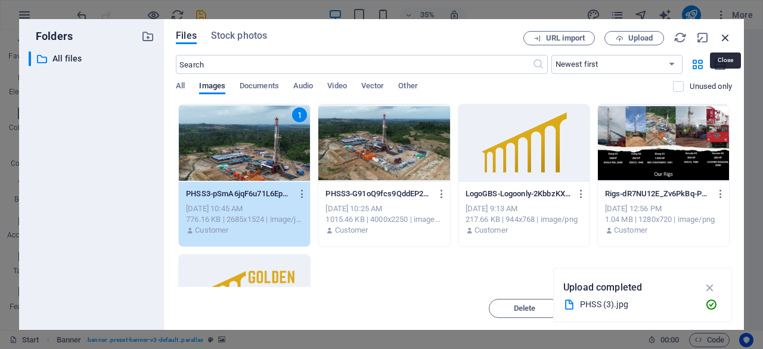
click at [723, 34] on icon "button" at bounding box center [725, 37] width 13 height 13
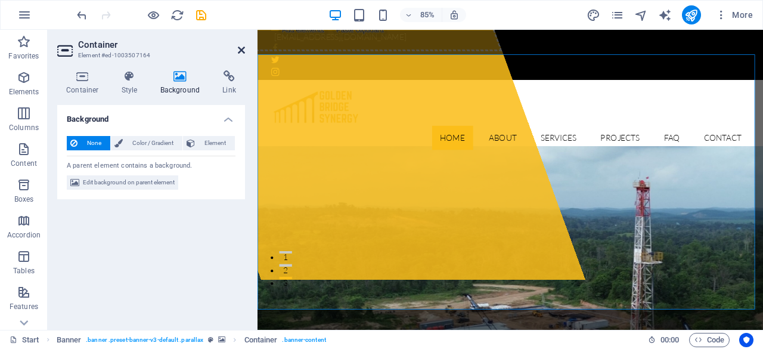
click at [244, 51] on icon at bounding box center [241, 50] width 7 height 10
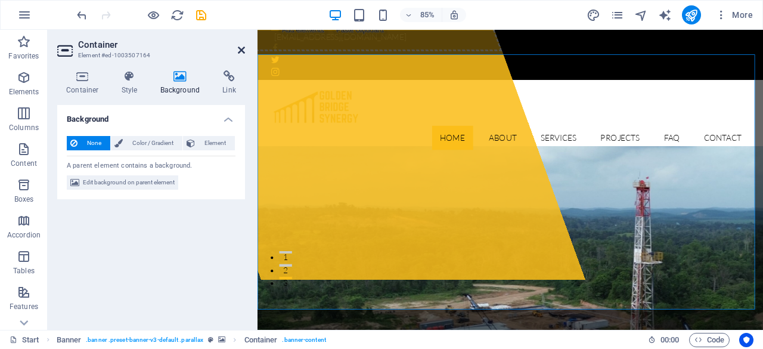
click at [242, 51] on icon at bounding box center [241, 50] width 7 height 10
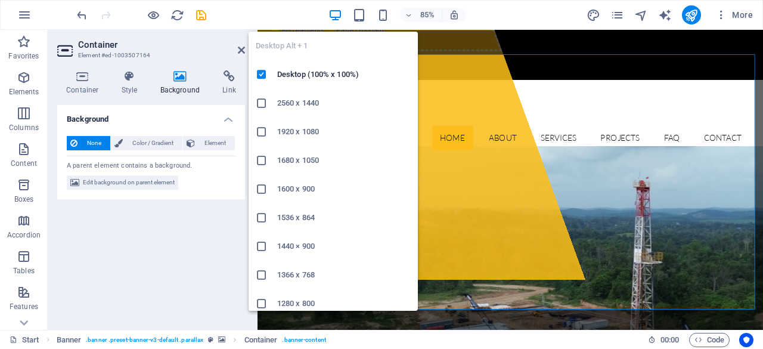
click at [332, 16] on icon "button" at bounding box center [336, 15] width 14 height 14
click at [332, 110] on li "2560 x 1440" at bounding box center [333, 103] width 169 height 29
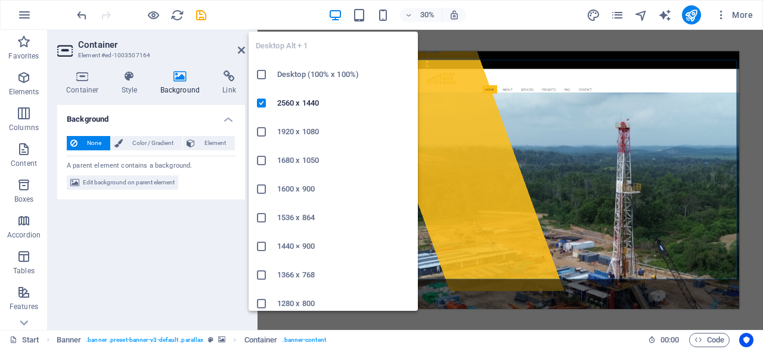
click at [323, 137] on h6 "1920 x 1080" at bounding box center [344, 132] width 134 height 14
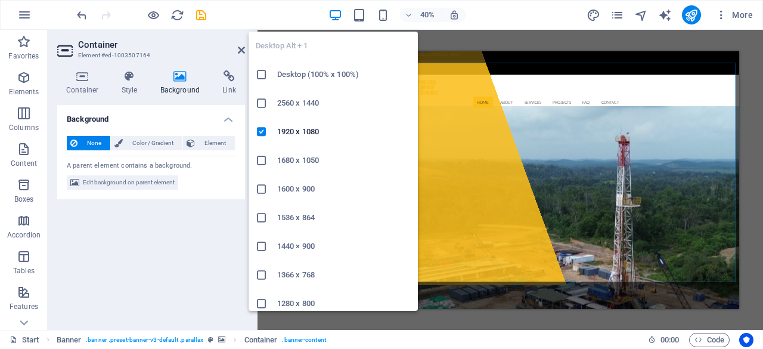
click at [333, 16] on icon "button" at bounding box center [336, 15] width 14 height 14
click at [320, 158] on h6 "1680 x 1050" at bounding box center [344, 160] width 134 height 14
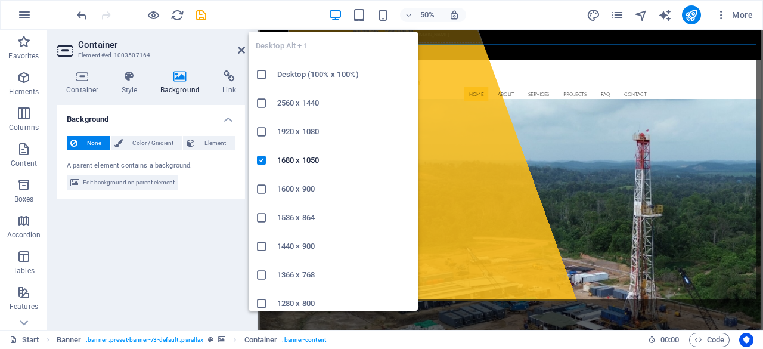
click at [323, 183] on h6 "1600 x 900" at bounding box center [344, 189] width 134 height 14
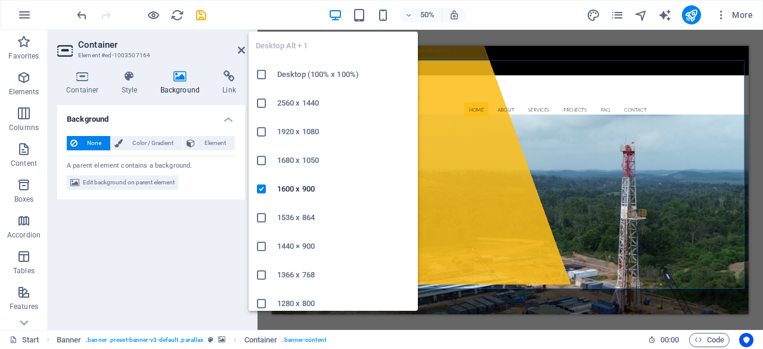
click at [335, 17] on icon "button" at bounding box center [336, 15] width 14 height 14
click at [323, 221] on h6 "1536 x 864" at bounding box center [344, 218] width 134 height 14
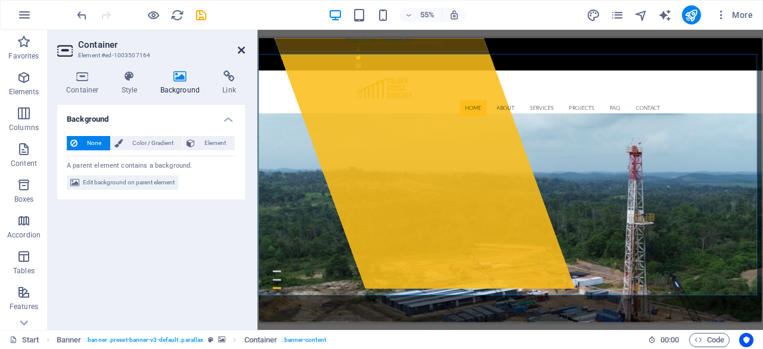
click at [241, 50] on icon at bounding box center [241, 50] width 7 height 10
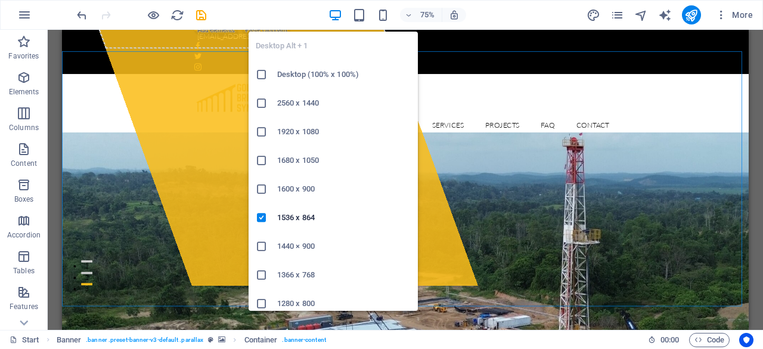
click at [267, 77] on icon at bounding box center [262, 75] width 12 height 12
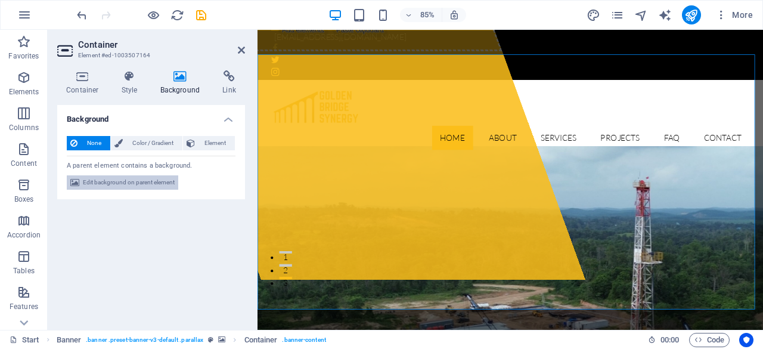
click at [148, 178] on span "Edit background on parent element" at bounding box center [129, 182] width 92 height 14
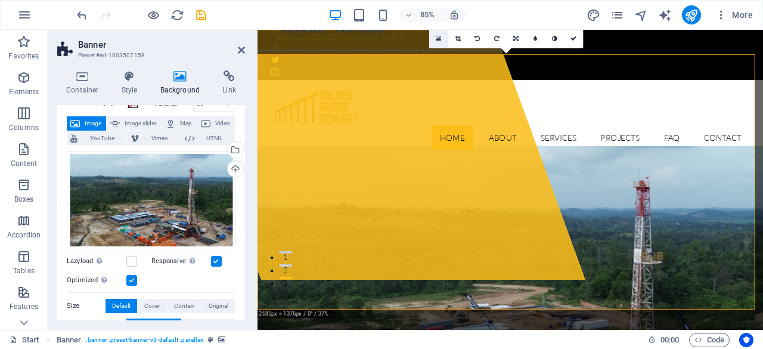
click at [438, 38] on icon at bounding box center [439, 38] width 5 height 7
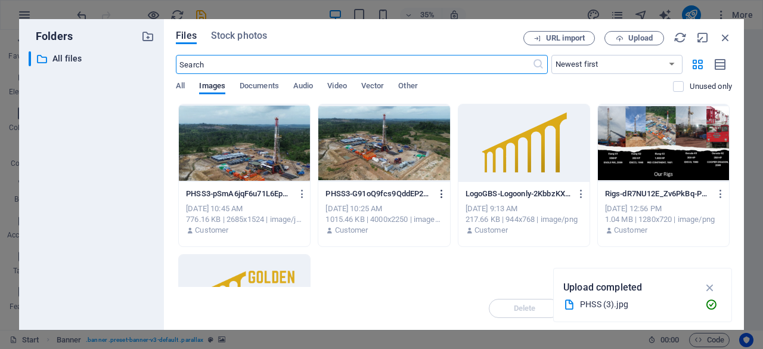
click at [441, 194] on icon "button" at bounding box center [442, 193] width 11 height 11
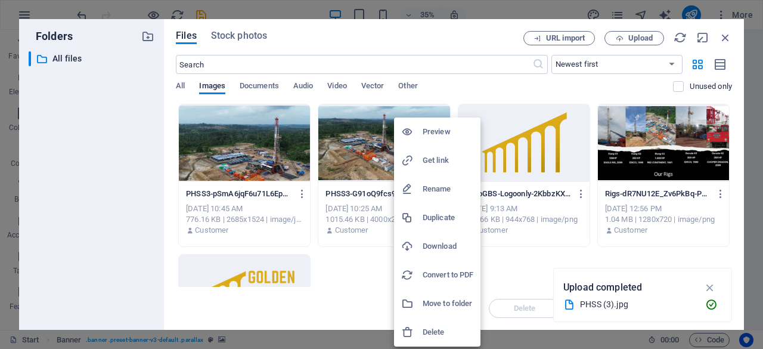
click at [433, 330] on h6 "Delete" at bounding box center [448, 332] width 51 height 14
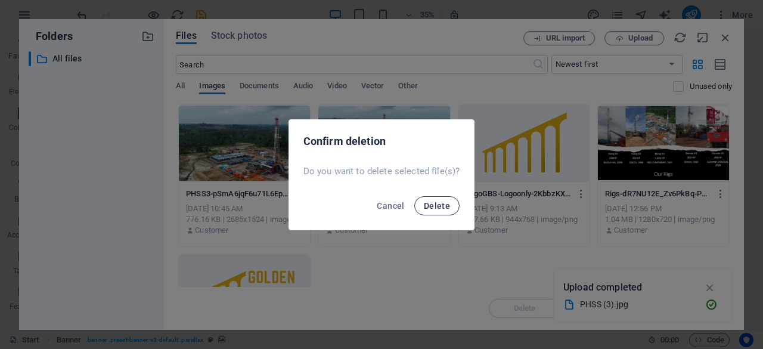
click at [438, 206] on span "Delete" at bounding box center [437, 206] width 26 height 10
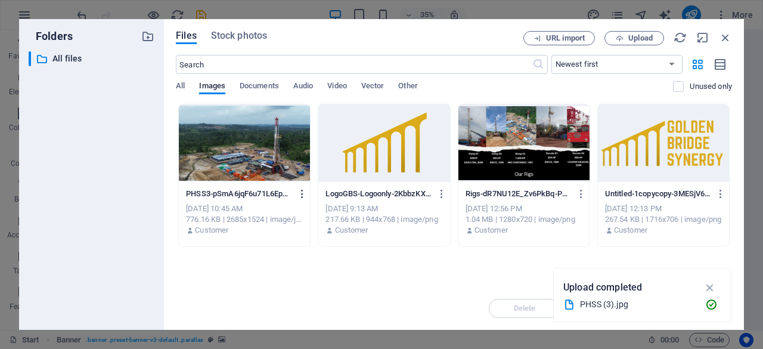
click at [305, 196] on icon "button" at bounding box center [302, 193] width 11 height 11
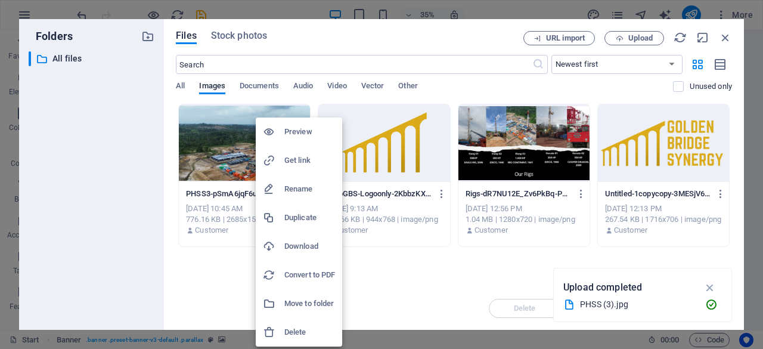
click at [304, 334] on h6 "Delete" at bounding box center [309, 332] width 51 height 14
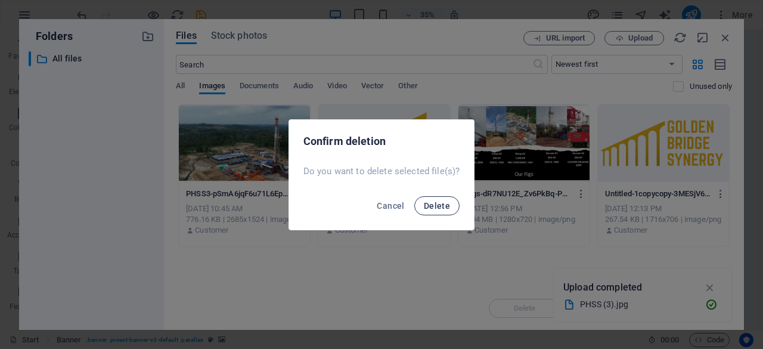
click at [441, 206] on span "Delete" at bounding box center [437, 206] width 26 height 10
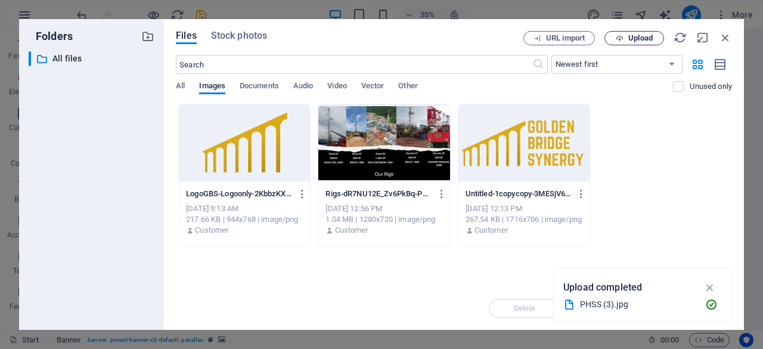
click at [632, 39] on span "Upload" at bounding box center [641, 38] width 24 height 7
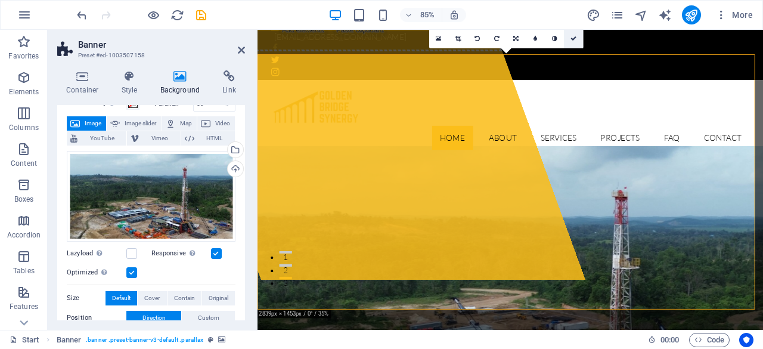
click at [573, 35] on icon at bounding box center [574, 38] width 6 height 6
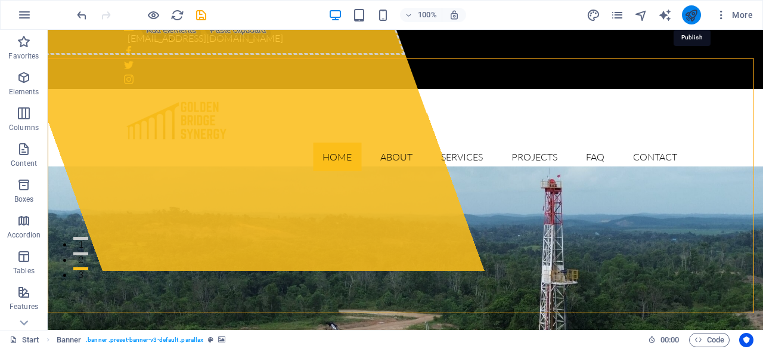
click at [689, 20] on icon "publish" at bounding box center [692, 15] width 14 height 14
checkbox input "false"
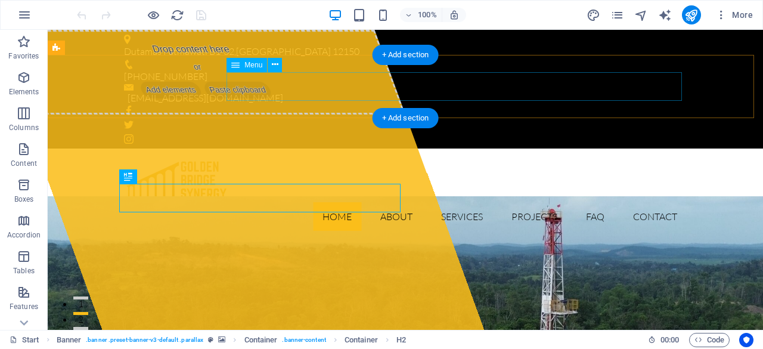
click at [593, 202] on nav "Home About Services Projects FAQ Contact" at bounding box center [405, 216] width 563 height 29
select select
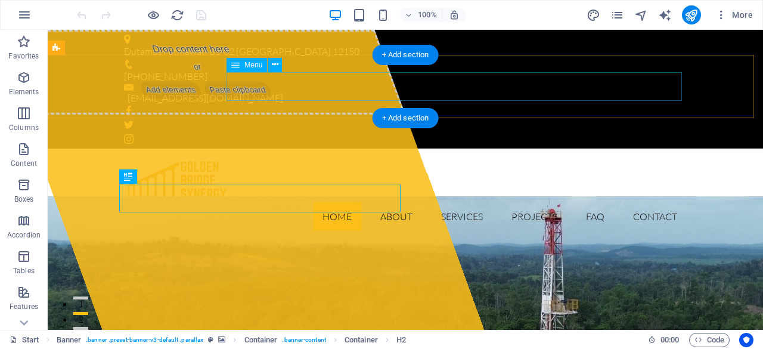
select select
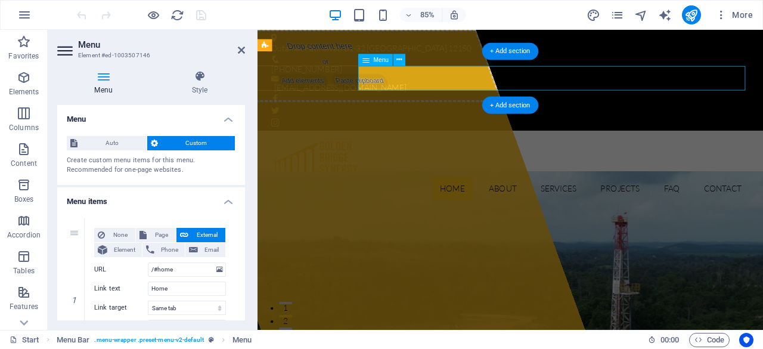
click at [739, 202] on nav "Home About Services Projects FAQ Contact" at bounding box center [555, 216] width 563 height 29
click at [536, 202] on nav "Home About Services Projects FAQ Contact" at bounding box center [555, 216] width 563 height 29
click at [606, 202] on nav "Home About Services Projects FAQ Contact" at bounding box center [555, 216] width 563 height 29
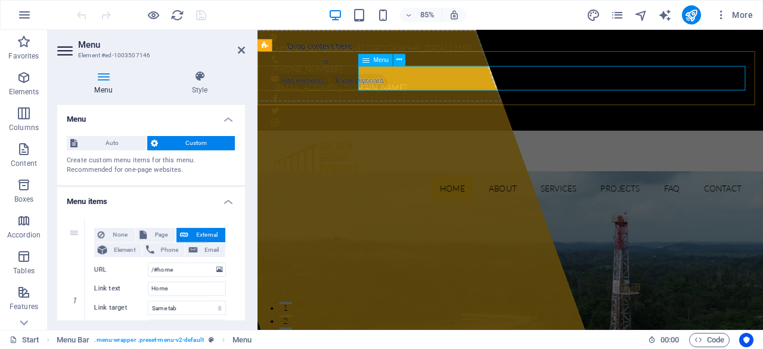
click at [606, 202] on nav "Home About Services Projects FAQ Contact" at bounding box center [555, 216] width 563 height 29
drag, startPoint x: 242, startPoint y: 129, endPoint x: 238, endPoint y: 173, distance: 44.3
click at [238, 173] on div "Auto Custom Create custom menu items for this menu. Recommended for one-page we…" at bounding box center [151, 155] width 188 height 58
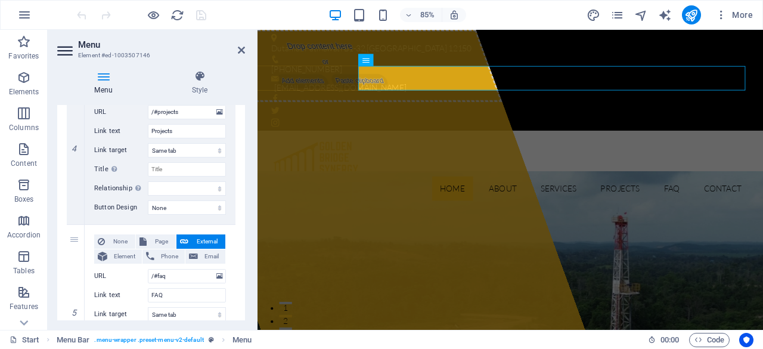
scroll to position [716, 0]
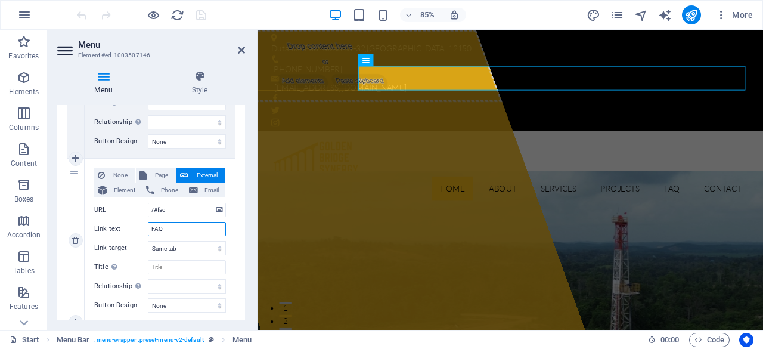
drag, startPoint x: 178, startPoint y: 228, endPoint x: 137, endPoint y: 230, distance: 41.8
click at [137, 230] on div "Link text FAQ" at bounding box center [160, 229] width 132 height 14
type input "clie"
select select
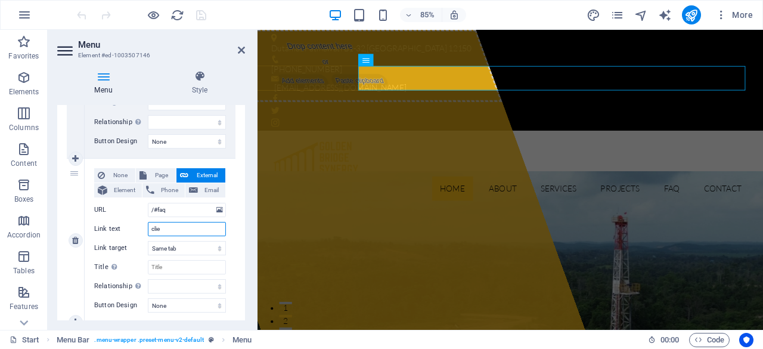
select select
type input "clien"
select select
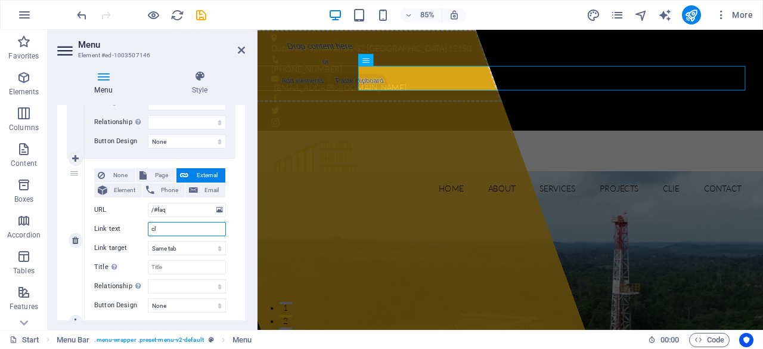
type input "c"
type input "C"
select select
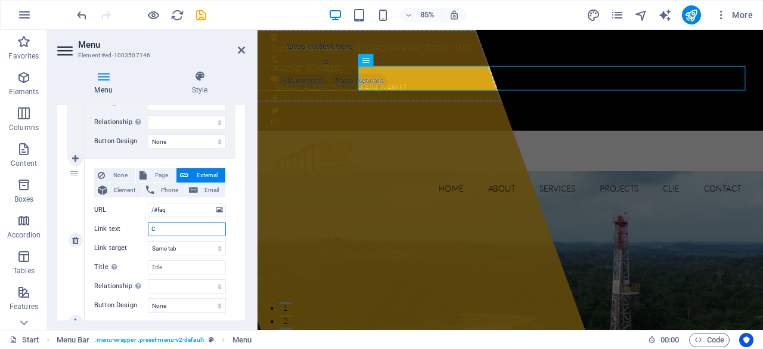
select select
type input "Cli"
select select
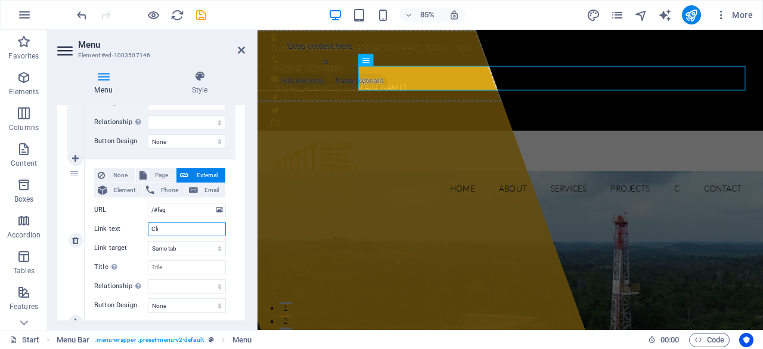
select select
type input "Clie"
select select
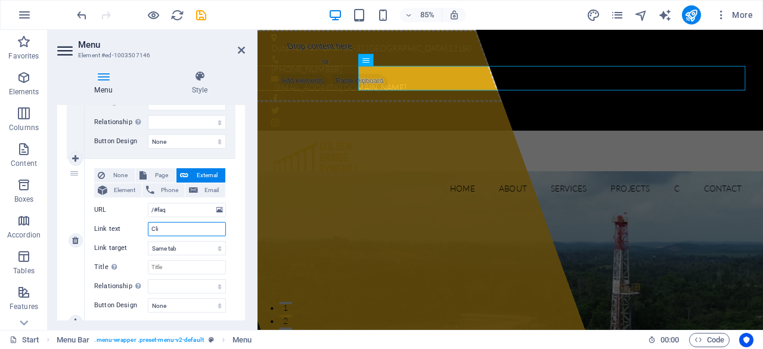
select select
type input "Clients"
select select
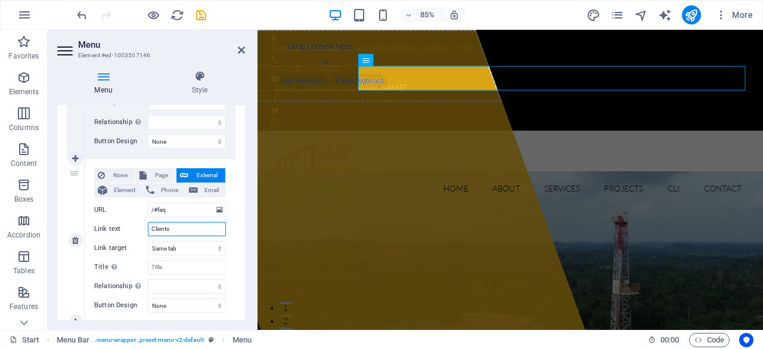
select select
type input "Clients"
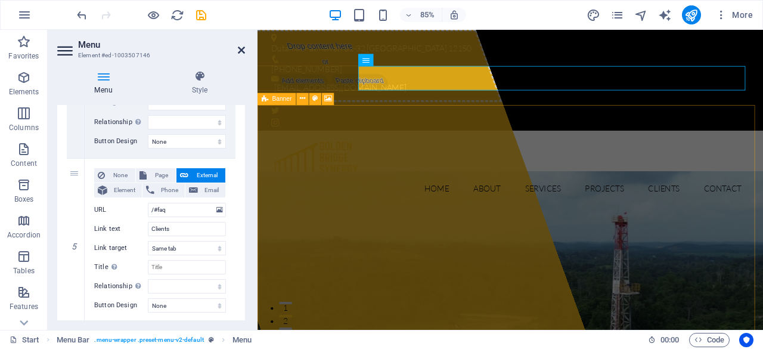
click at [241, 52] on icon at bounding box center [241, 50] width 7 height 10
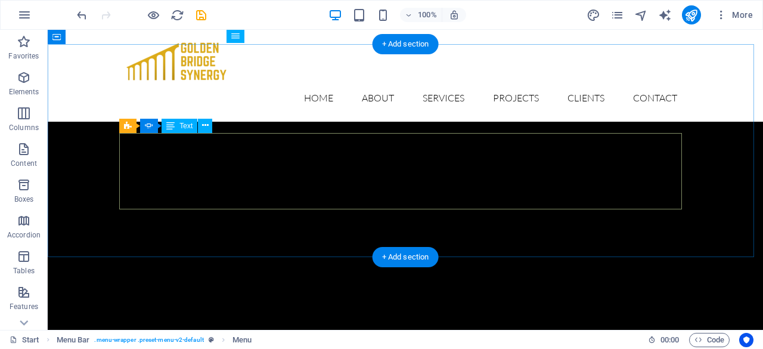
scroll to position [3936, 0]
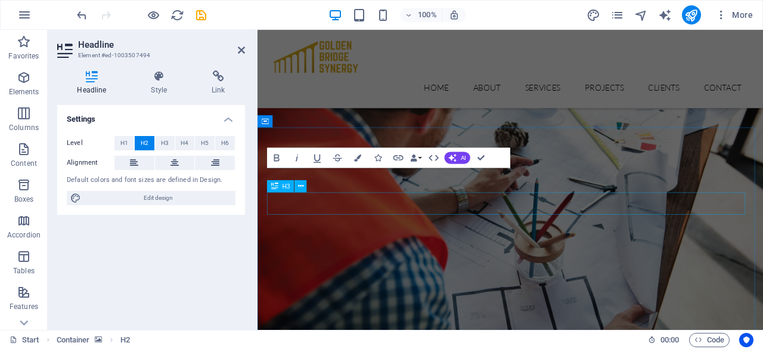
scroll to position [4195, 0]
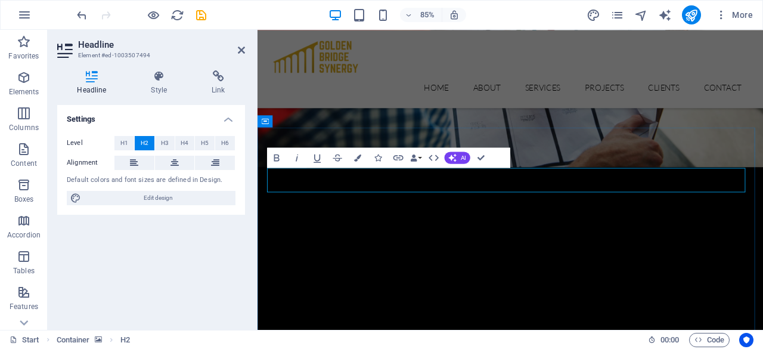
click at [243, 48] on icon at bounding box center [241, 50] width 7 height 10
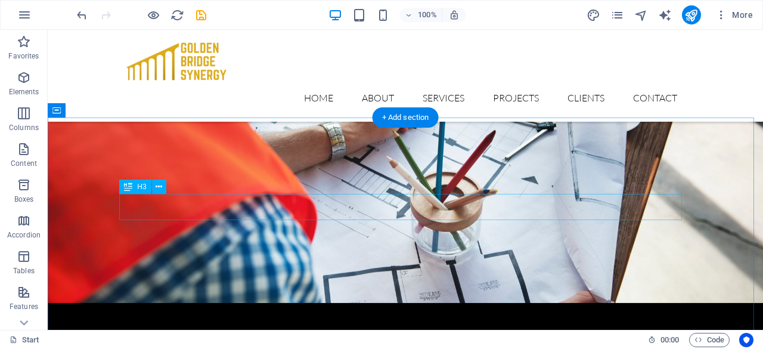
scroll to position [4019, 0]
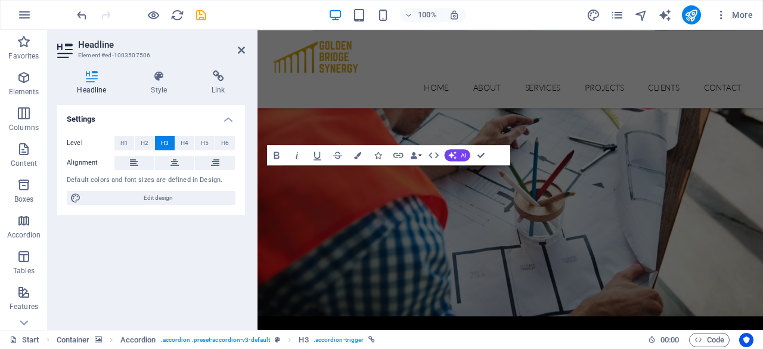
scroll to position [4267, 0]
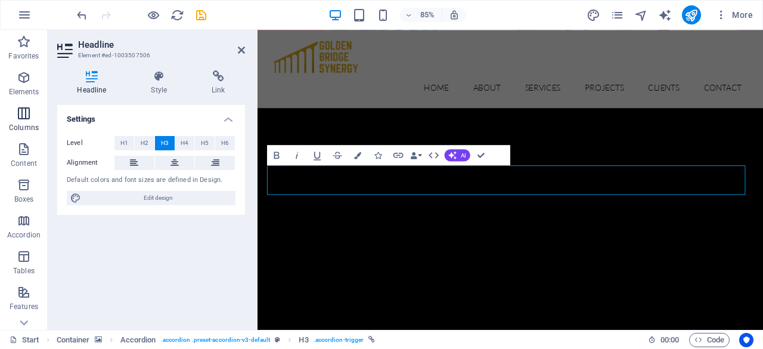
click at [23, 119] on icon "button" at bounding box center [24, 113] width 14 height 14
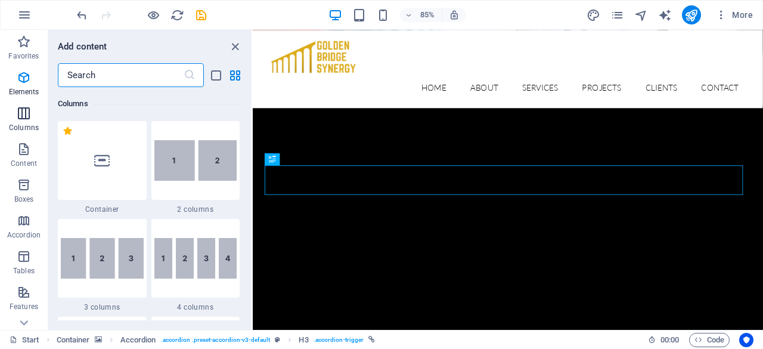
scroll to position [590, 0]
click at [342, 160] on icon at bounding box center [341, 159] width 5 height 11
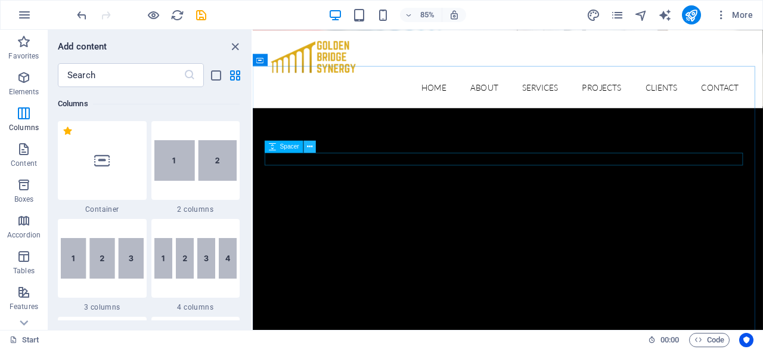
click at [312, 147] on icon at bounding box center [309, 146] width 5 height 11
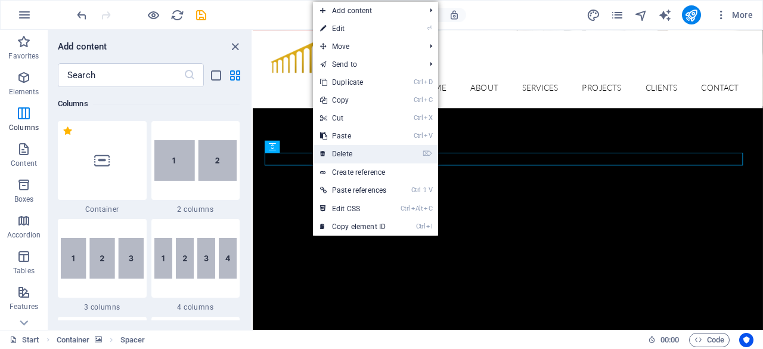
click at [346, 156] on link "⌦ Delete" at bounding box center [353, 154] width 81 height 18
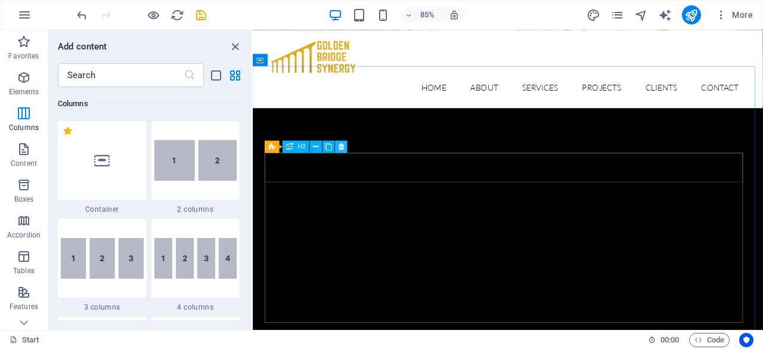
click at [344, 148] on icon at bounding box center [341, 146] width 5 height 11
click at [315, 148] on icon at bounding box center [316, 146] width 5 height 11
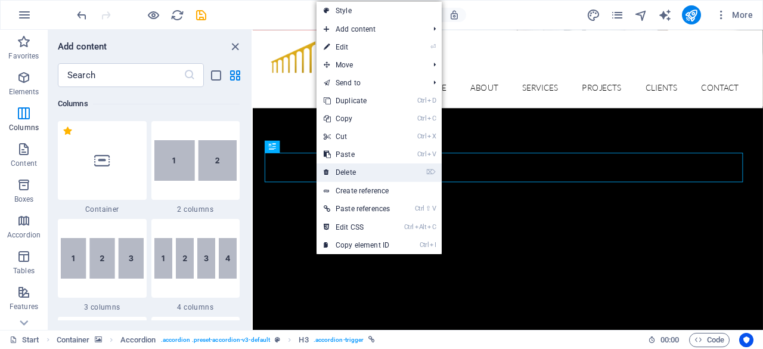
click at [361, 176] on link "⌦ Delete" at bounding box center [357, 172] width 81 height 18
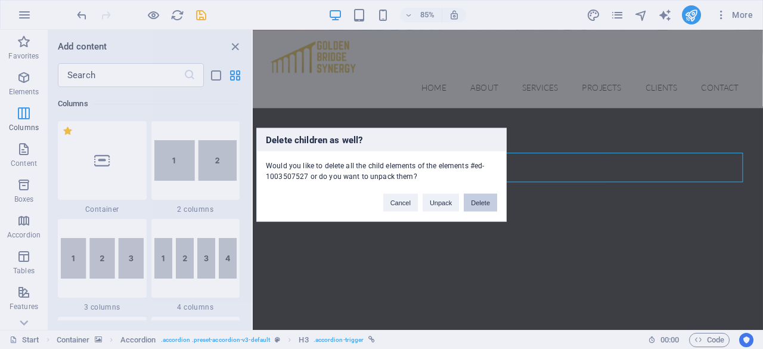
click at [477, 205] on button "Delete" at bounding box center [480, 202] width 33 height 18
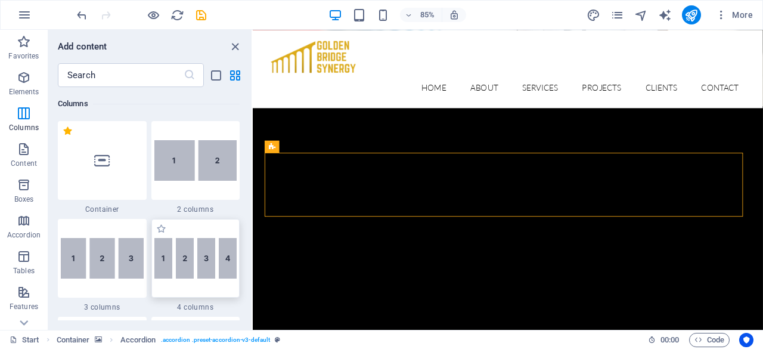
click at [190, 249] on img at bounding box center [195, 258] width 83 height 41
click at [253, 249] on div "Container H2 Banner Banner Container Container Info Bar Menu Bar Menu Placehold…" at bounding box center [508, 180] width 510 height 300
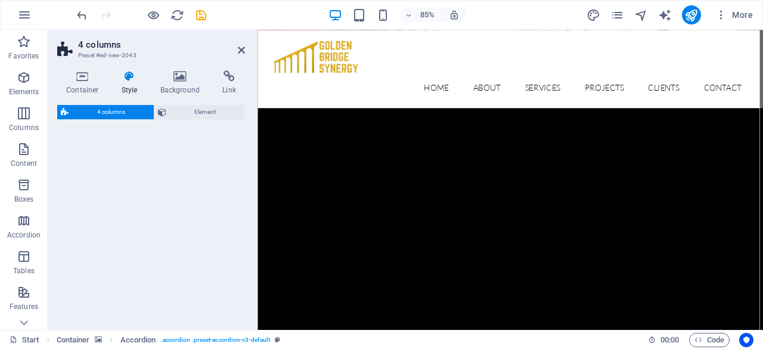
scroll to position [4573, 0]
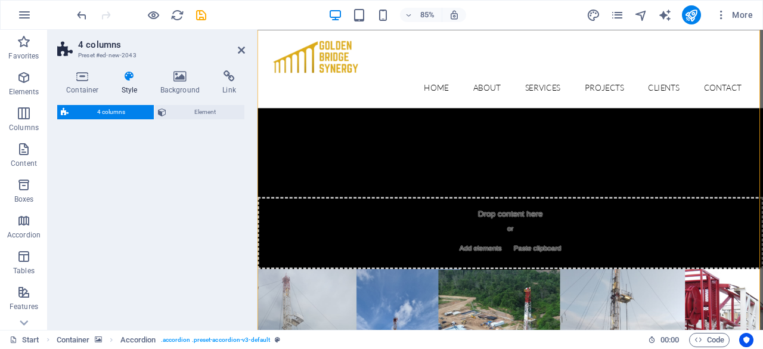
select select "rem"
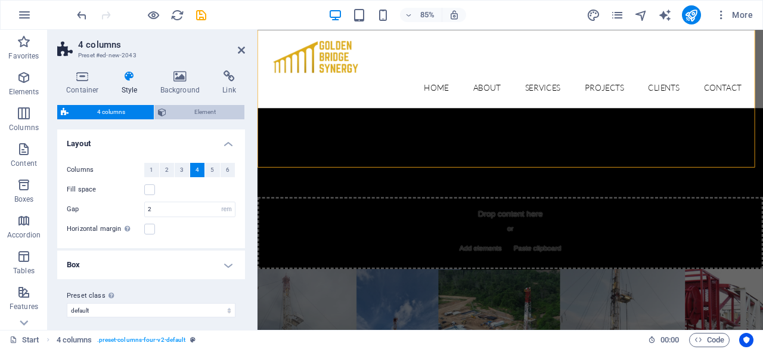
click at [212, 109] on span "Element" at bounding box center [206, 112] width 72 height 14
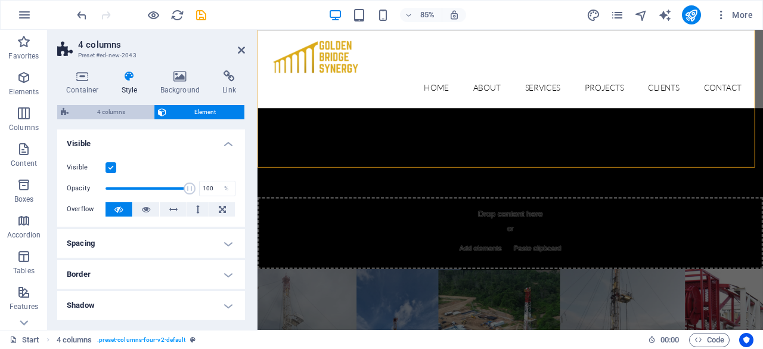
click at [97, 113] on span "4 columns" at bounding box center [111, 112] width 78 height 14
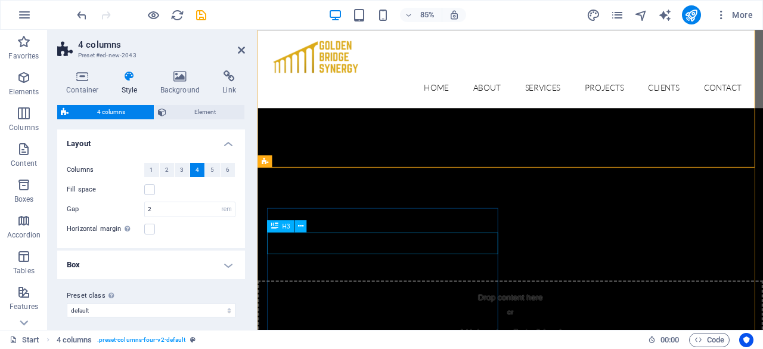
scroll to position [4454, 0]
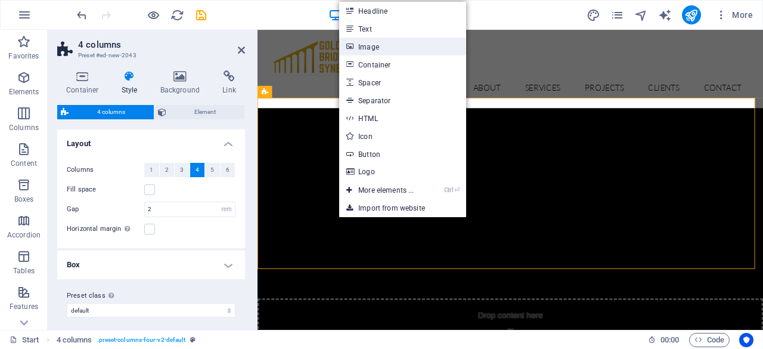
click at [382, 54] on link "Image" at bounding box center [402, 47] width 126 height 18
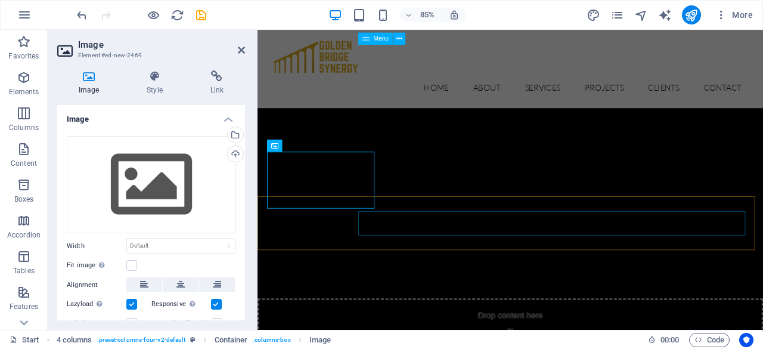
scroll to position [4439, 0]
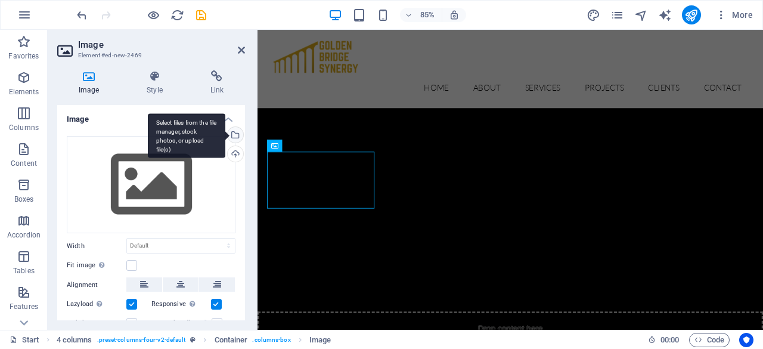
click at [225, 135] on div "Select files from the file manager, stock photos, or upload file(s)" at bounding box center [187, 135] width 78 height 45
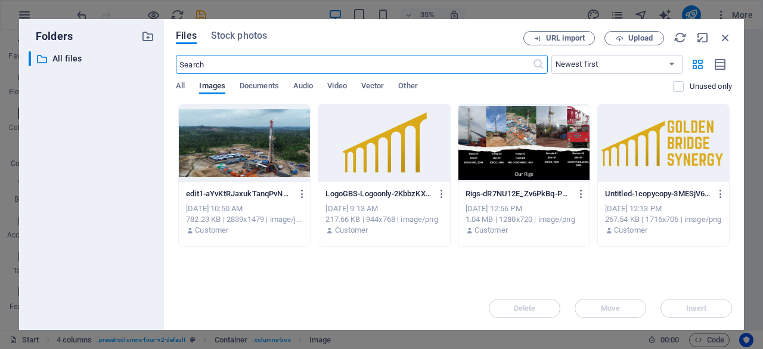
click at [375, 132] on div at bounding box center [383, 143] width 131 height 78
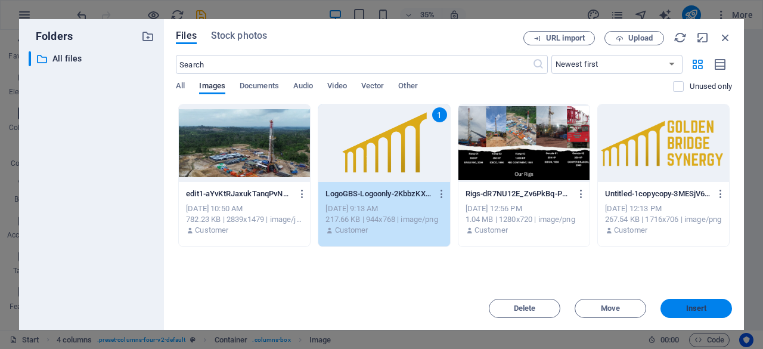
click at [694, 308] on span "Insert" at bounding box center [696, 308] width 21 height 7
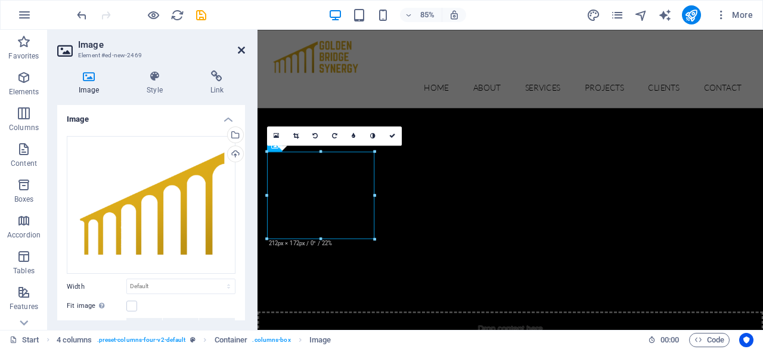
click at [243, 51] on icon at bounding box center [241, 50] width 7 height 10
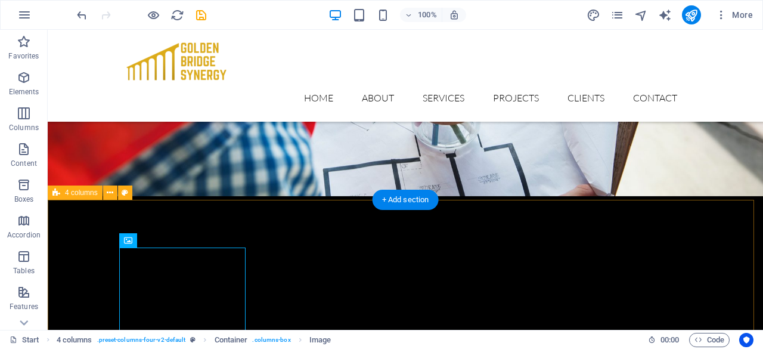
scroll to position [3982, 0]
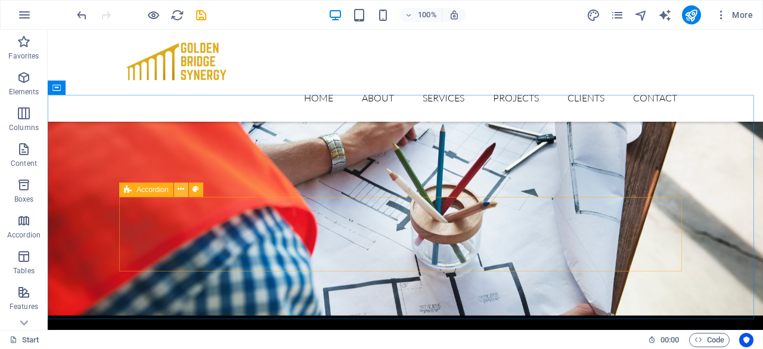
click at [181, 188] on icon at bounding box center [181, 189] width 7 height 13
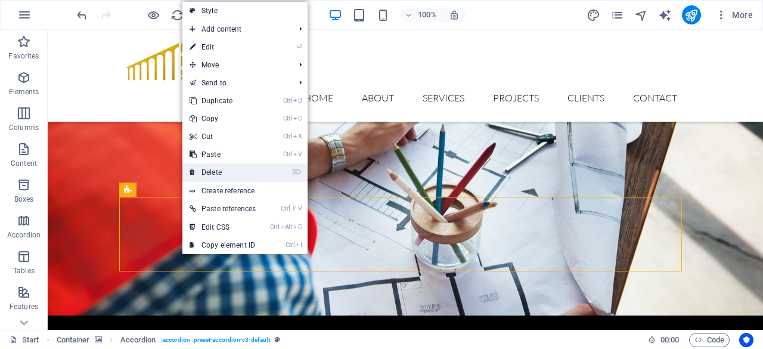
click at [207, 174] on link "⌦ Delete" at bounding box center [222, 172] width 81 height 18
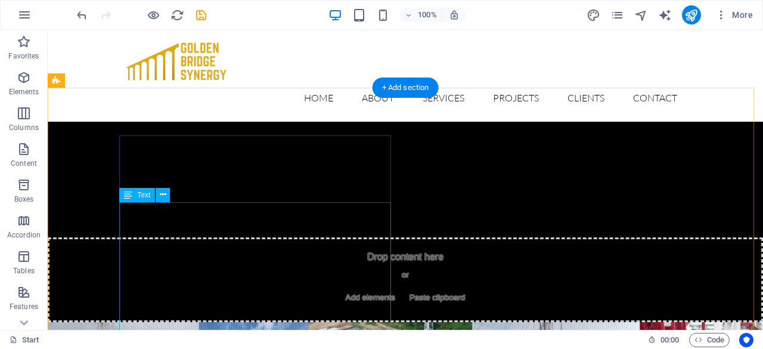
scroll to position [4459, 0]
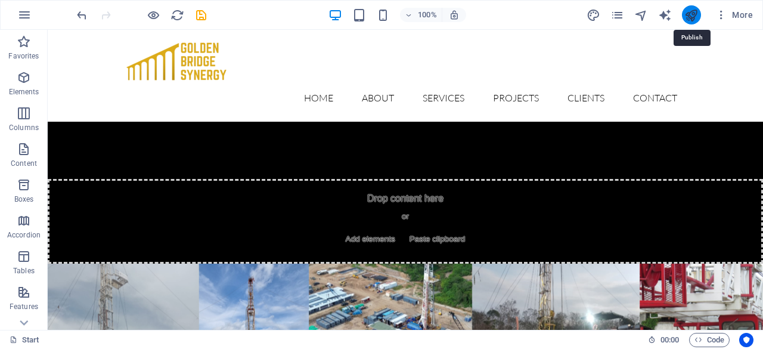
click at [692, 17] on icon "publish" at bounding box center [692, 15] width 14 height 14
checkbox input "false"
